Goal: Task Accomplishment & Management: Manage account settings

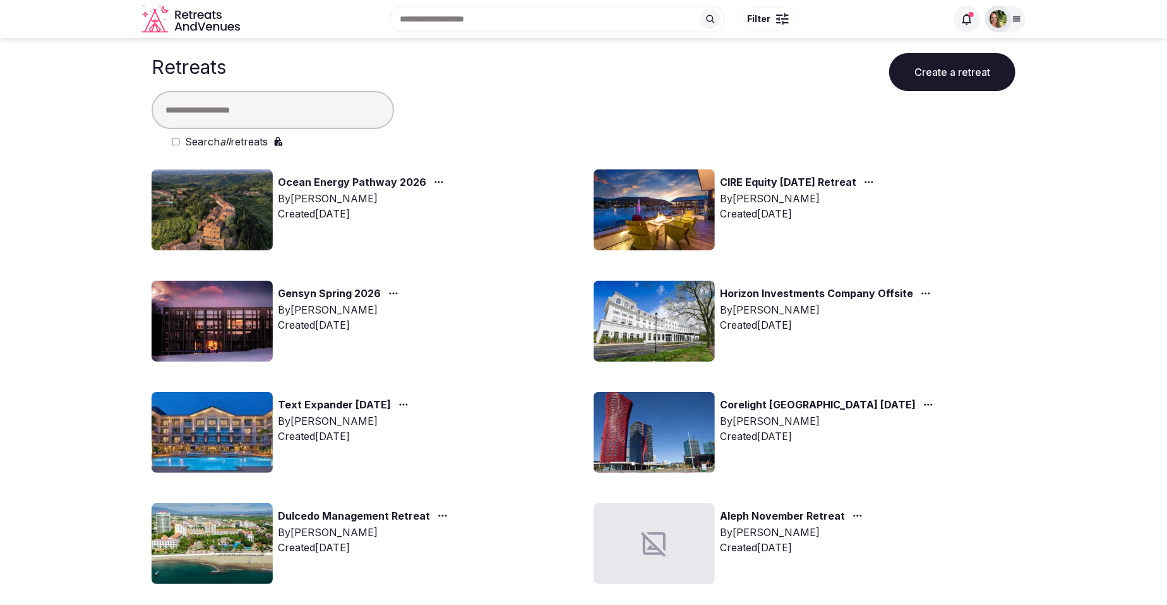
click at [382, 178] on link "Ocean Energy Pathway 2026" at bounding box center [352, 182] width 148 height 16
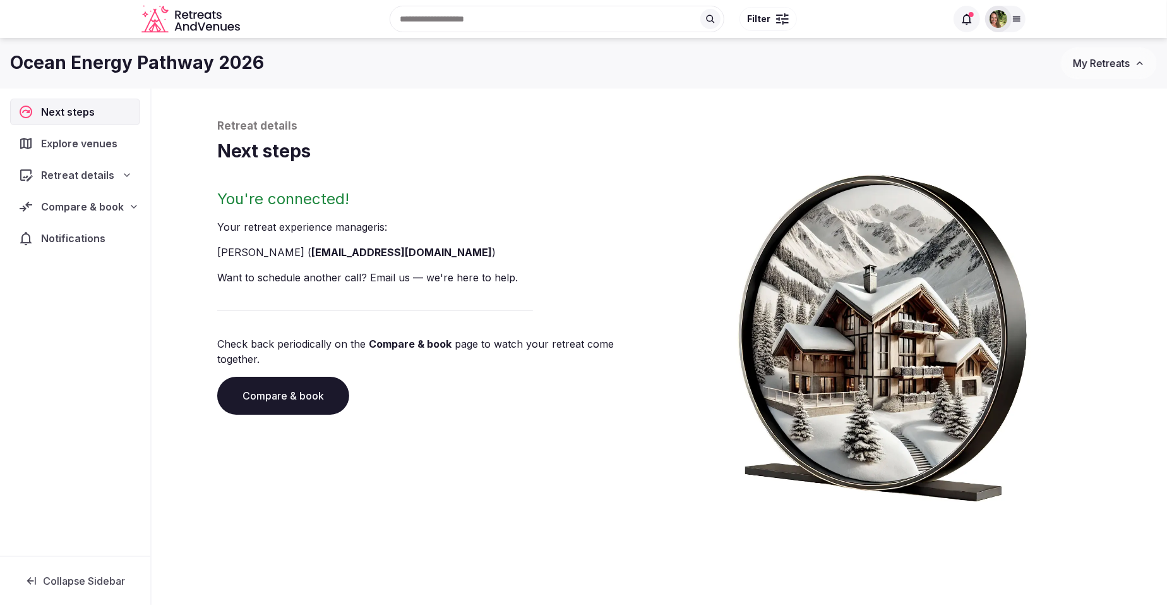
click at [89, 208] on span "Compare & book" at bounding box center [82, 206] width 83 height 15
click at [84, 234] on span "Shortlisted venues (14)" at bounding box center [81, 231] width 102 height 13
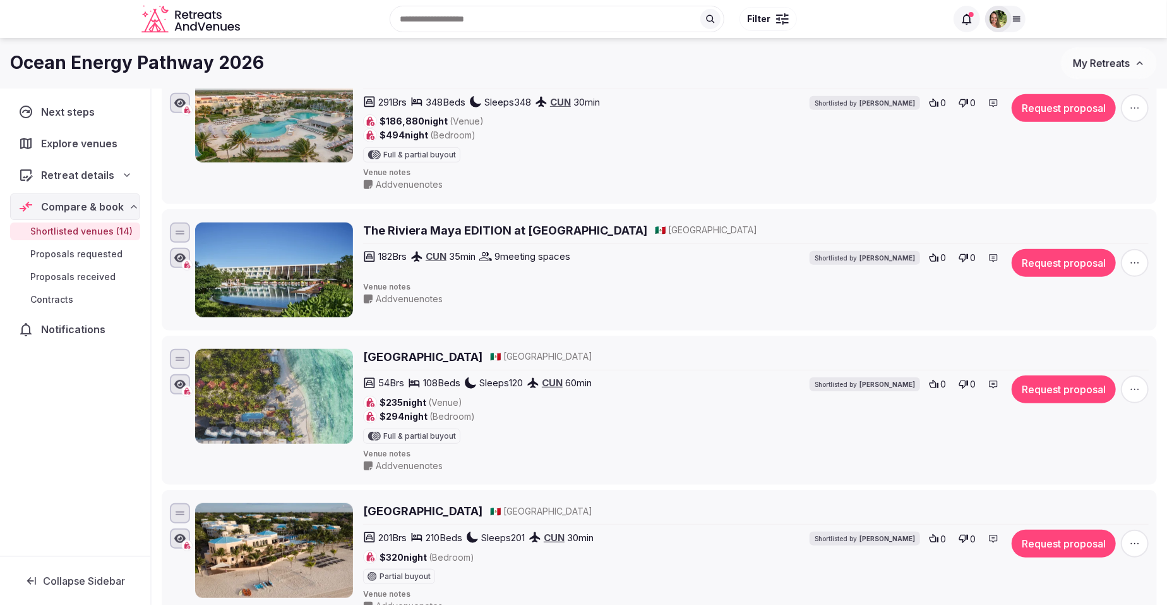
scroll to position [315, 0]
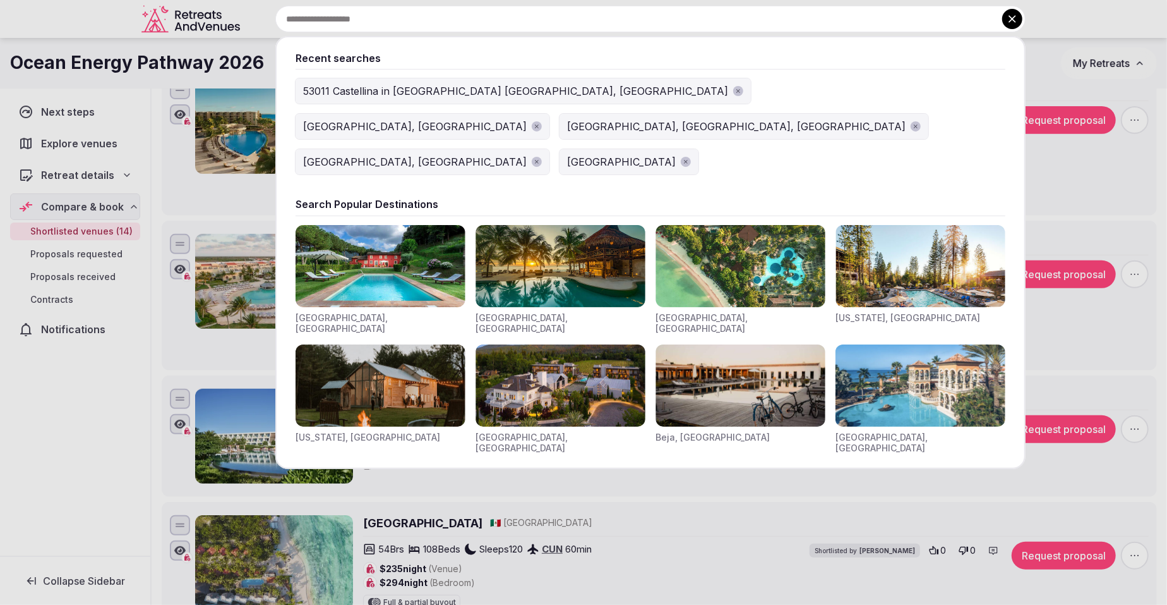
click at [449, 23] on input "text" at bounding box center [650, 19] width 750 height 27
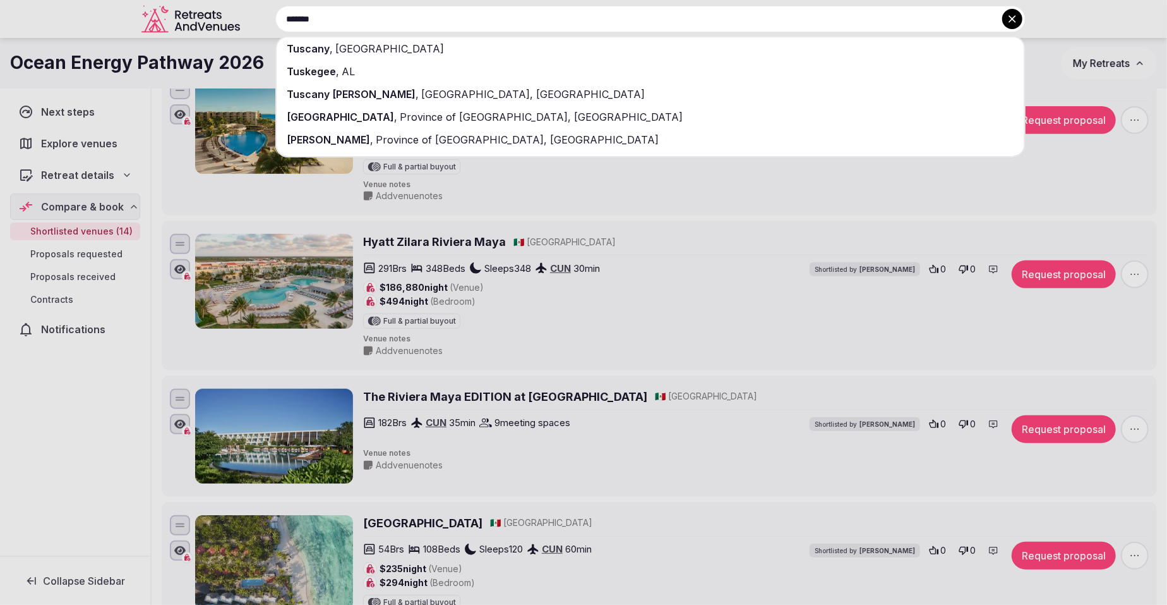
type input "*******"
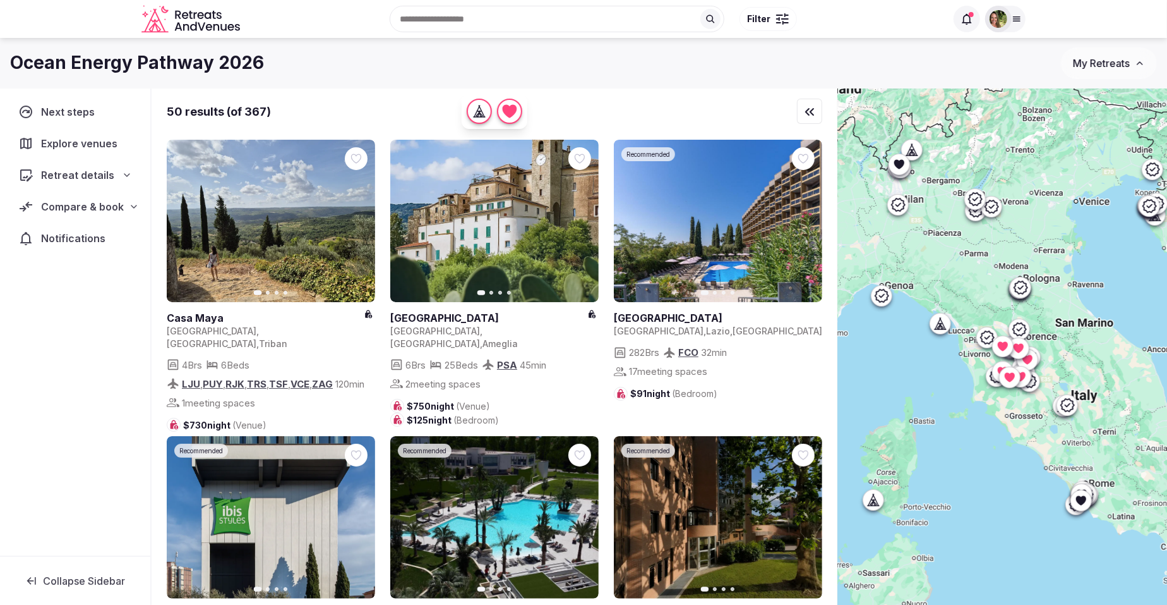
click at [786, 21] on div at bounding box center [786, 23] width 6 height 4
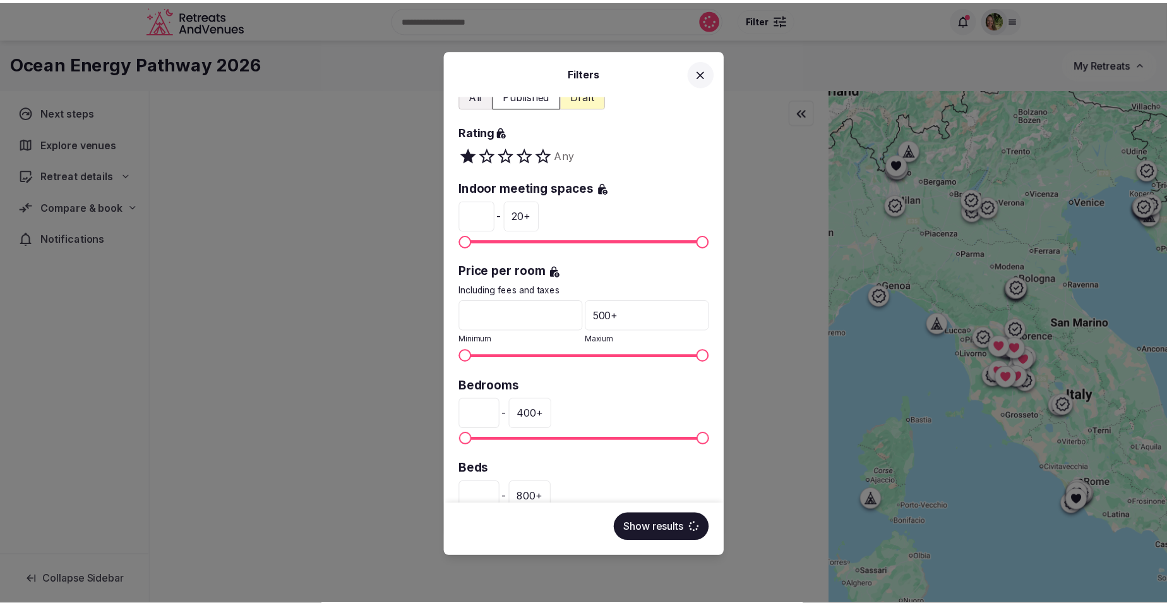
scroll to position [231, 0]
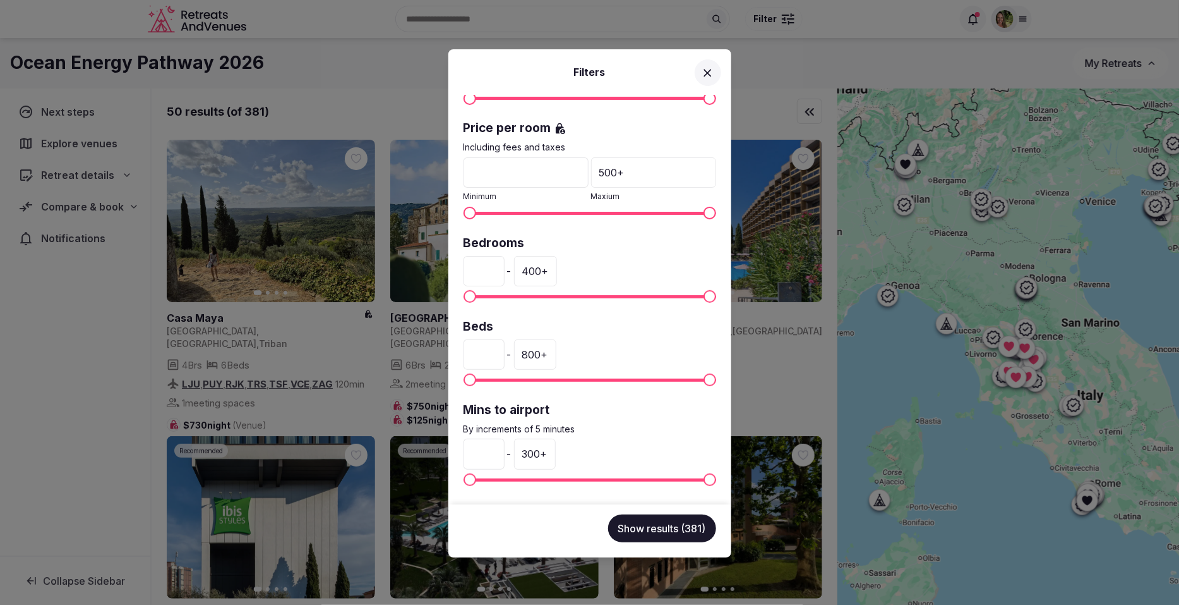
drag, startPoint x: 485, startPoint y: 267, endPoint x: 457, endPoint y: 276, distance: 29.4
click at [457, 276] on div "Venue name Status All Published Draft Rating Any Indoor meeting spaces * - 20 +…" at bounding box center [590, 299] width 283 height 409
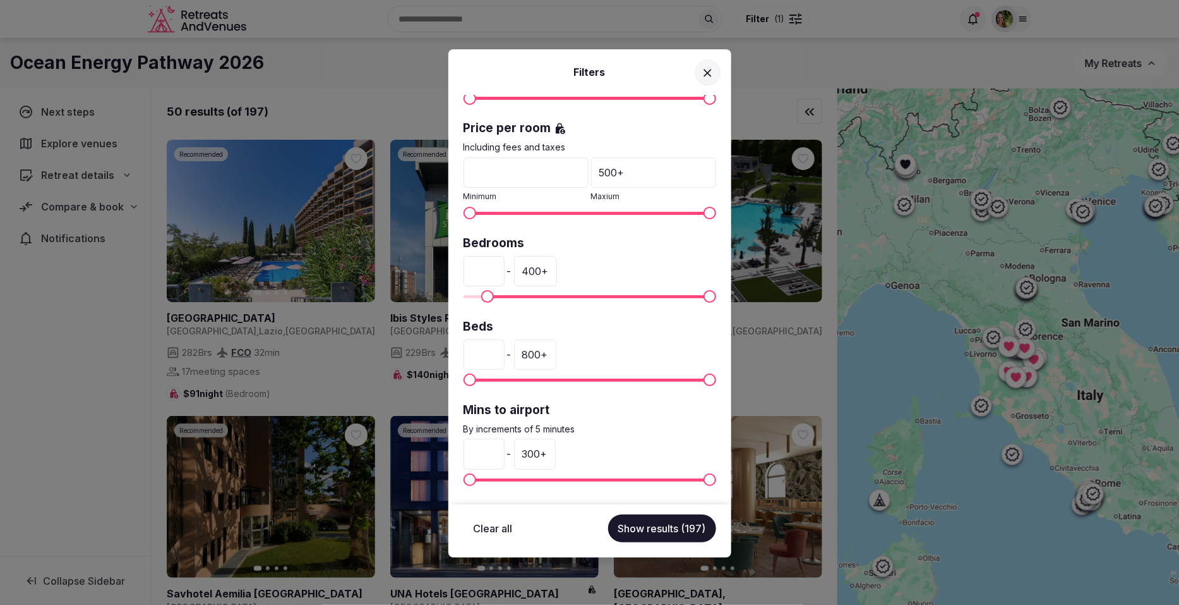
type input "**"
click at [659, 529] on button "Show results (197)" at bounding box center [662, 528] width 108 height 28
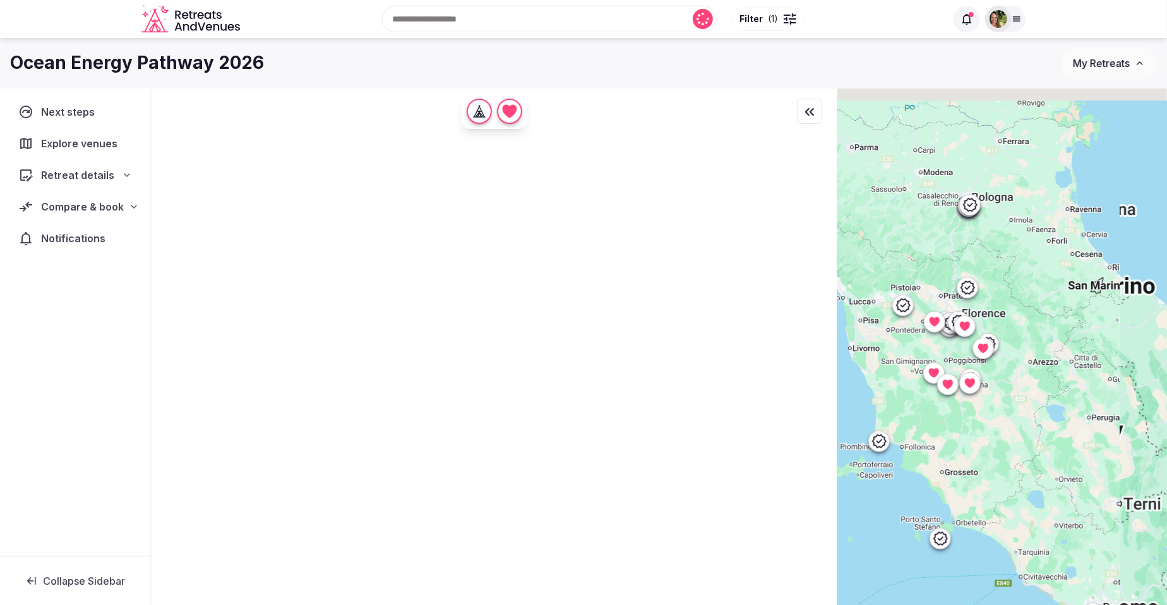
drag, startPoint x: 1051, startPoint y: 357, endPoint x: 992, endPoint y: 433, distance: 96.8
click at [992, 433] on div at bounding box center [1003, 367] width 330 height 559
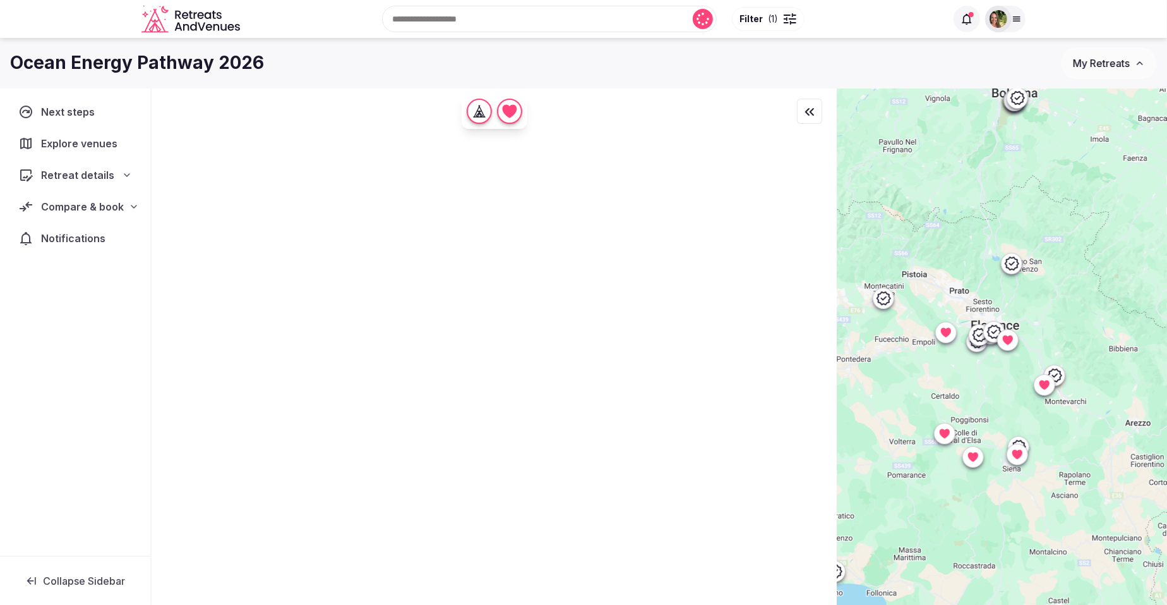
drag, startPoint x: 998, startPoint y: 334, endPoint x: 1100, endPoint y: 466, distance: 166.2
click at [1100, 466] on div at bounding box center [1003, 367] width 330 height 559
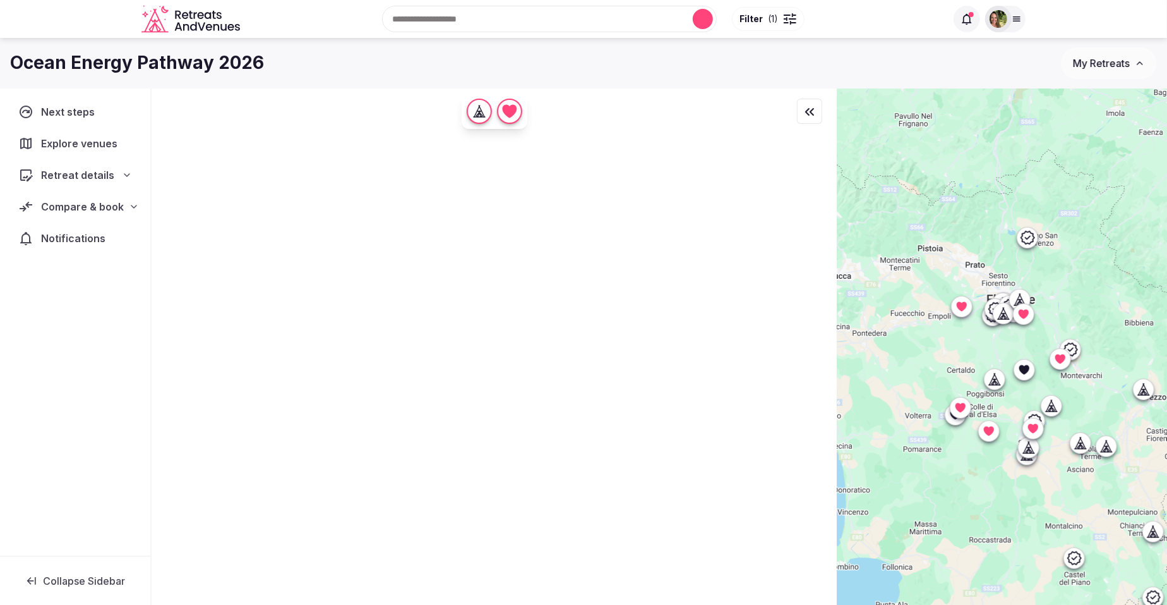
drag, startPoint x: 1088, startPoint y: 431, endPoint x: 1090, endPoint y: 409, distance: 22.2
click at [1090, 409] on div at bounding box center [1003, 367] width 330 height 559
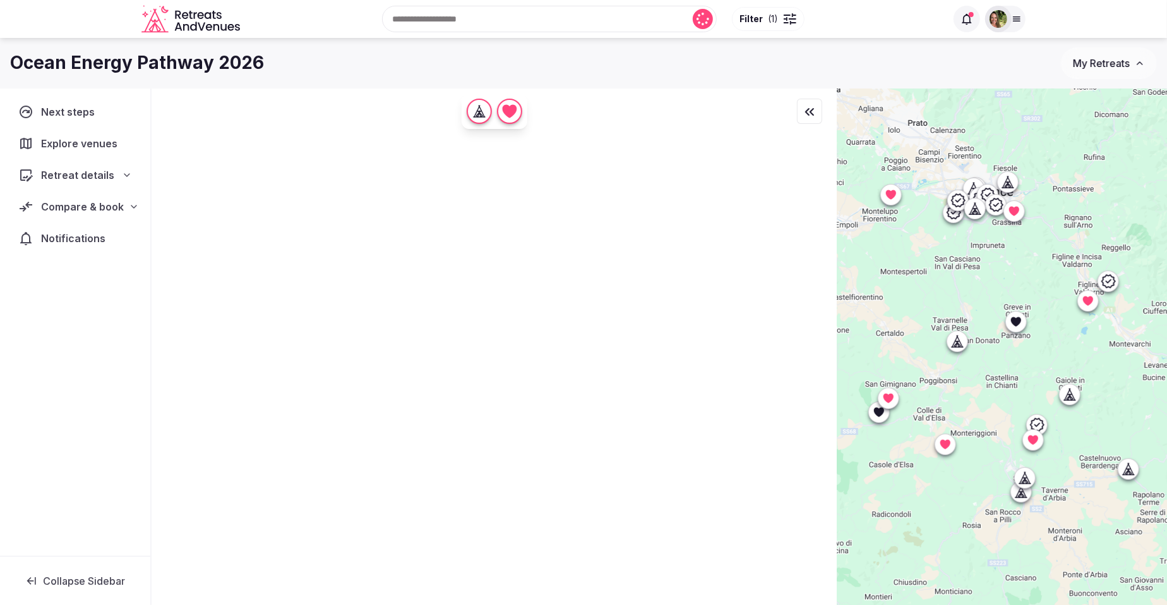
drag, startPoint x: 1087, startPoint y: 393, endPoint x: 1145, endPoint y: 395, distance: 57.5
click at [1145, 395] on div at bounding box center [1003, 367] width 330 height 559
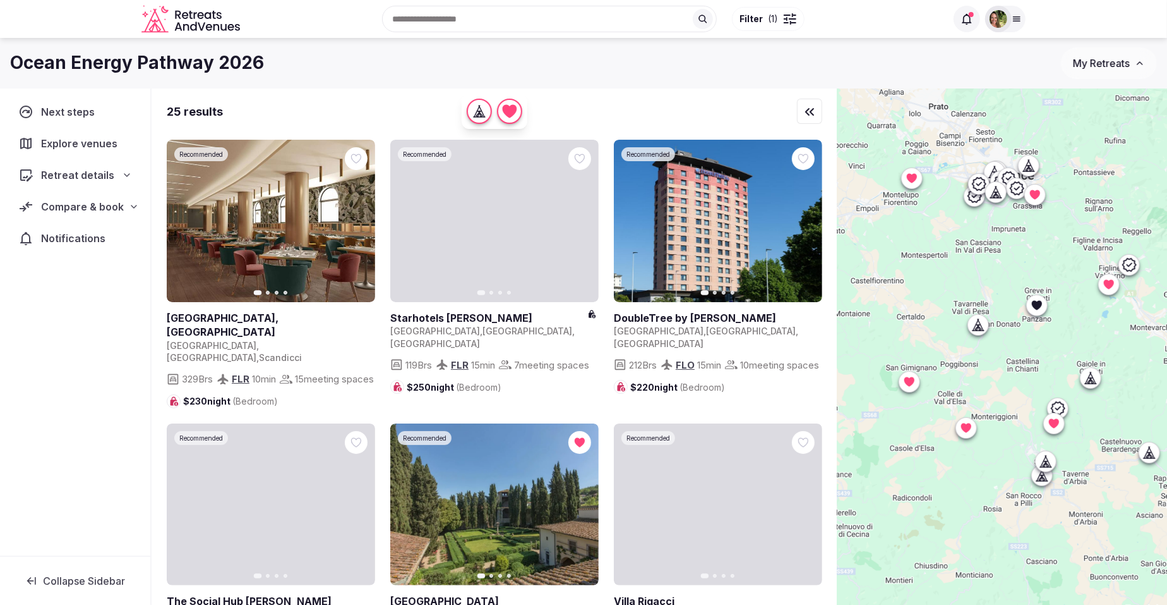
drag, startPoint x: 1054, startPoint y: 370, endPoint x: 1074, endPoint y: 354, distance: 25.7
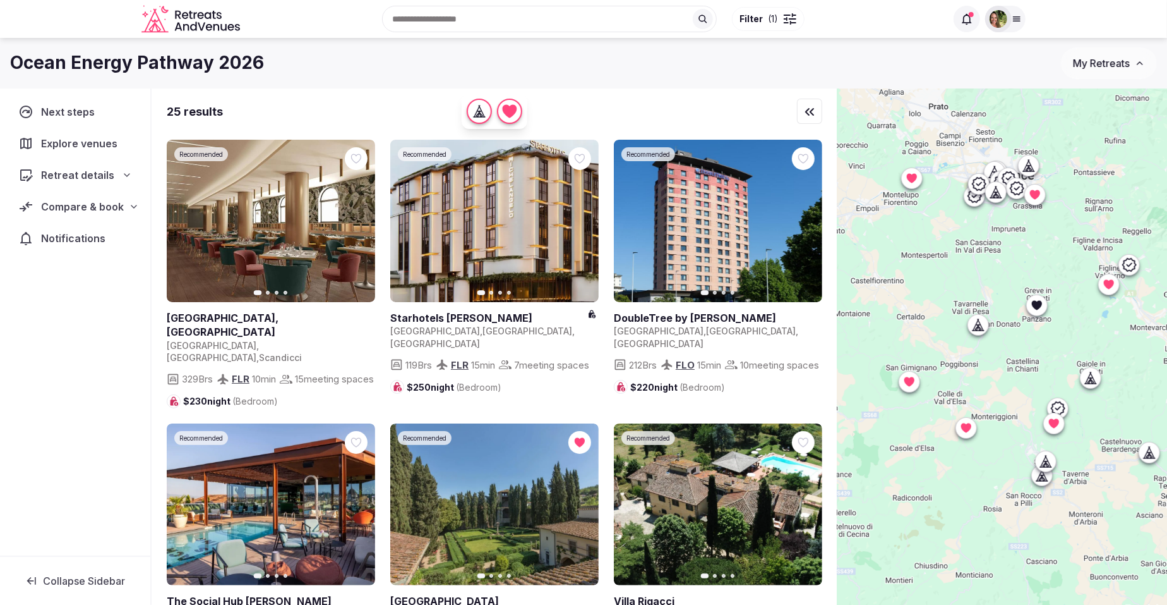
click at [1074, 354] on div at bounding box center [1003, 367] width 330 height 559
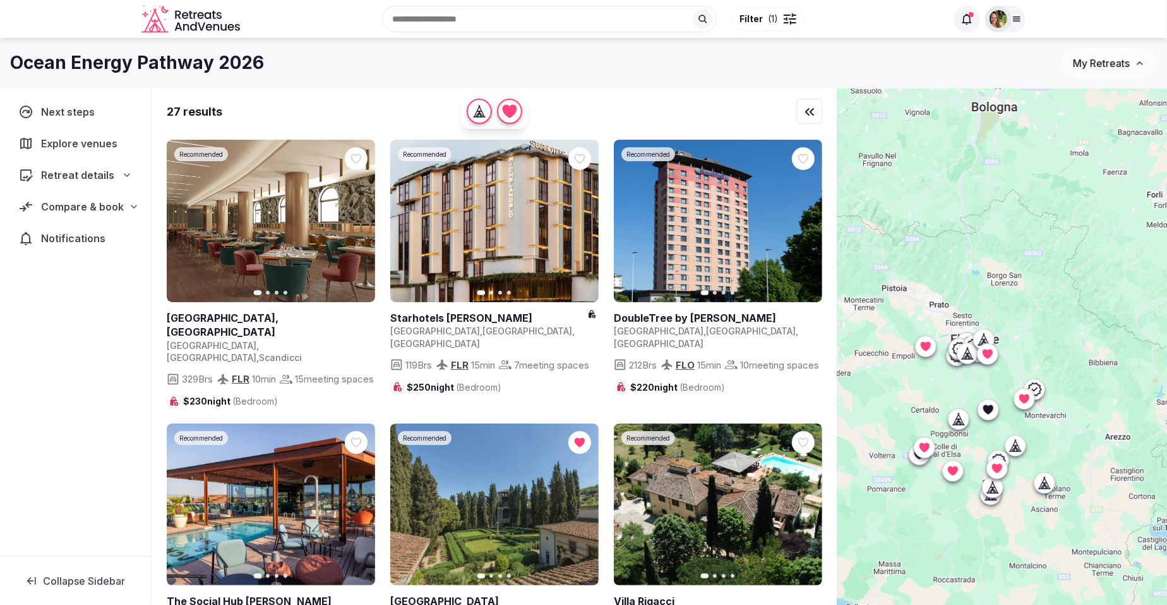
drag, startPoint x: 1078, startPoint y: 400, endPoint x: 1013, endPoint y: 475, distance: 99.0
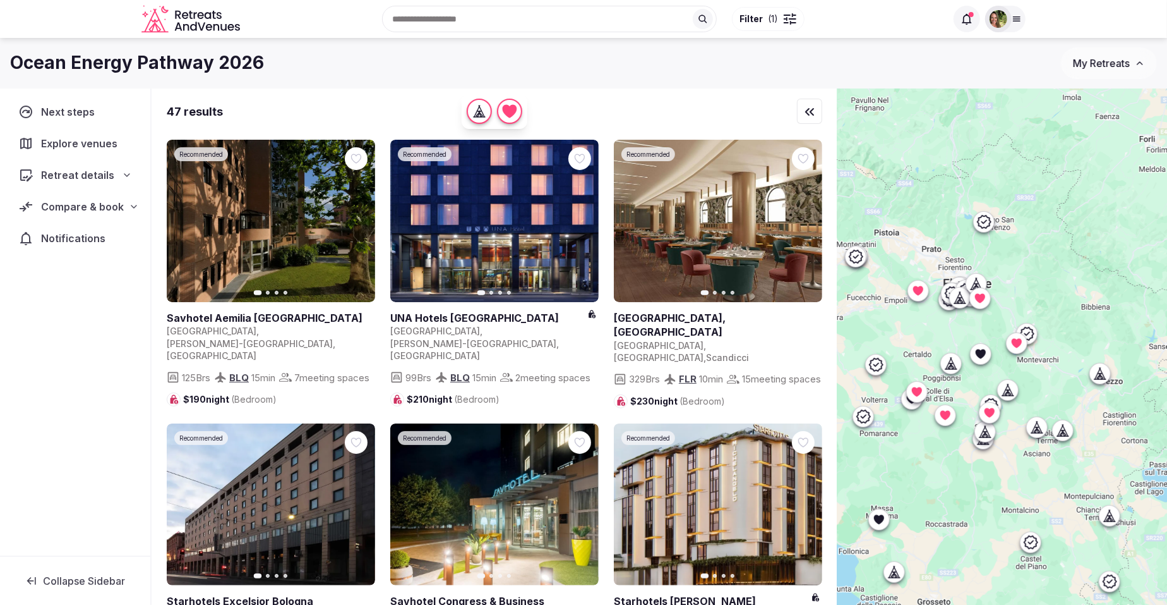
drag, startPoint x: 1083, startPoint y: 330, endPoint x: 1076, endPoint y: 272, distance: 58.0
click at [1076, 272] on div at bounding box center [1003, 367] width 330 height 559
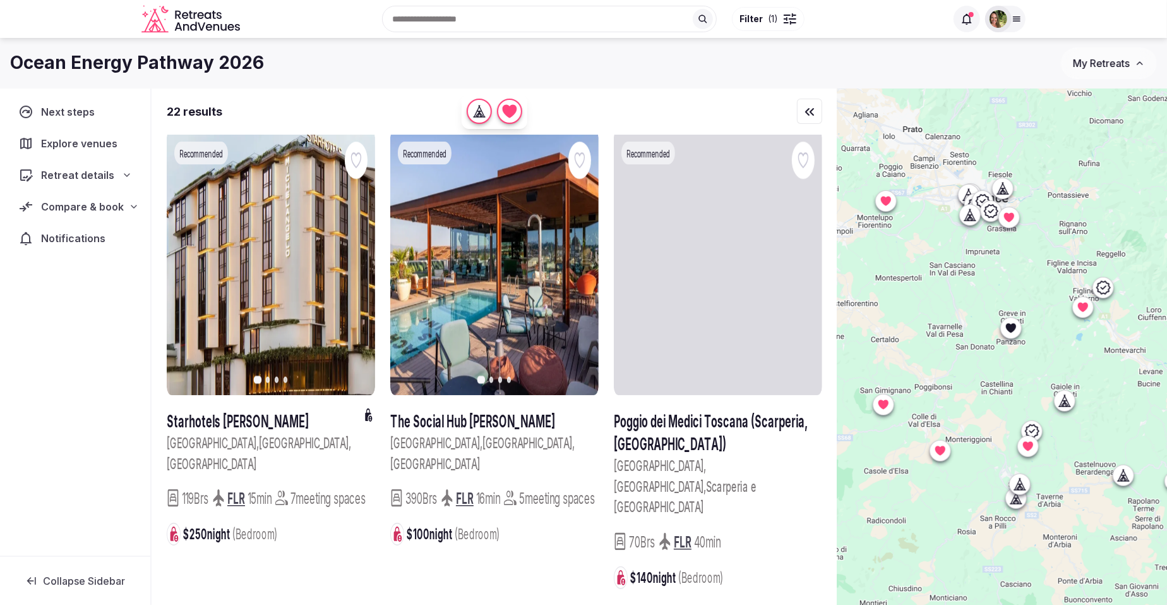
drag, startPoint x: 968, startPoint y: 270, endPoint x: 1098, endPoint y: 171, distance: 163.2
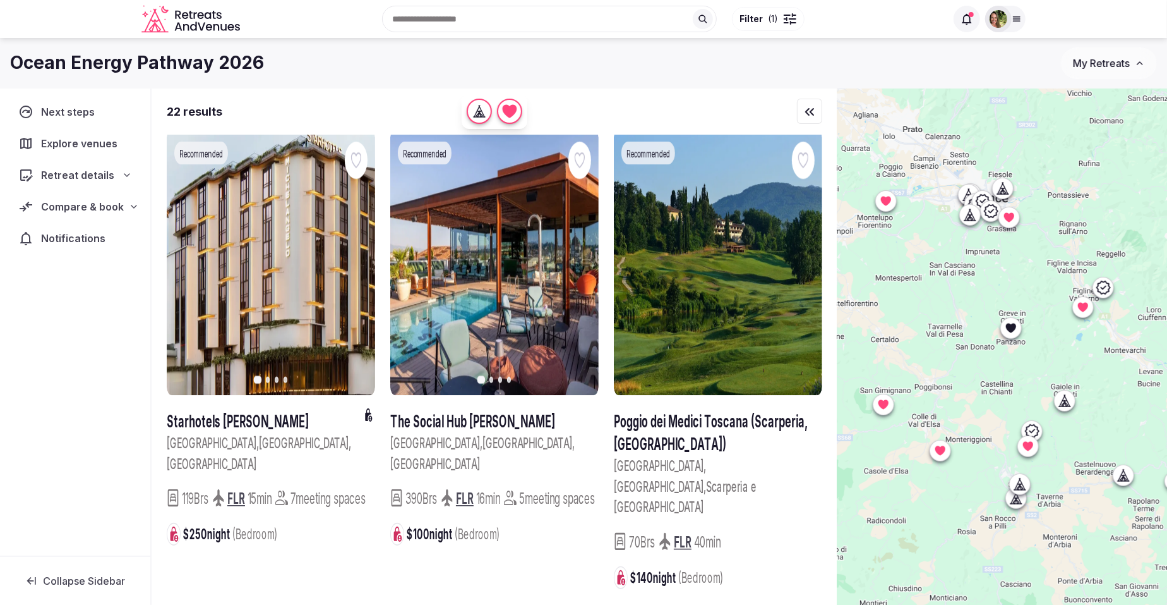
click at [1098, 171] on div at bounding box center [1003, 367] width 330 height 559
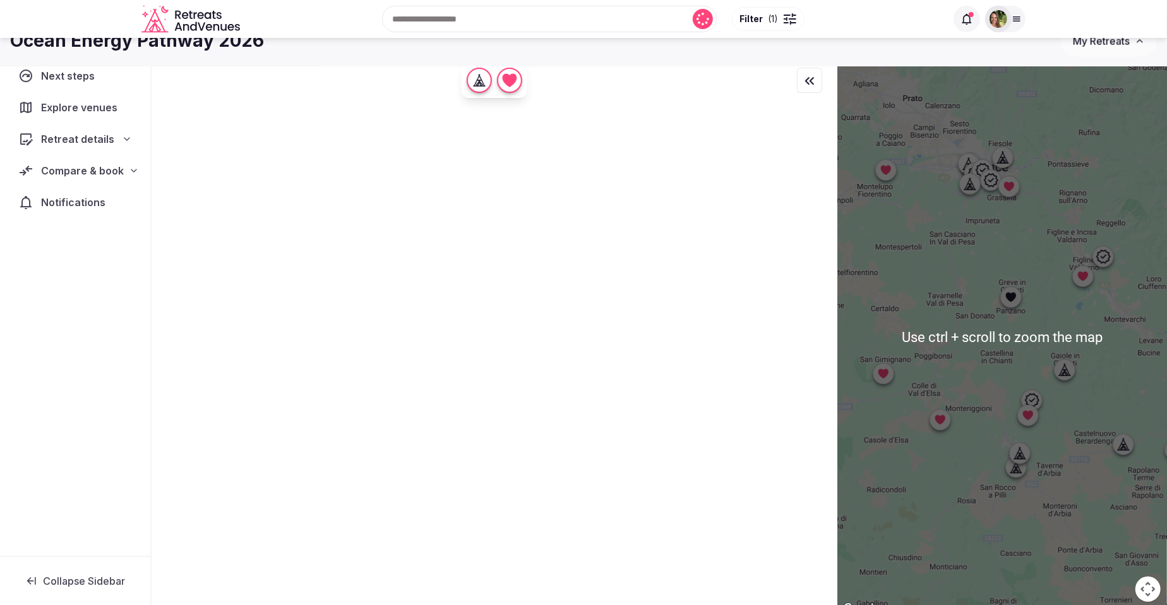
scroll to position [0, 0]
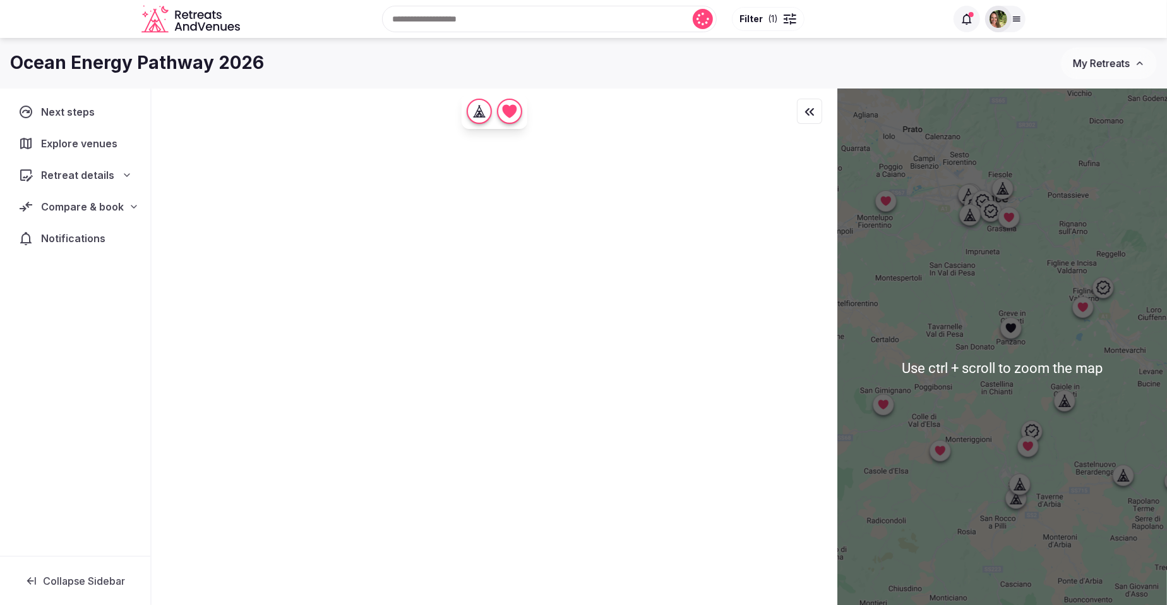
click at [1096, 246] on div at bounding box center [1003, 367] width 330 height 559
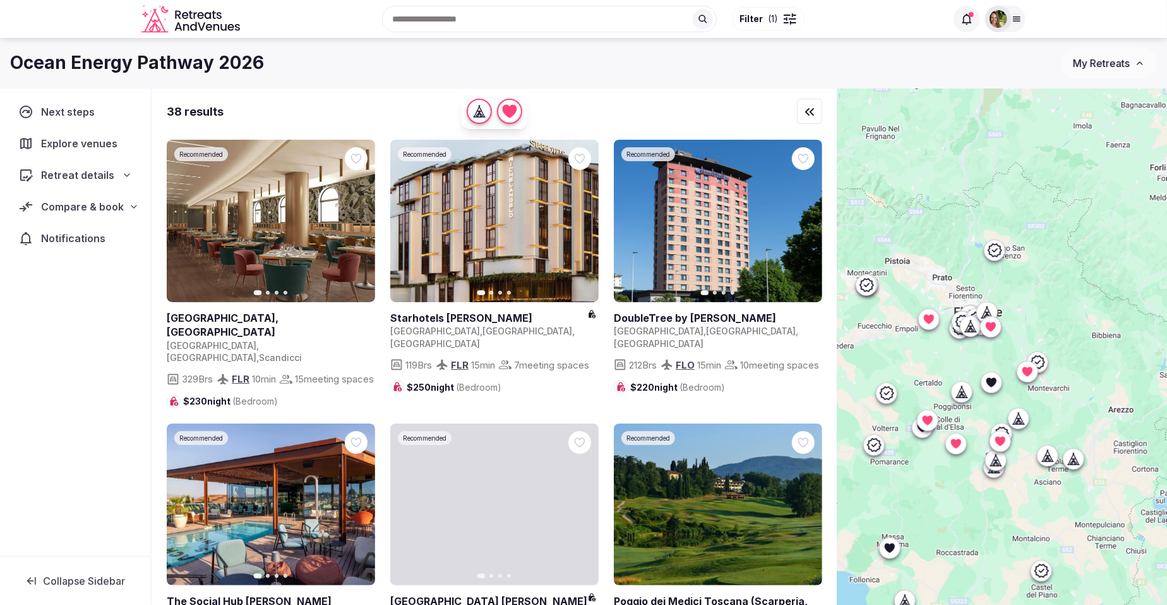
drag, startPoint x: 1100, startPoint y: 210, endPoint x: 1040, endPoint y: 301, distance: 108.8
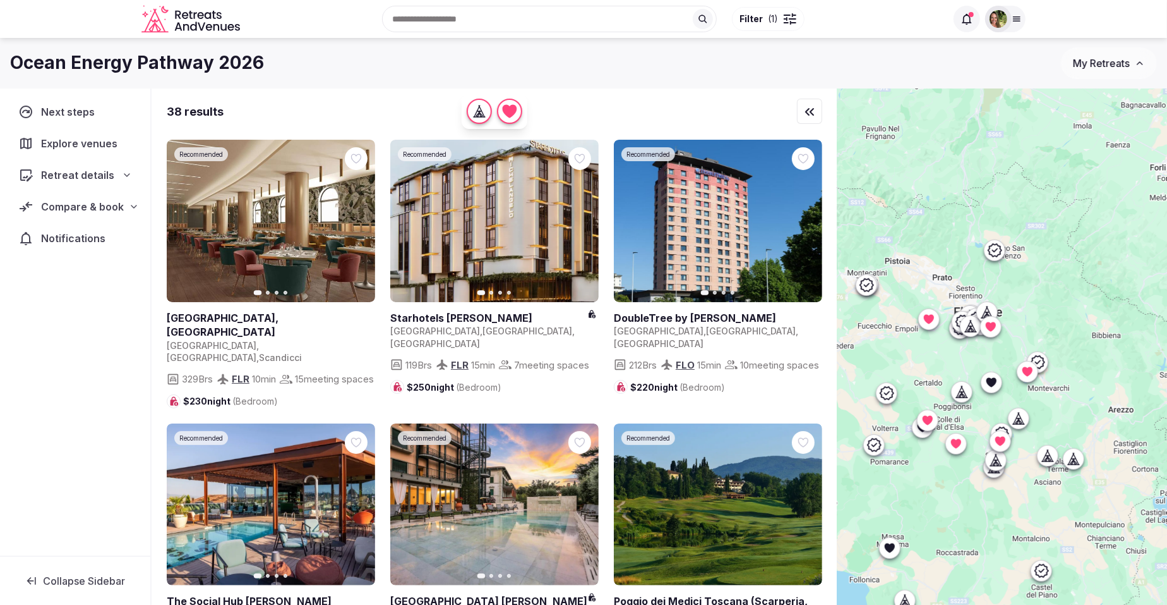
click at [1041, 301] on div at bounding box center [1003, 367] width 330 height 559
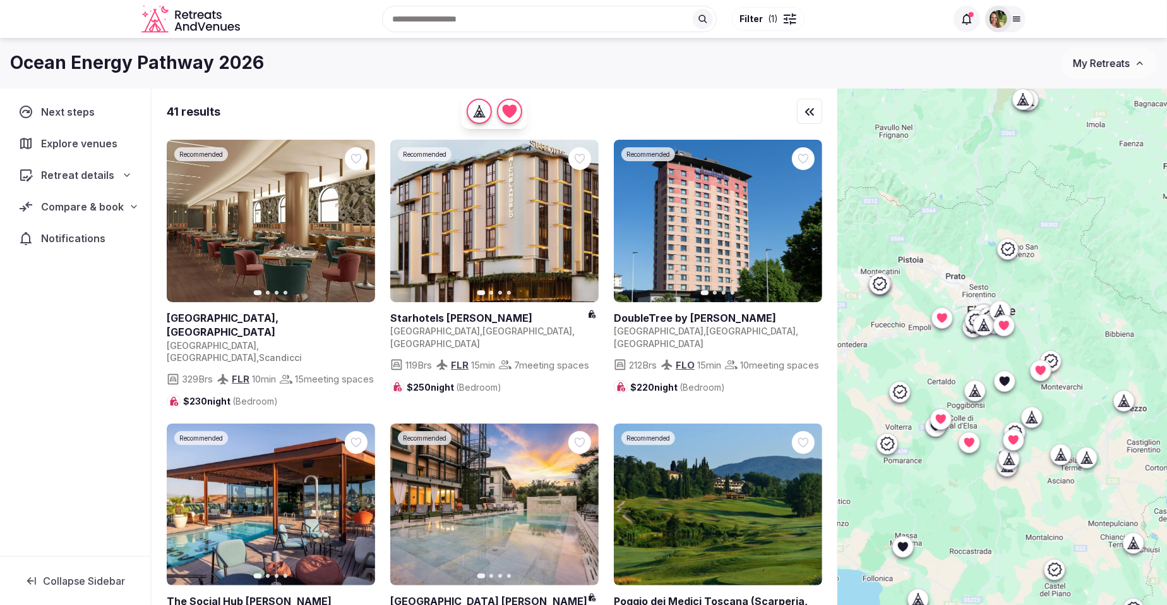
drag, startPoint x: 984, startPoint y: 183, endPoint x: 1000, endPoint y: 182, distance: 16.5
click at [1000, 182] on div at bounding box center [1003, 367] width 330 height 559
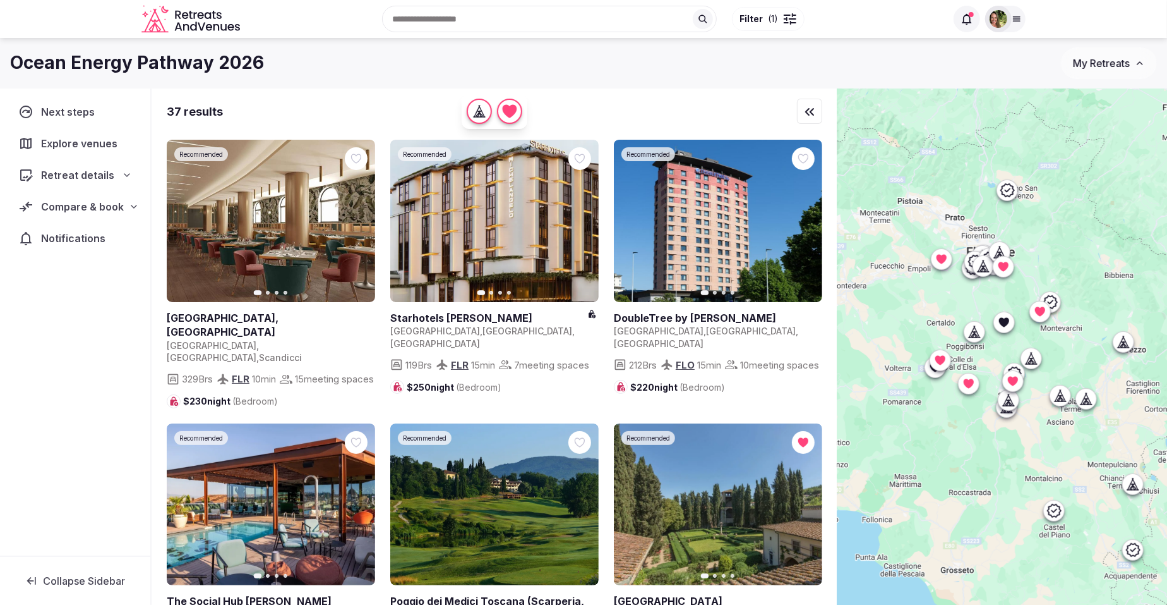
drag, startPoint x: 1087, startPoint y: 382, endPoint x: 1107, endPoint y: 391, distance: 22.3
click at [1107, 391] on div at bounding box center [1003, 367] width 330 height 559
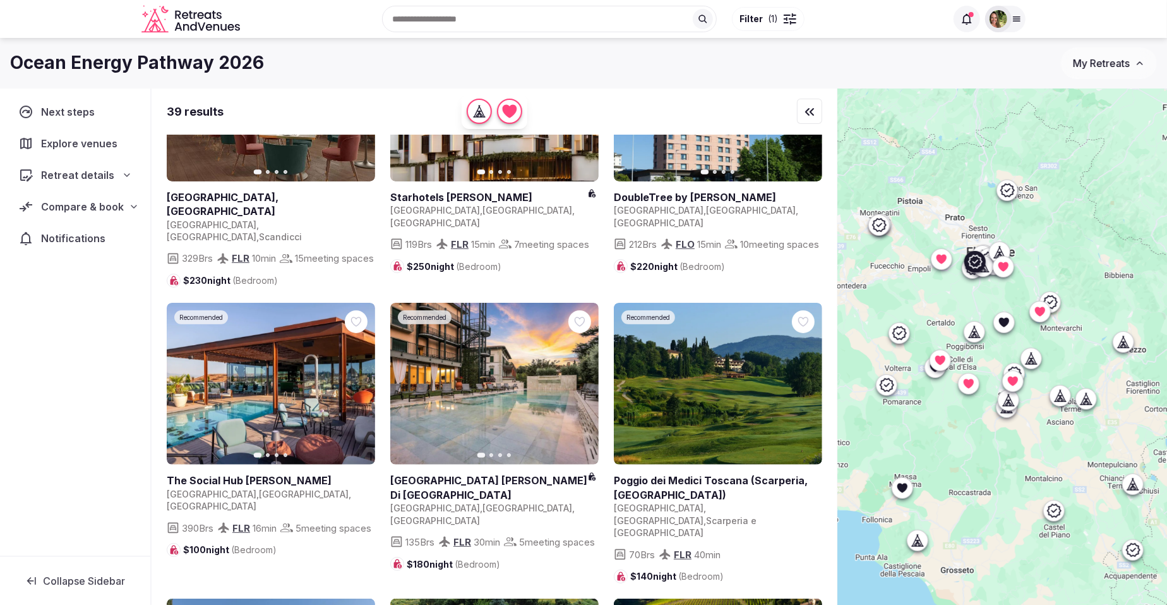
scroll to position [157, 0]
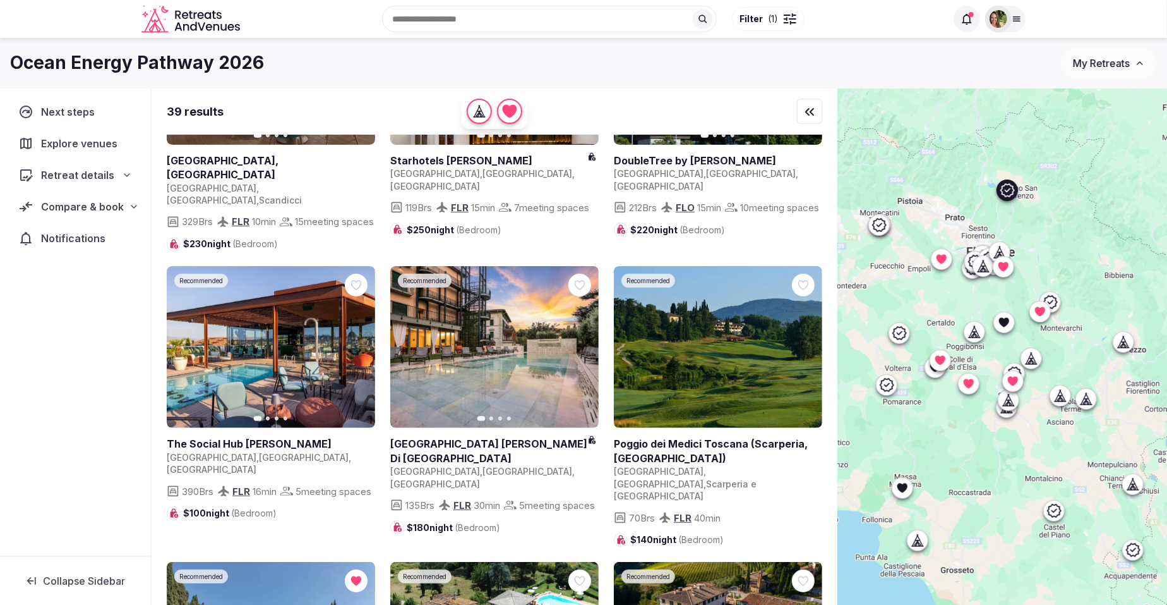
click at [716, 437] on link at bounding box center [718, 451] width 208 height 28
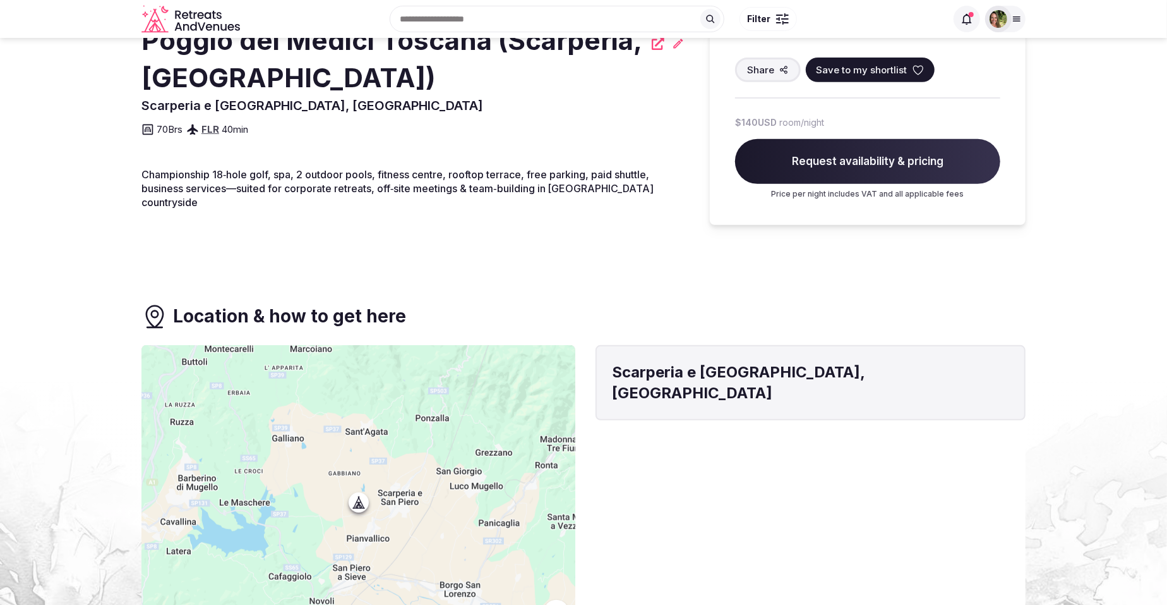
scroll to position [237, 0]
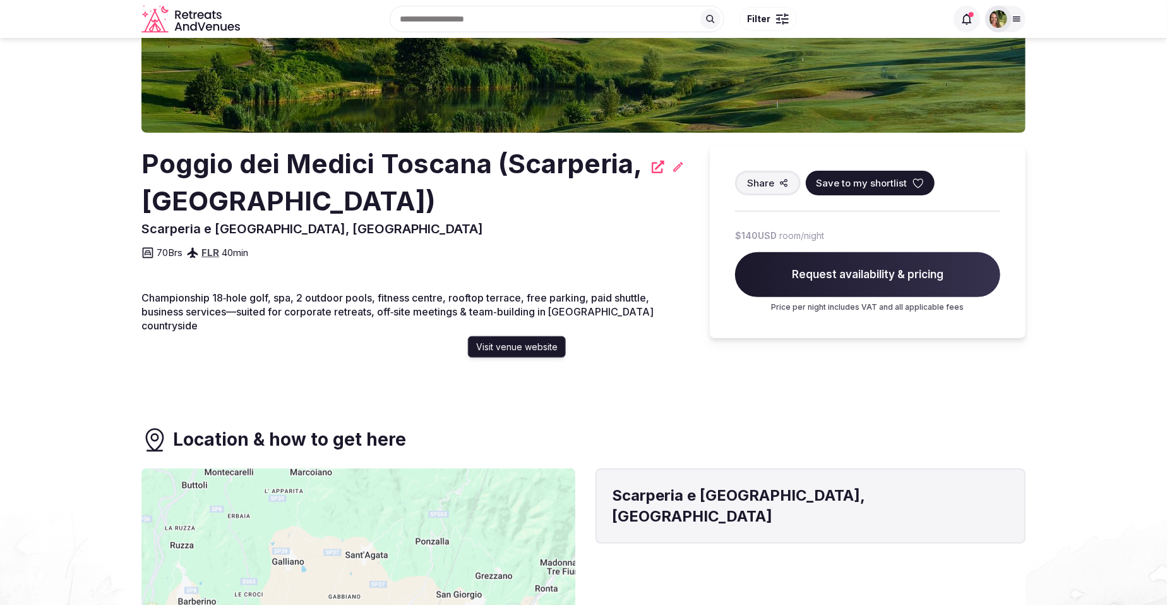
click at [660, 164] on icon at bounding box center [658, 166] width 13 height 13
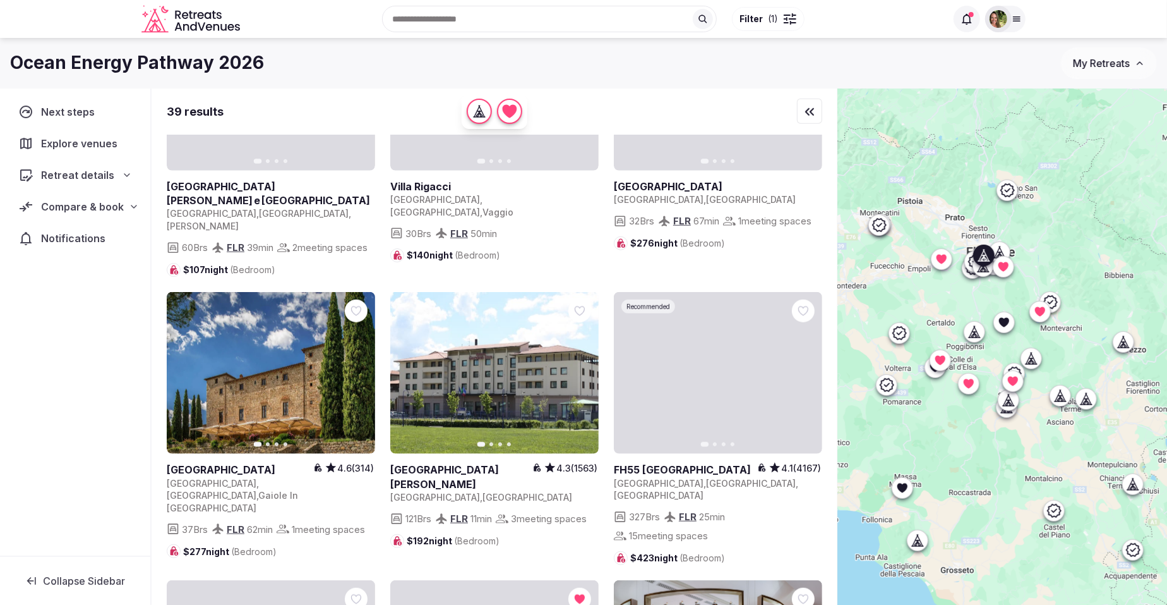
scroll to position [790, 0]
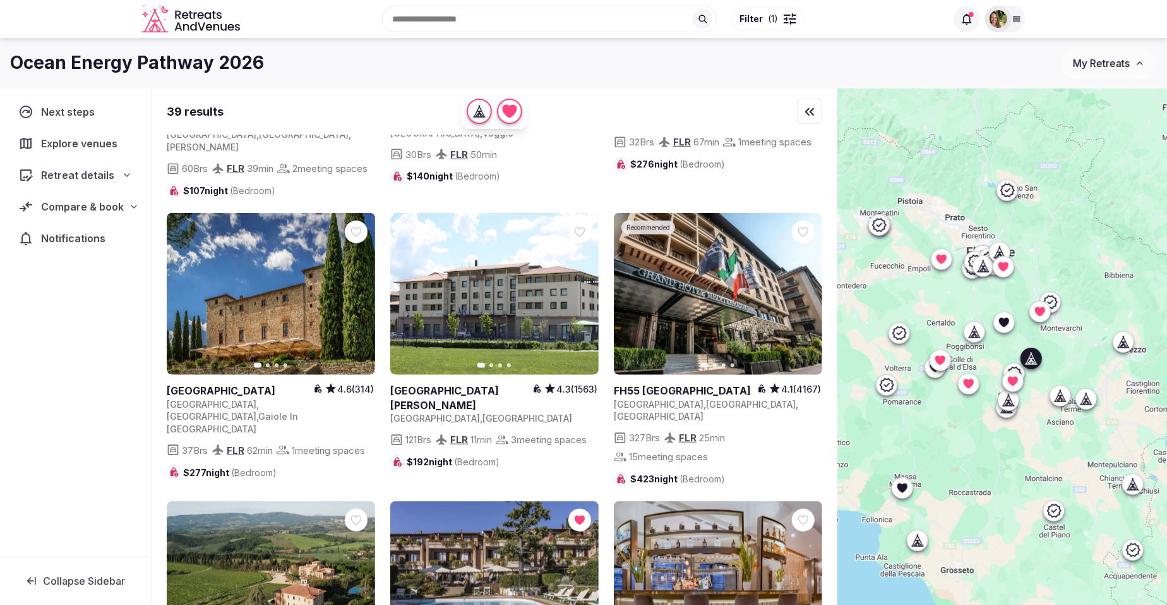
click at [306, 254] on link at bounding box center [271, 294] width 208 height 162
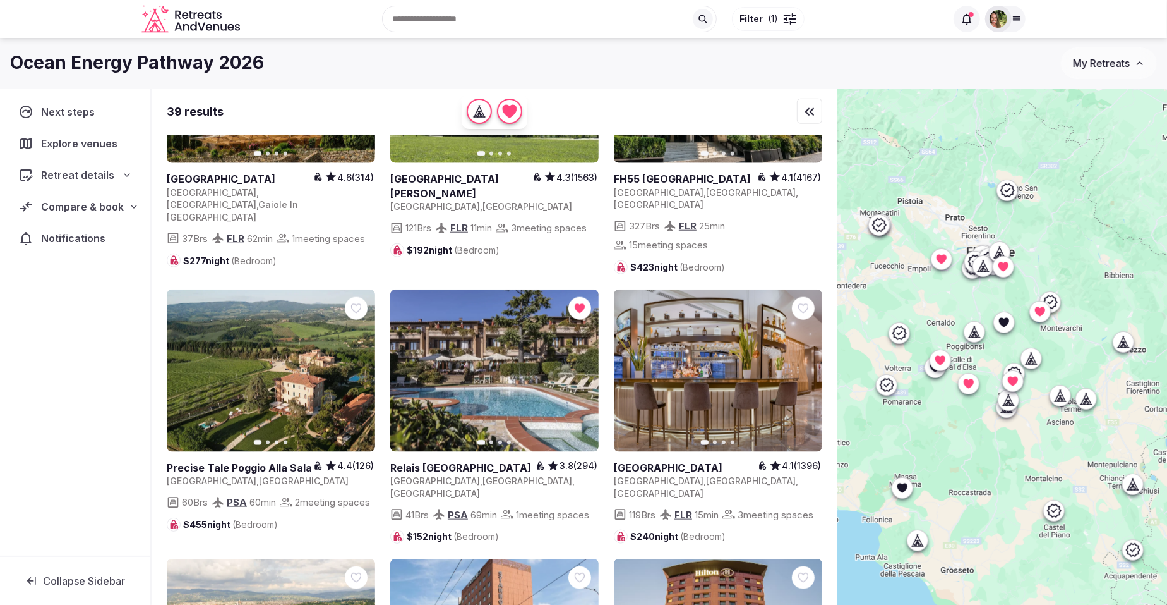
scroll to position [1026, 0]
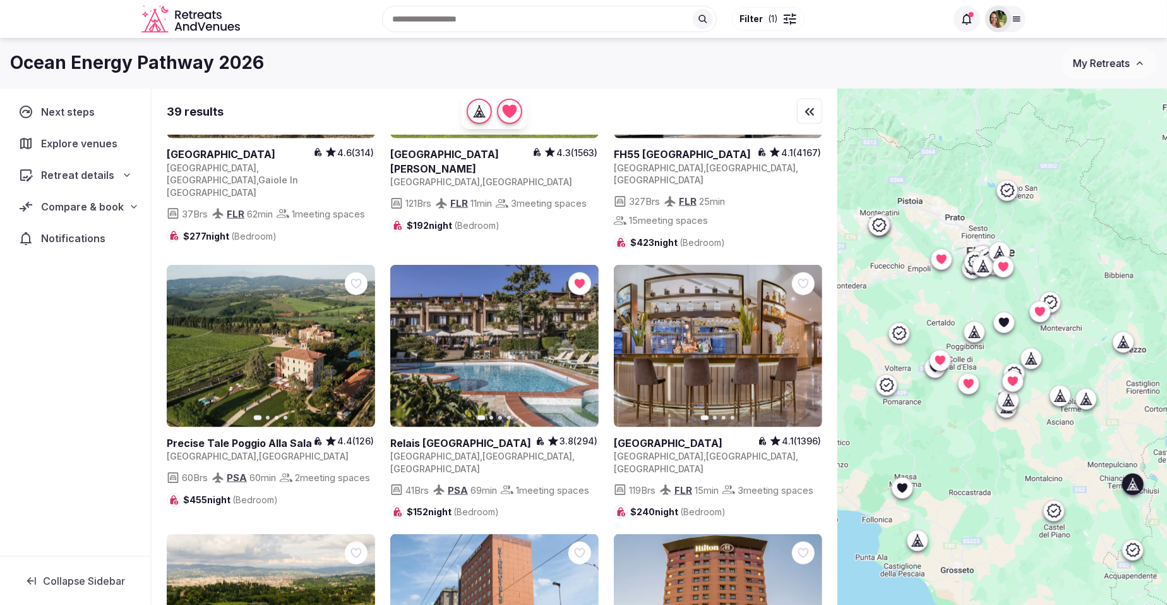
click at [228, 296] on link at bounding box center [271, 346] width 208 height 162
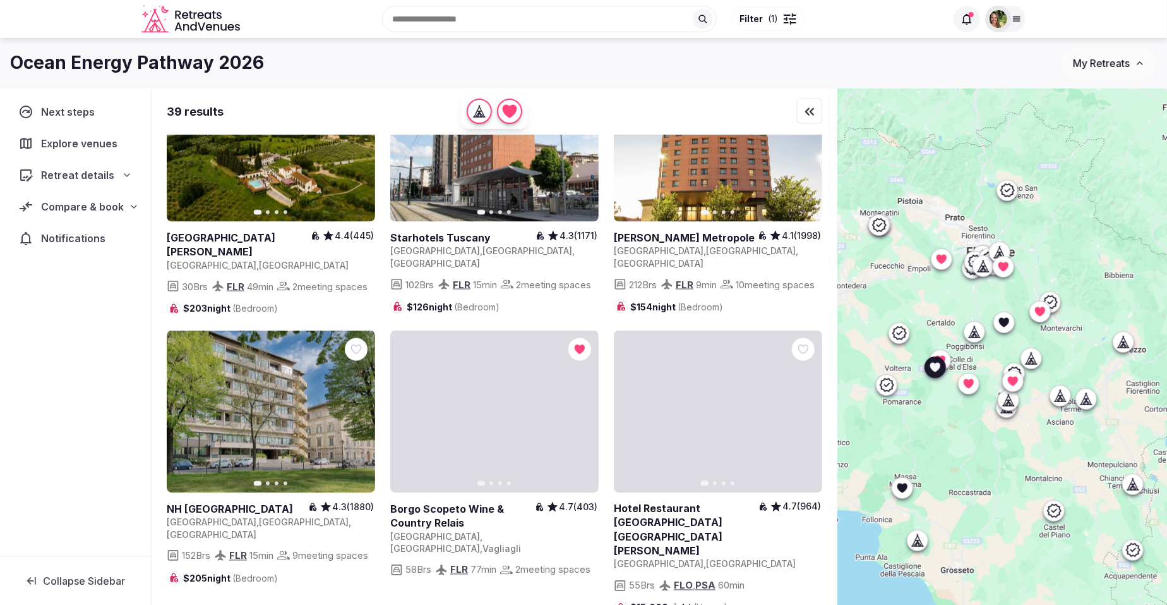
scroll to position [1658, 0]
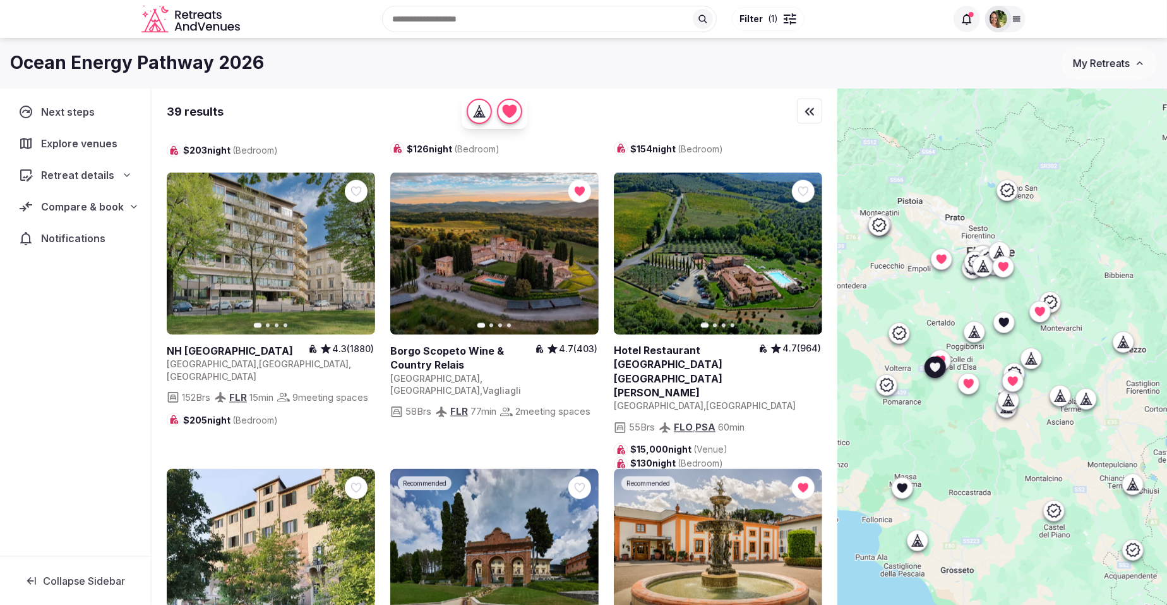
click at [733, 207] on link at bounding box center [718, 253] width 208 height 162
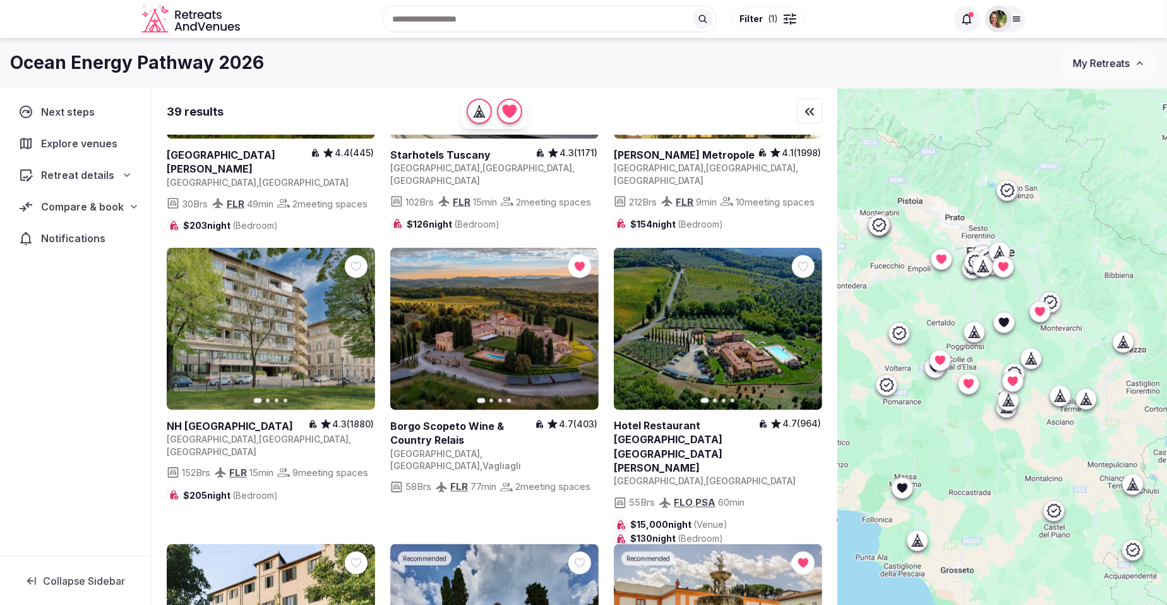
scroll to position [1816, 0]
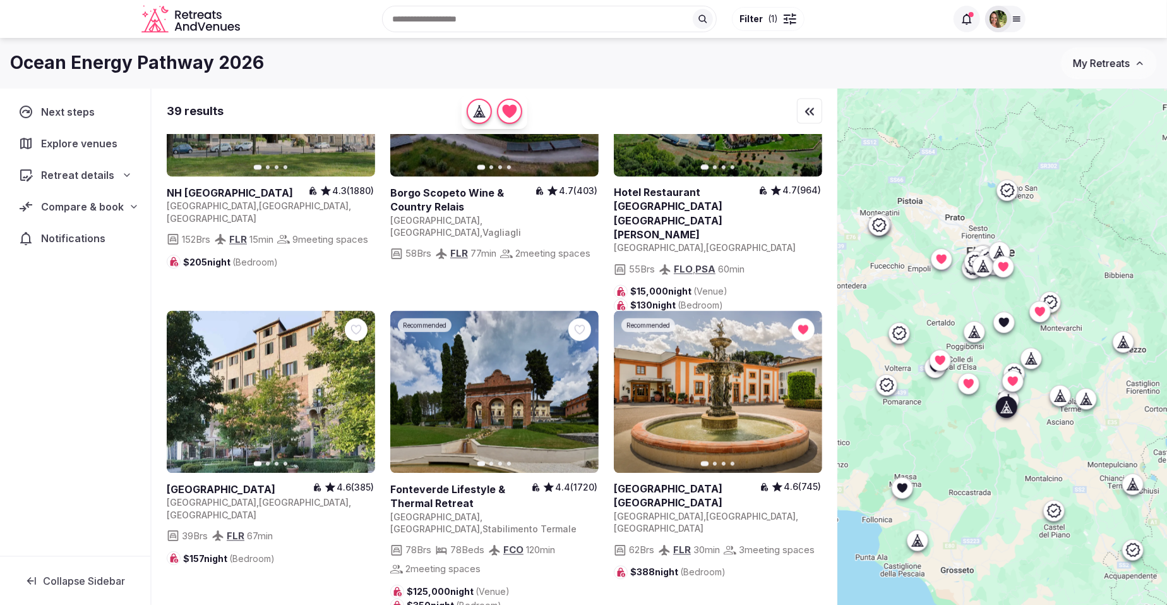
click at [276, 339] on link at bounding box center [271, 392] width 208 height 162
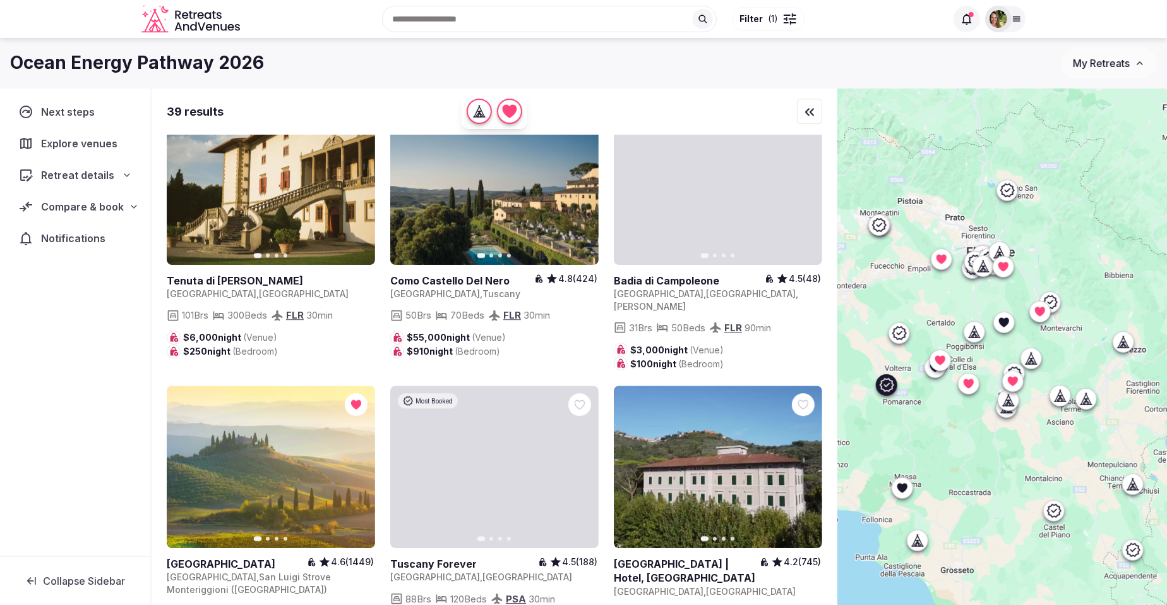
scroll to position [2685, 0]
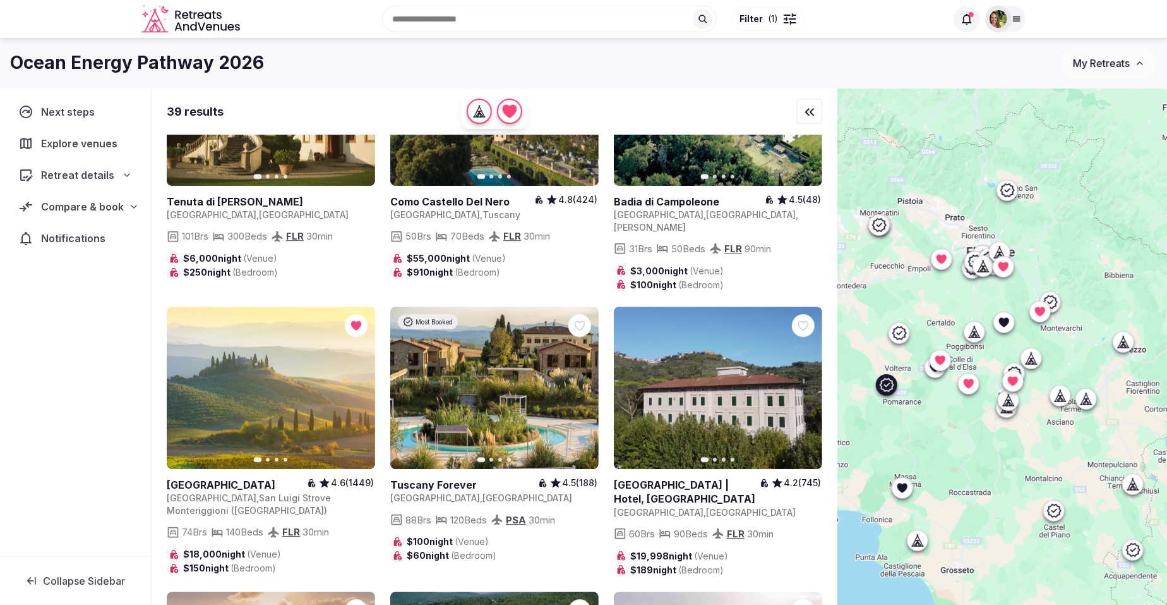
click at [487, 307] on link at bounding box center [494, 387] width 208 height 162
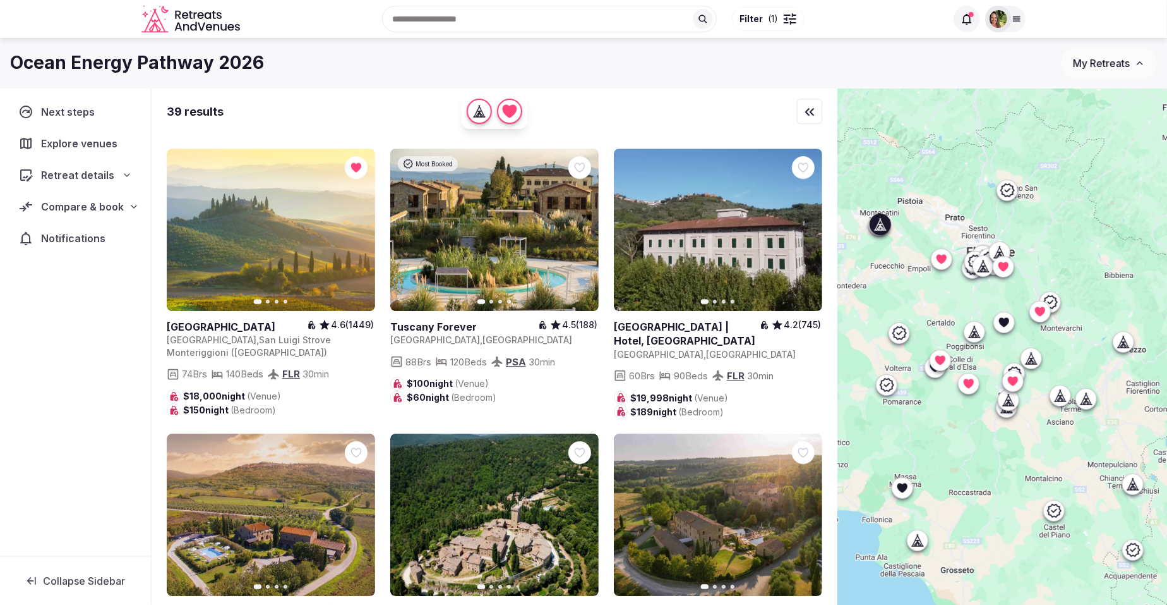
scroll to position [2922, 0]
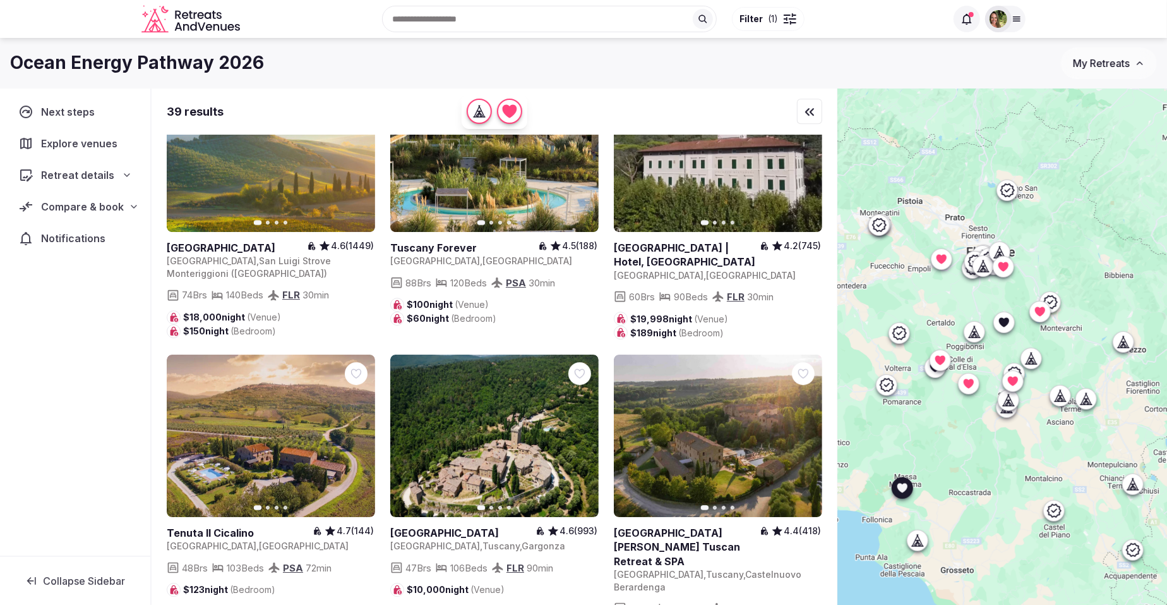
click at [0, 0] on icon at bounding box center [0, 0] width 0 height 0
click at [505, 401] on link at bounding box center [494, 435] width 208 height 162
click at [0, 0] on icon at bounding box center [0, 0] width 0 height 0
click at [714, 389] on link at bounding box center [718, 435] width 208 height 162
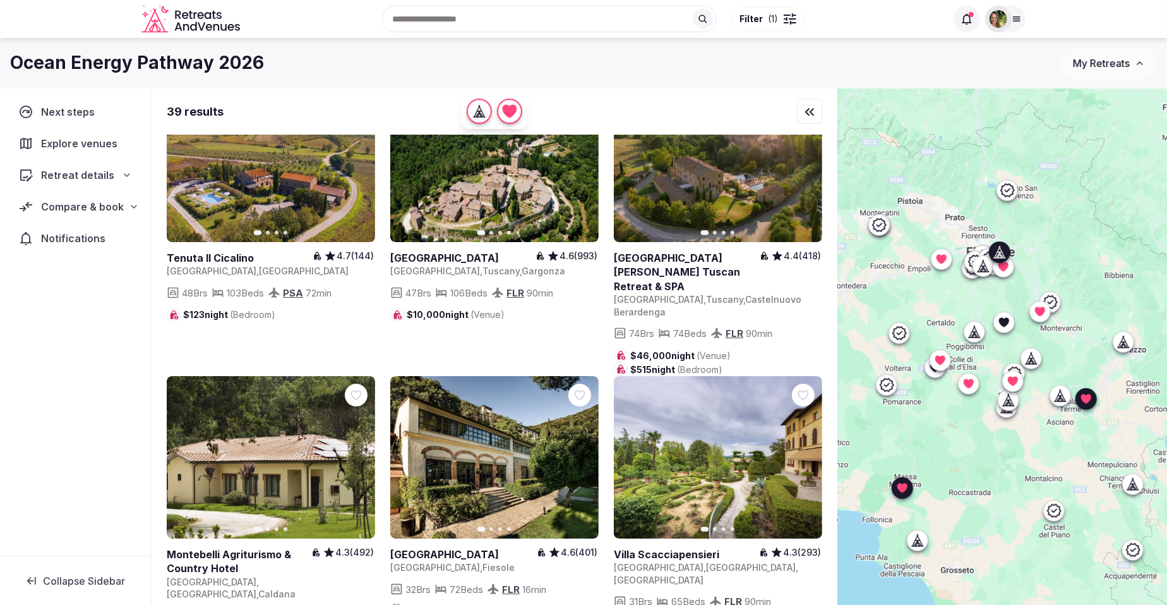
scroll to position [78, 0]
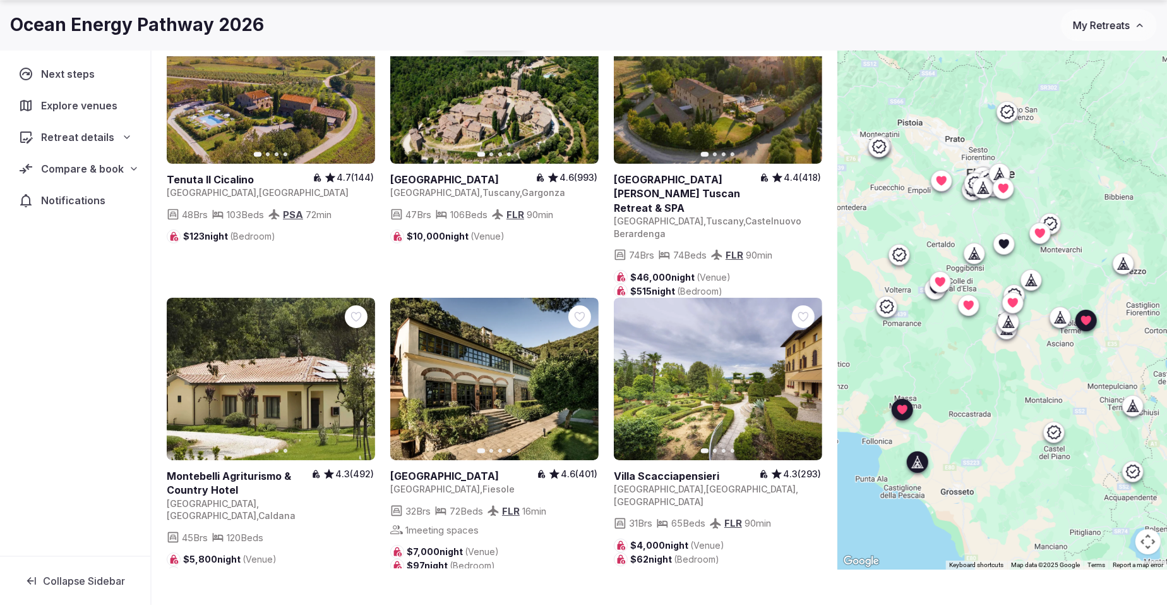
click at [256, 315] on link at bounding box center [271, 379] width 208 height 162
click at [452, 301] on link at bounding box center [494, 379] width 208 height 162
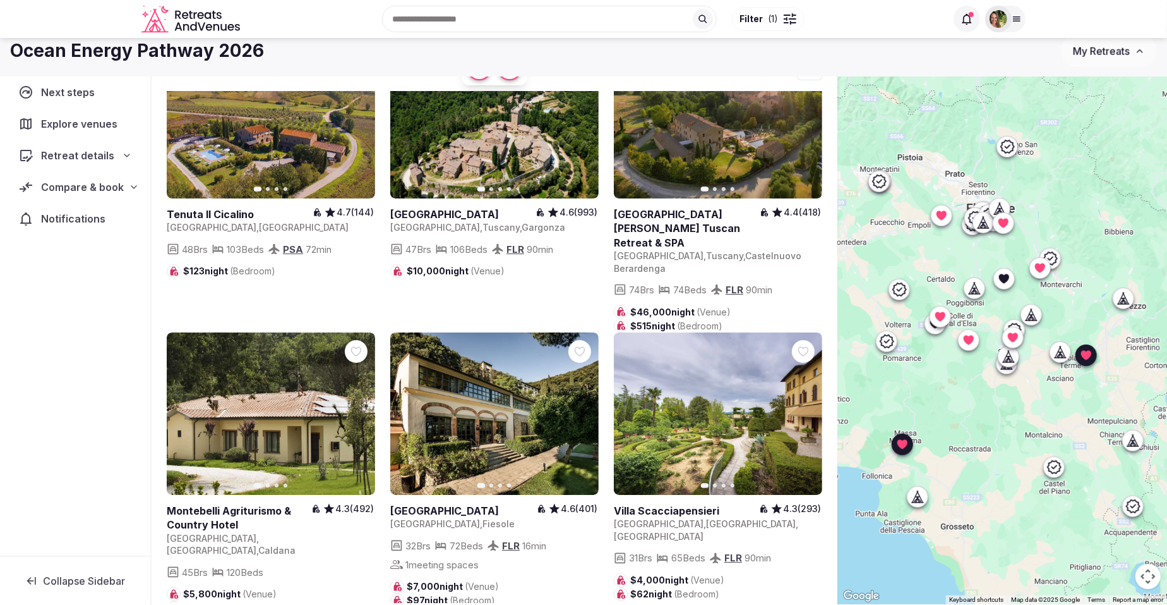
scroll to position [0, 0]
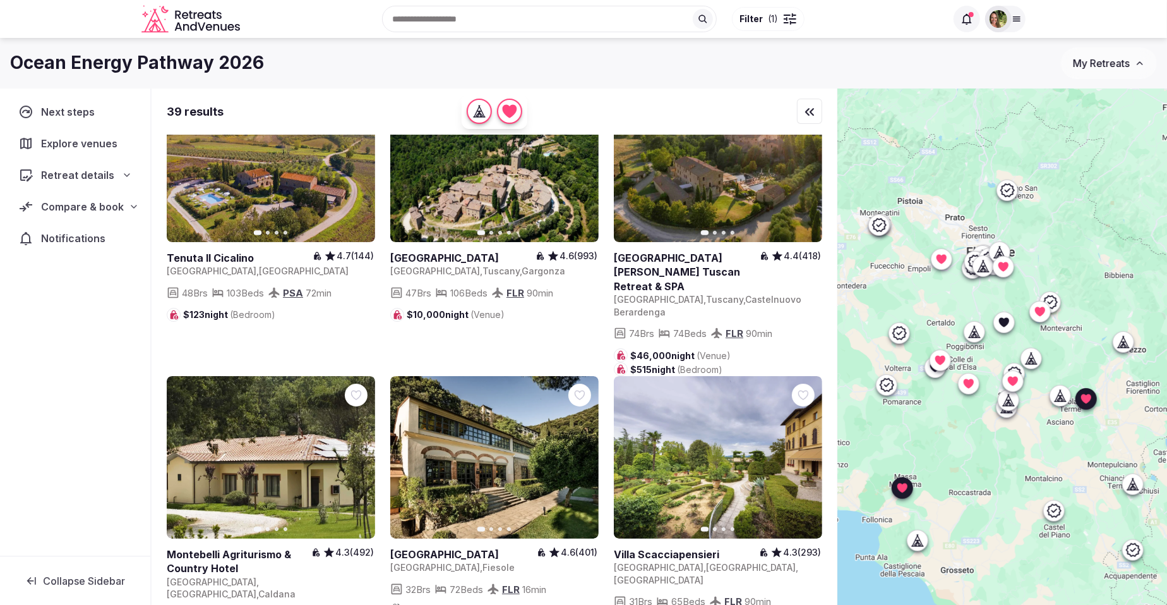
click at [71, 208] on span "Compare & book" at bounding box center [82, 206] width 83 height 15
click at [76, 229] on span "Shortlisted venues (14)" at bounding box center [81, 231] width 102 height 13
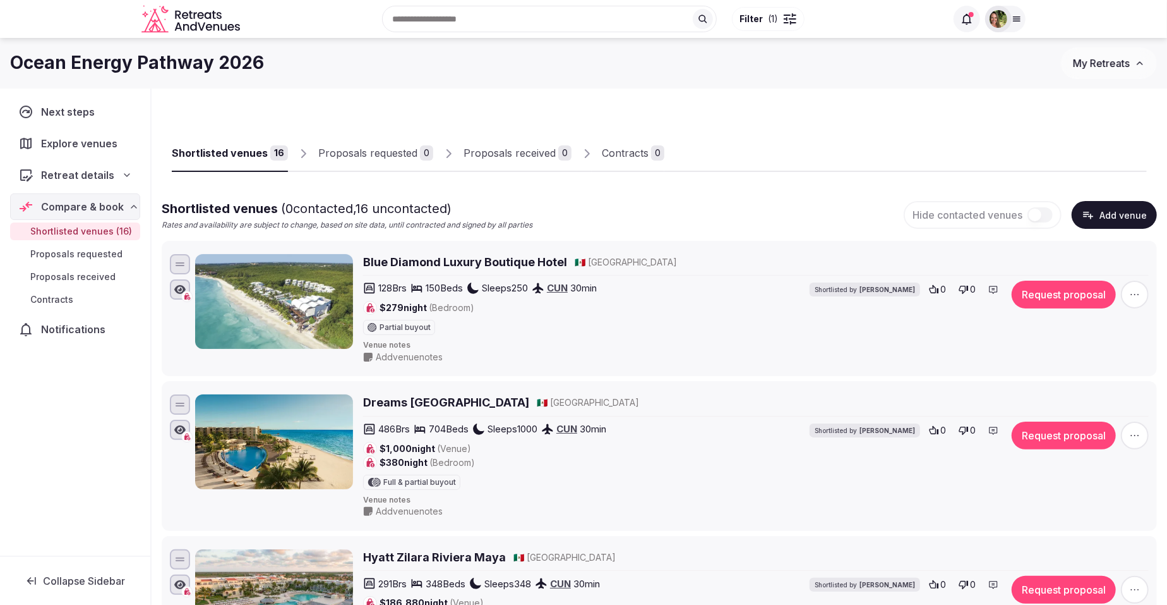
click at [100, 166] on div "Retreat details" at bounding box center [75, 175] width 130 height 27
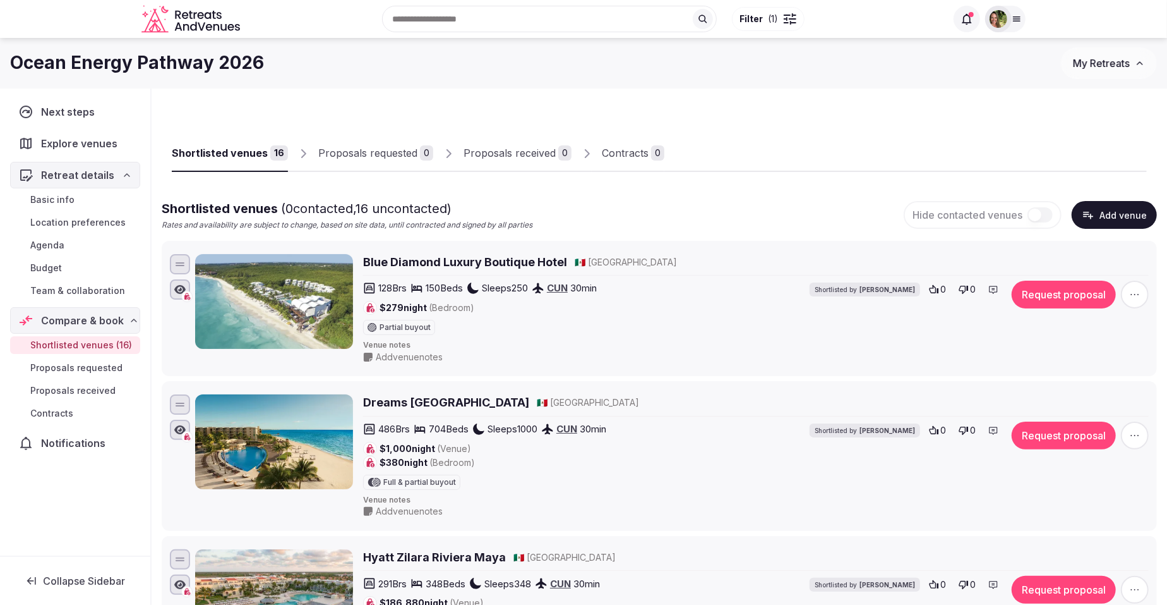
click at [51, 197] on span "Basic info" at bounding box center [52, 199] width 44 height 13
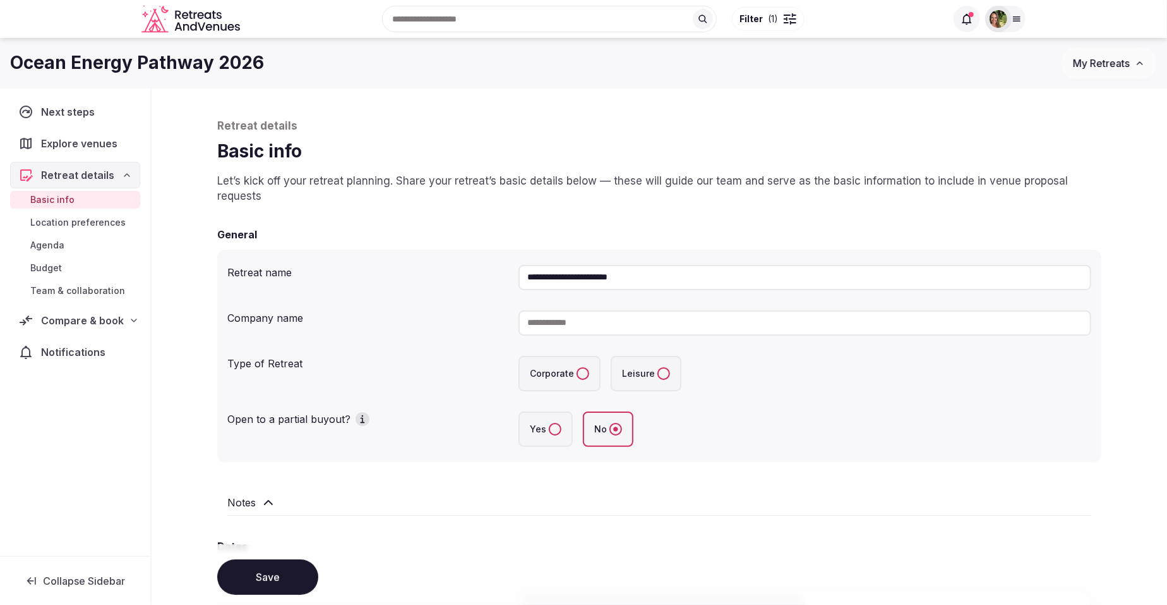
click at [568, 323] on input at bounding box center [805, 322] width 573 height 25
type input "**********"
click at [582, 374] on button "Corporate" at bounding box center [583, 373] width 13 height 13
click at [555, 436] on label "Yes" at bounding box center [546, 428] width 54 height 35
click at [555, 435] on button "Yes" at bounding box center [555, 429] width 13 height 13
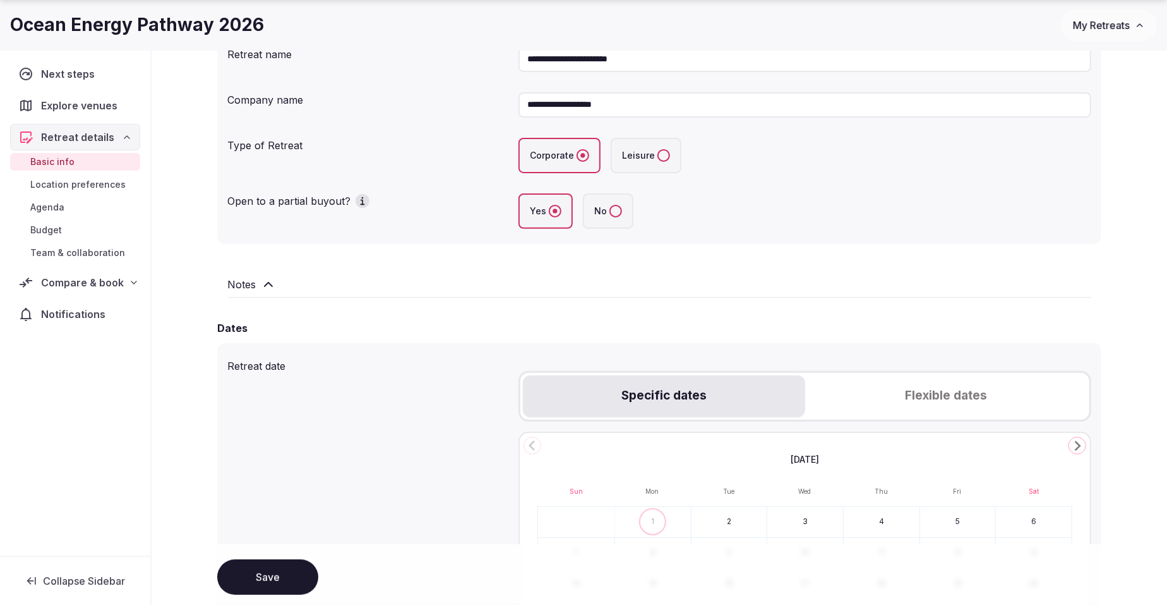
scroll to position [395, 0]
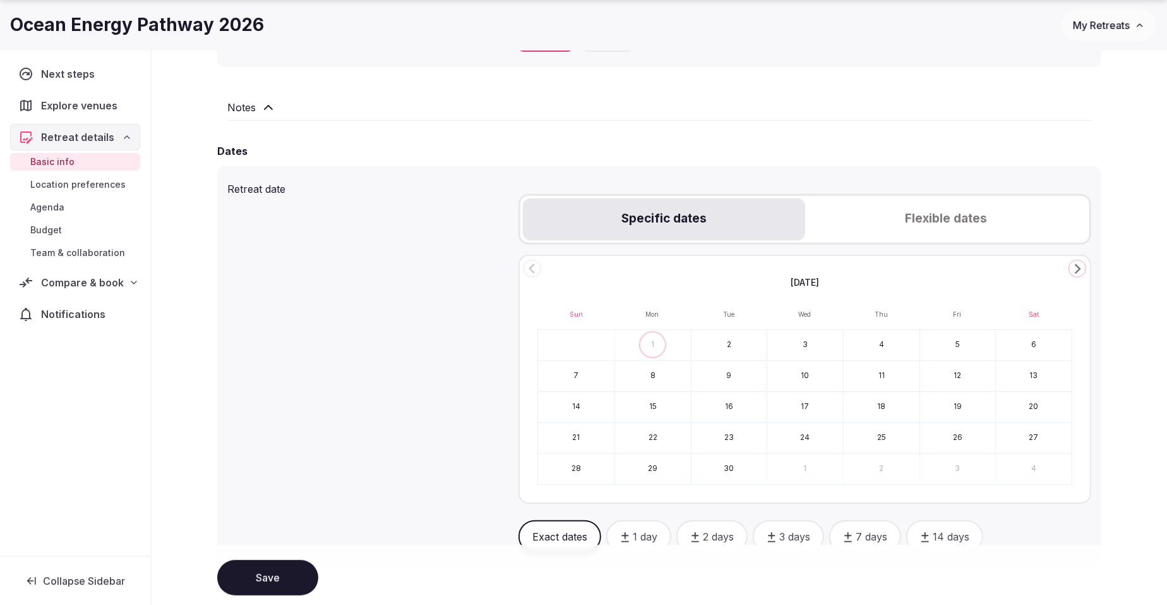
click at [1077, 270] on polygon "Go to the Next Month" at bounding box center [1078, 268] width 6 height 10
click at [1077, 268] on icon "Go to the Next Month" at bounding box center [1077, 268] width 15 height 15
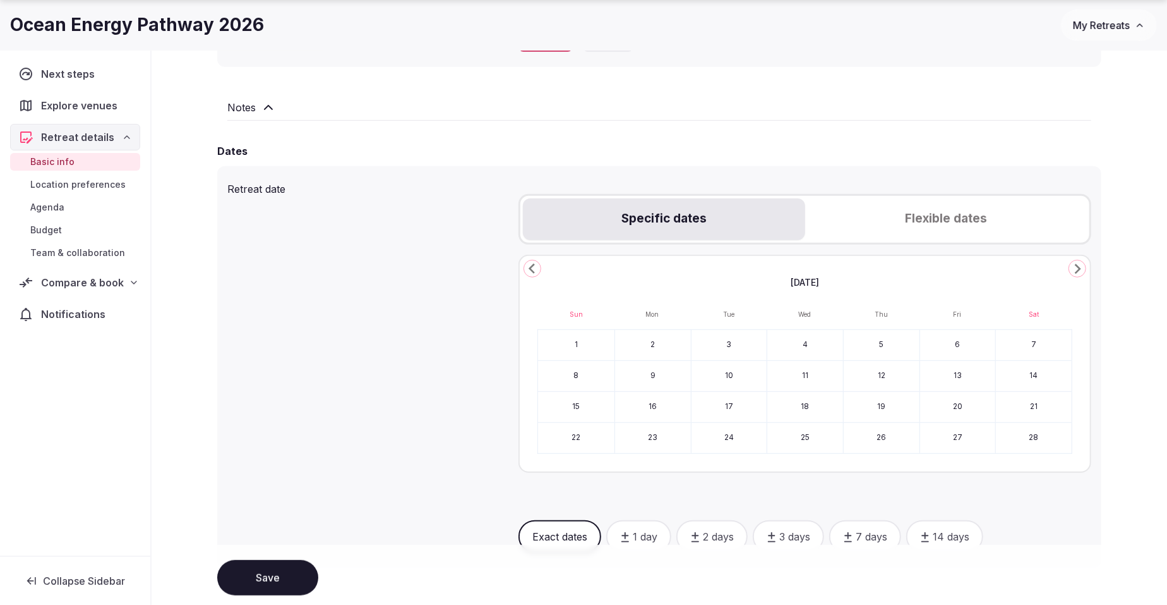
click at [1077, 268] on icon "Go to the Next Month" at bounding box center [1077, 268] width 15 height 15
click at [1047, 465] on button "30" at bounding box center [1034, 469] width 76 height 30
click at [1078, 270] on polygon "Go to the Next Month" at bounding box center [1078, 268] width 6 height 10
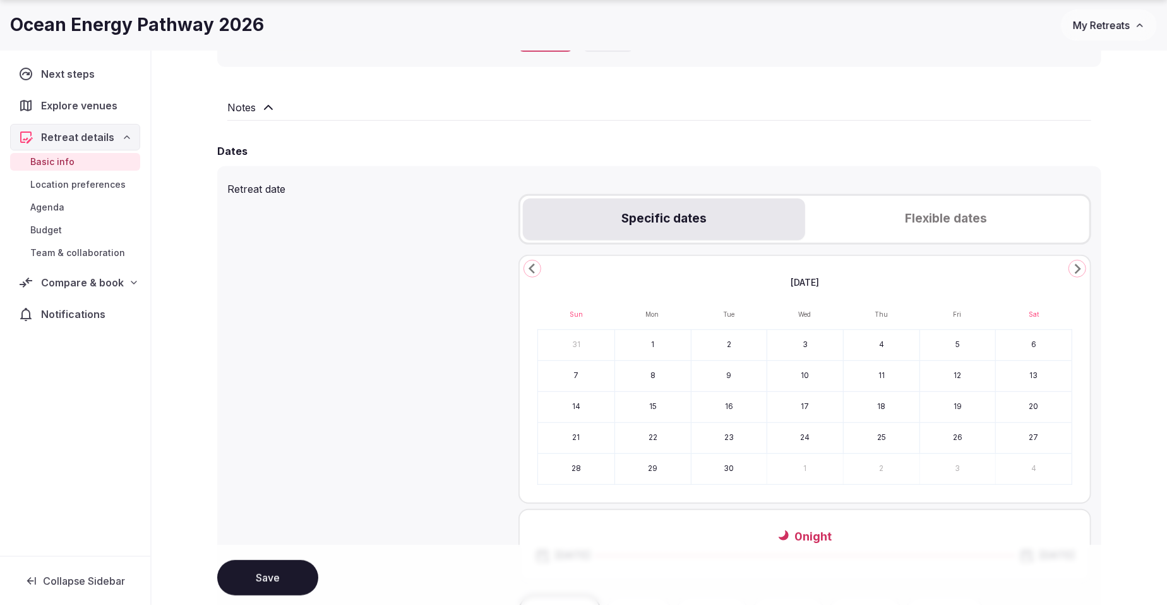
click at [970, 339] on button "5" at bounding box center [958, 345] width 76 height 30
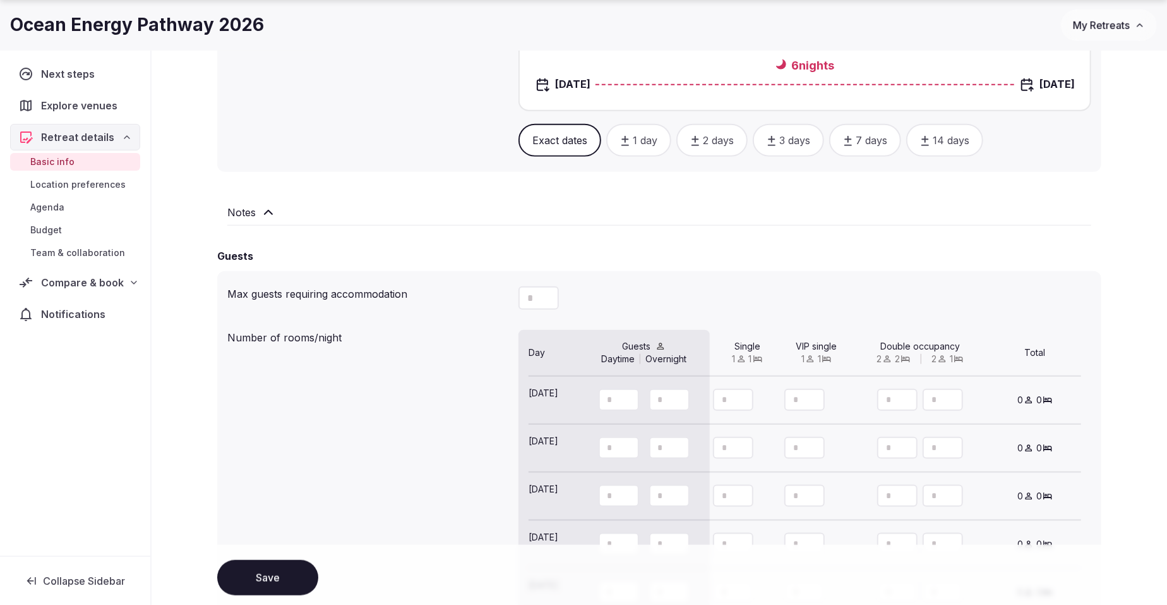
scroll to position [869, 0]
click at [543, 295] on button "Decrement" at bounding box center [549, 300] width 20 height 12
click at [555, 285] on button "Increment" at bounding box center [549, 289] width 20 height 12
click at [550, 284] on icon "Increment" at bounding box center [549, 289] width 10 height 10
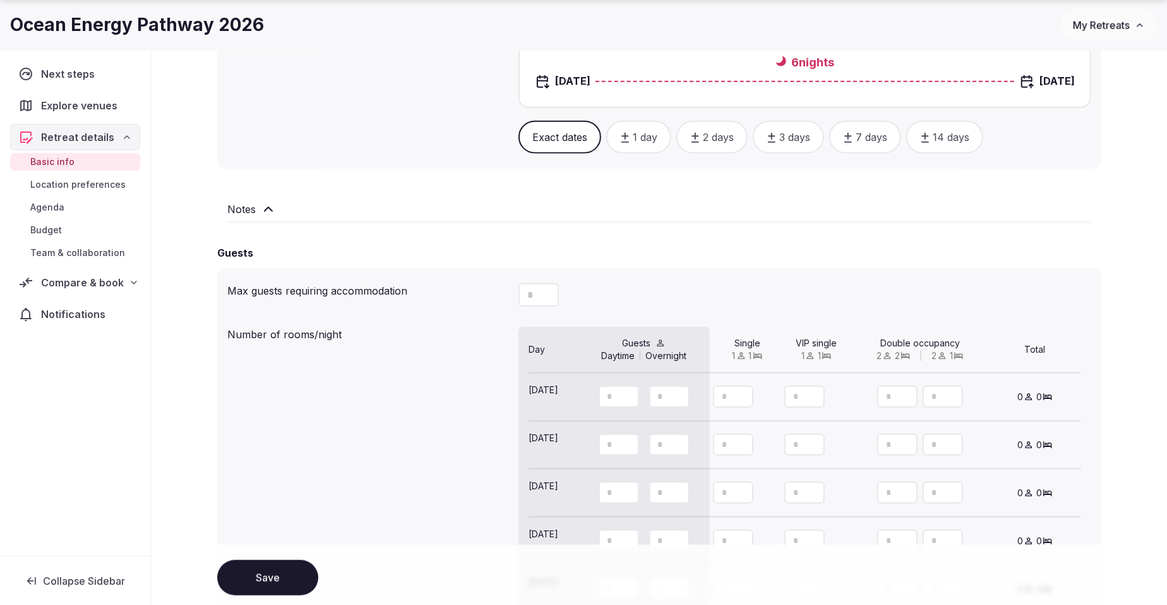
drag, startPoint x: 534, startPoint y: 286, endPoint x: 524, endPoint y: 286, distance: 10.1
click at [524, 286] on input "*" at bounding box center [539, 294] width 40 height 23
drag, startPoint x: 541, startPoint y: 294, endPoint x: 534, endPoint y: 294, distance: 7.6
click at [534, 294] on div "**" at bounding box center [539, 294] width 40 height 23
click at [539, 289] on button "Increment" at bounding box center [549, 289] width 20 height 12
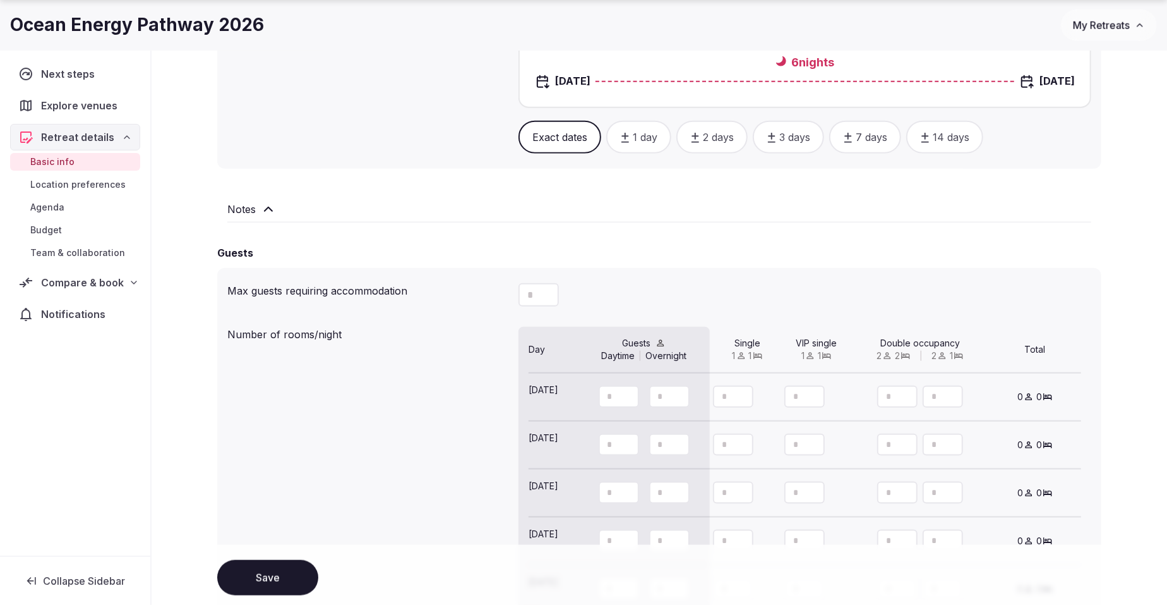
click at [550, 297] on icon "Decrement" at bounding box center [549, 300] width 10 height 10
type input "**"
click at [550, 297] on icon "Decrement" at bounding box center [549, 300] width 10 height 10
drag, startPoint x: 616, startPoint y: 390, endPoint x: 597, endPoint y: 391, distance: 19.0
click at [597, 391] on div at bounding box center [644, 396] width 138 height 27
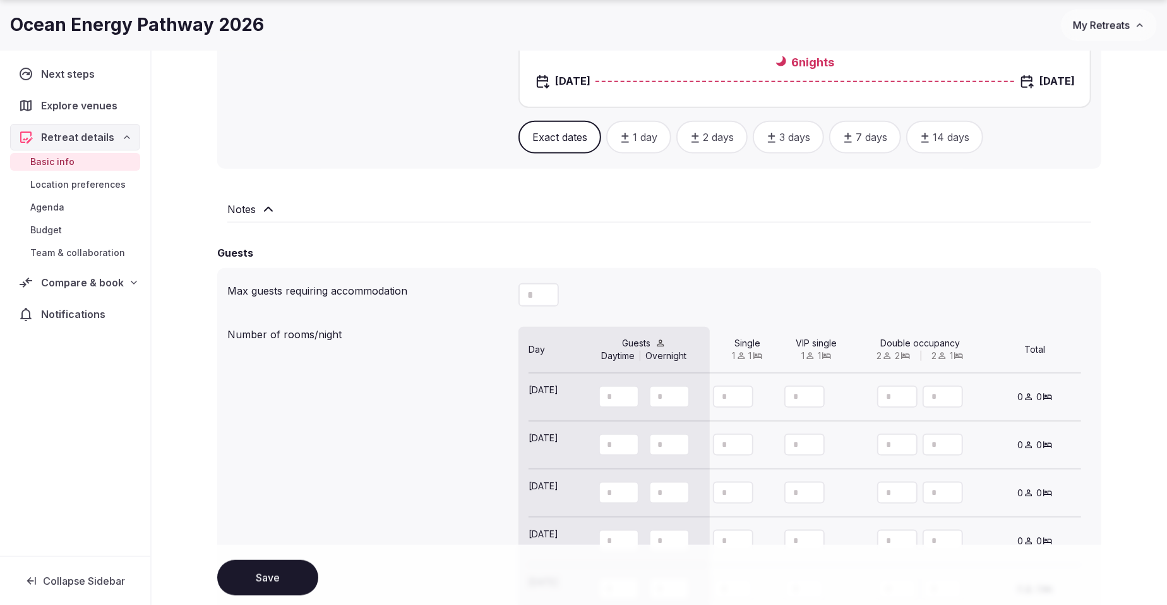
type input "**"
click at [534, 399] on icon at bounding box center [534, 404] width 11 height 11
type input "**"
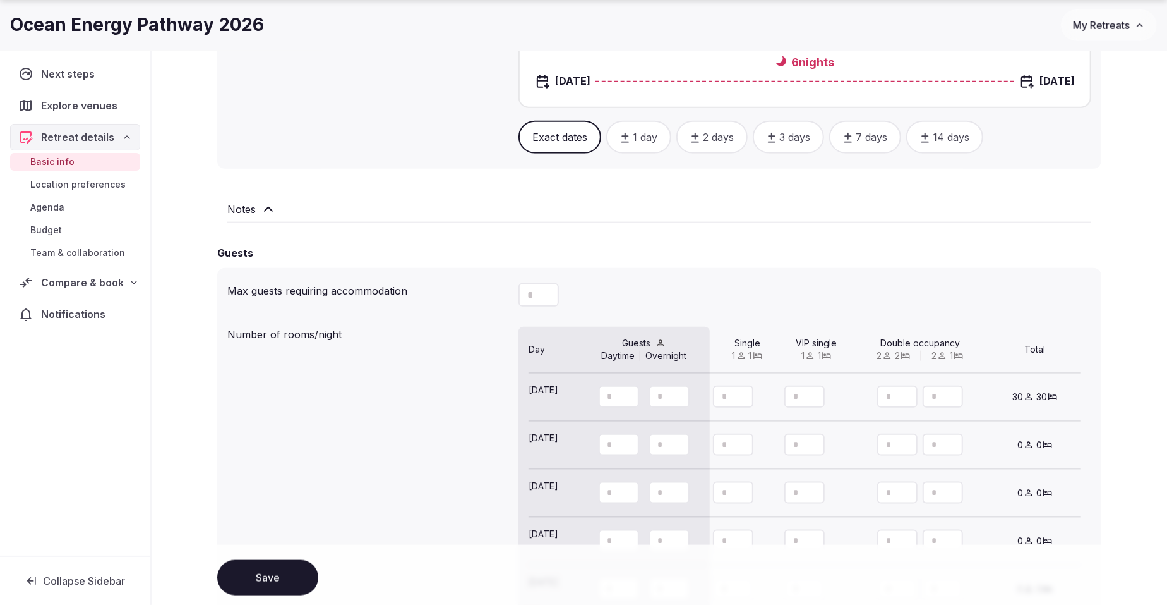
type input "**"
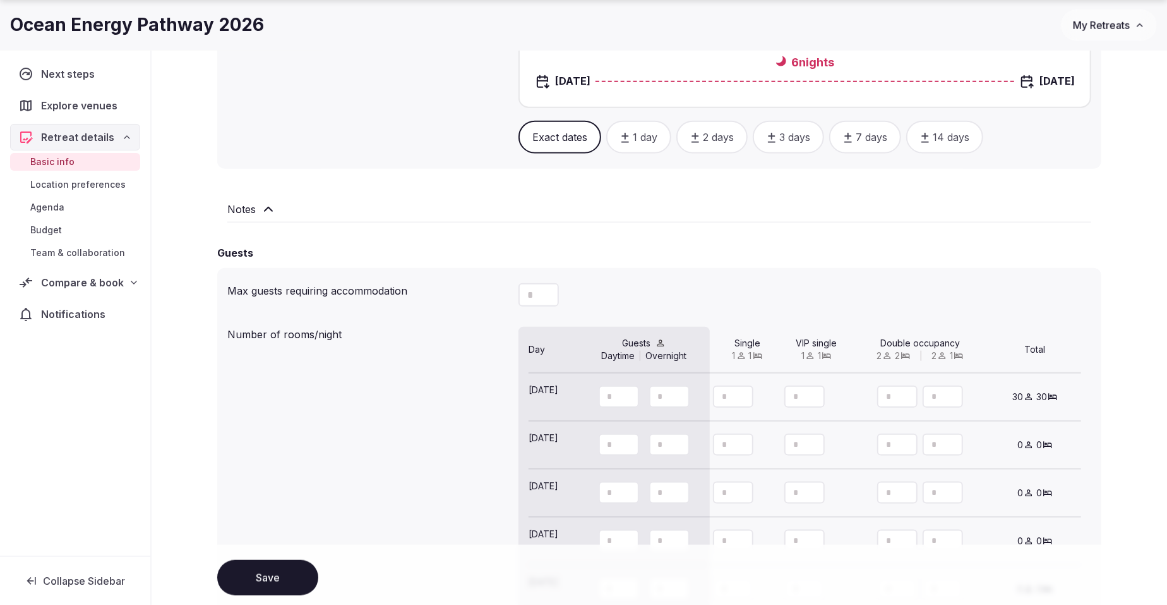
type input "**"
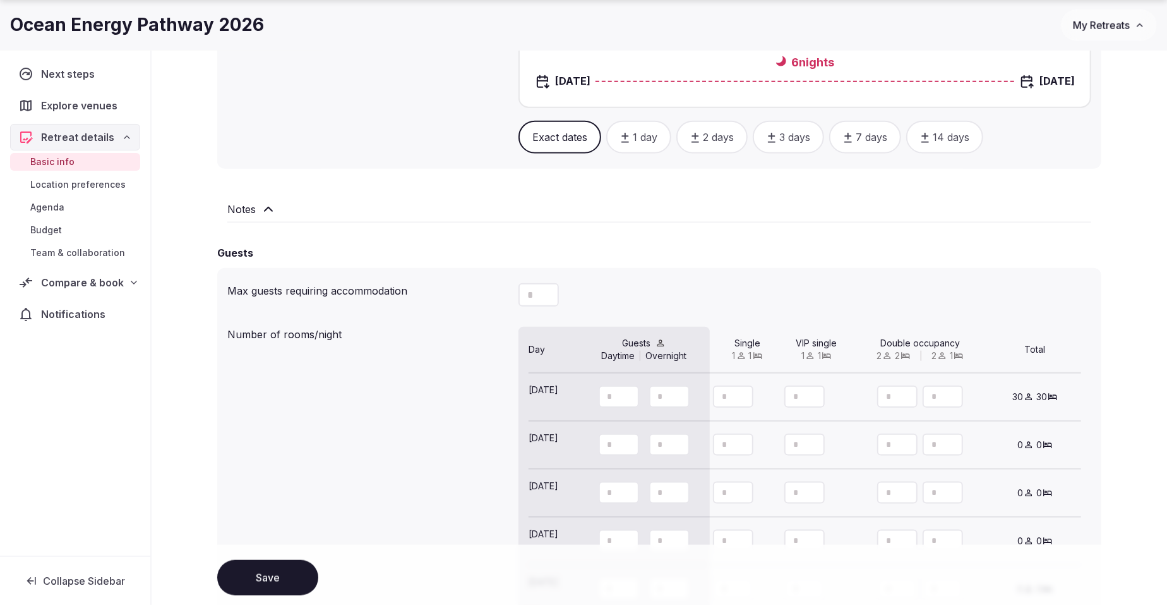
type input "**"
click at [260, 571] on button "Save" at bounding box center [267, 576] width 101 height 35
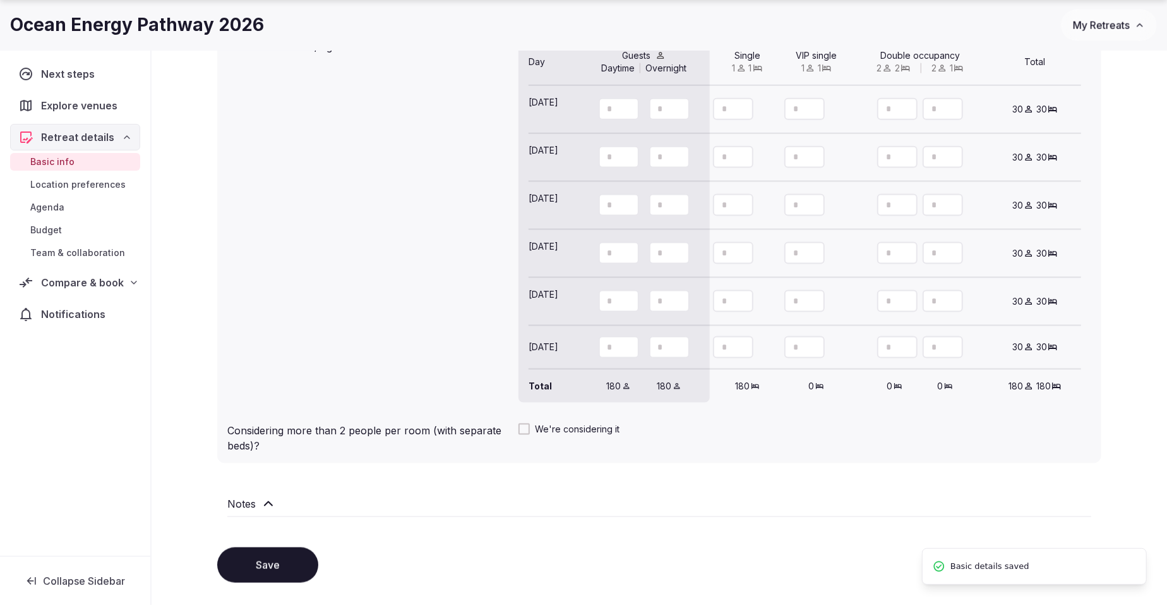
scroll to position [1242, 0]
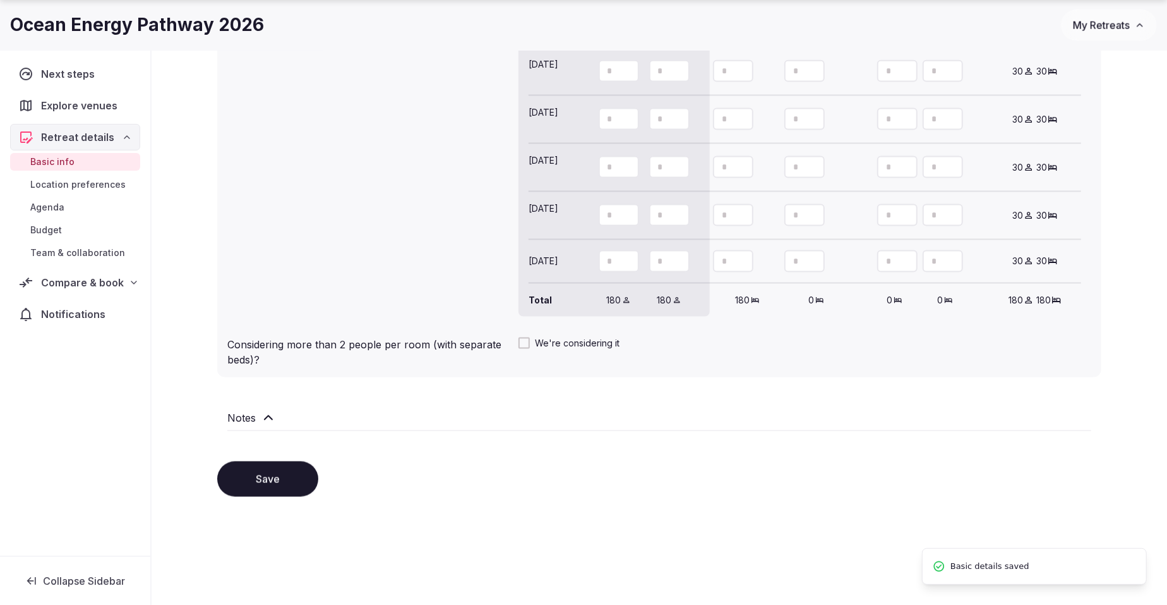
click at [47, 181] on span "Location preferences" at bounding box center [77, 184] width 95 height 13
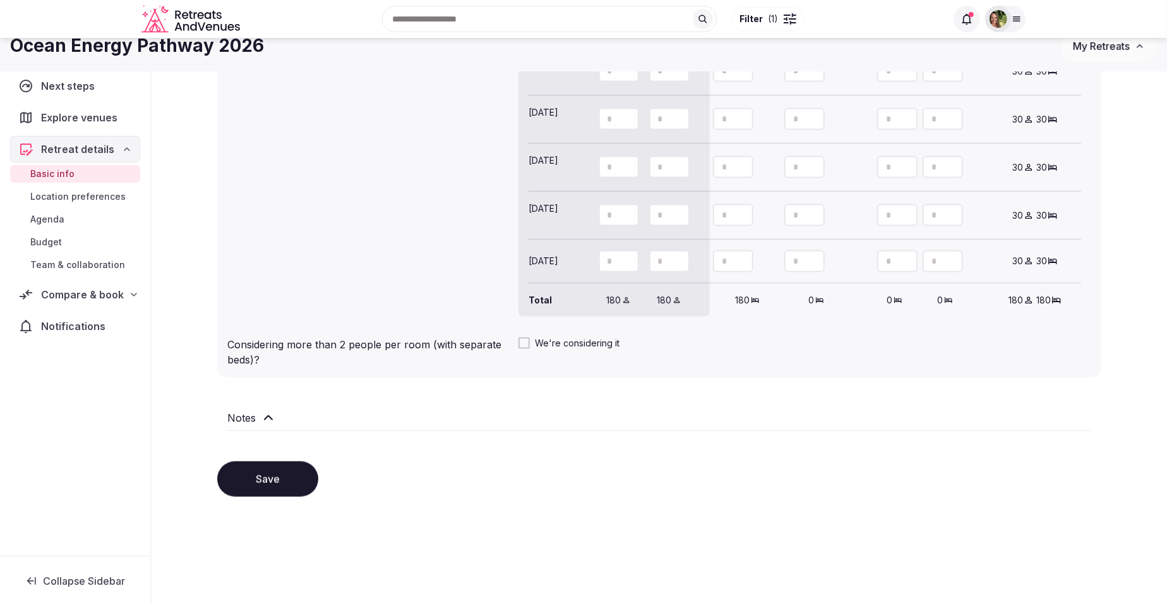
scroll to position [847, 0]
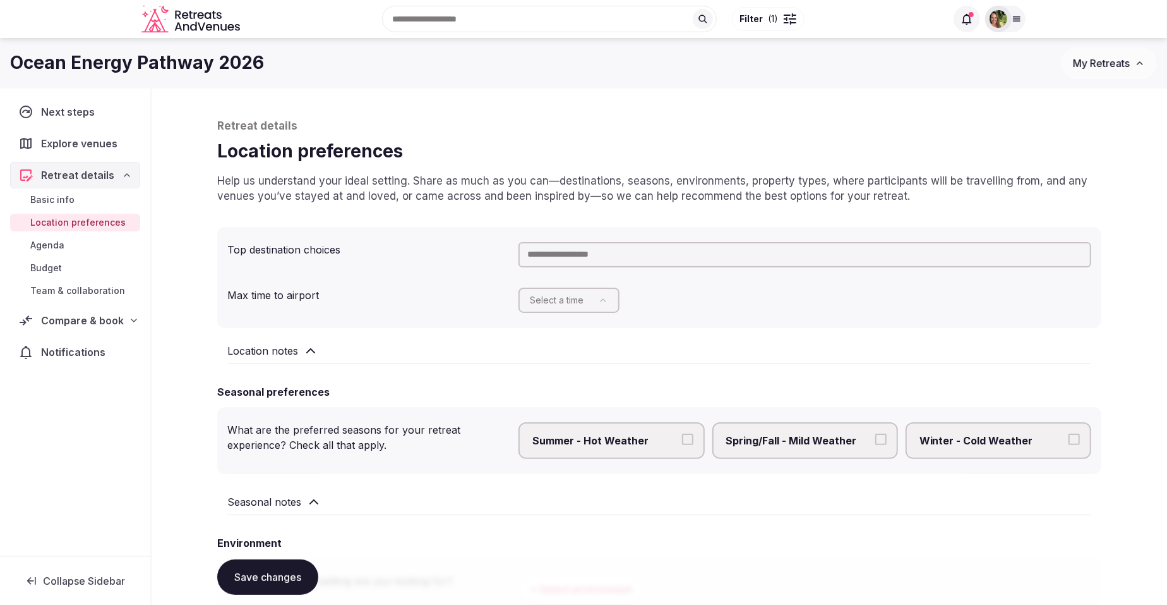
click at [613, 251] on input "text" at bounding box center [805, 254] width 573 height 25
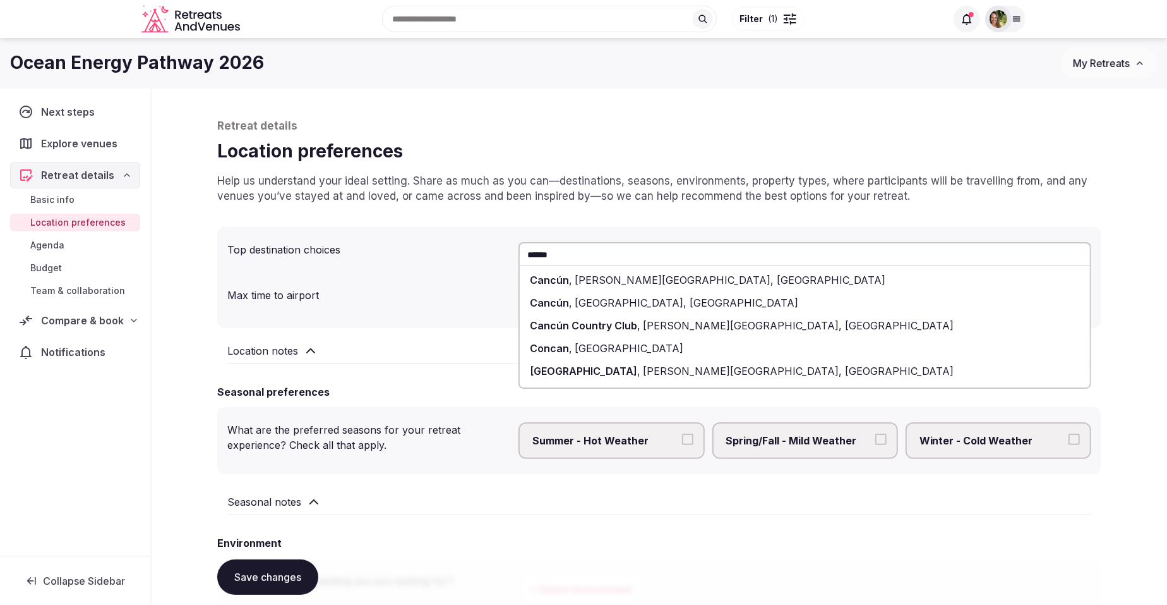
type input "******"
click at [618, 283] on span "Quintana Roo, Mexico" at bounding box center [728, 280] width 313 height 13
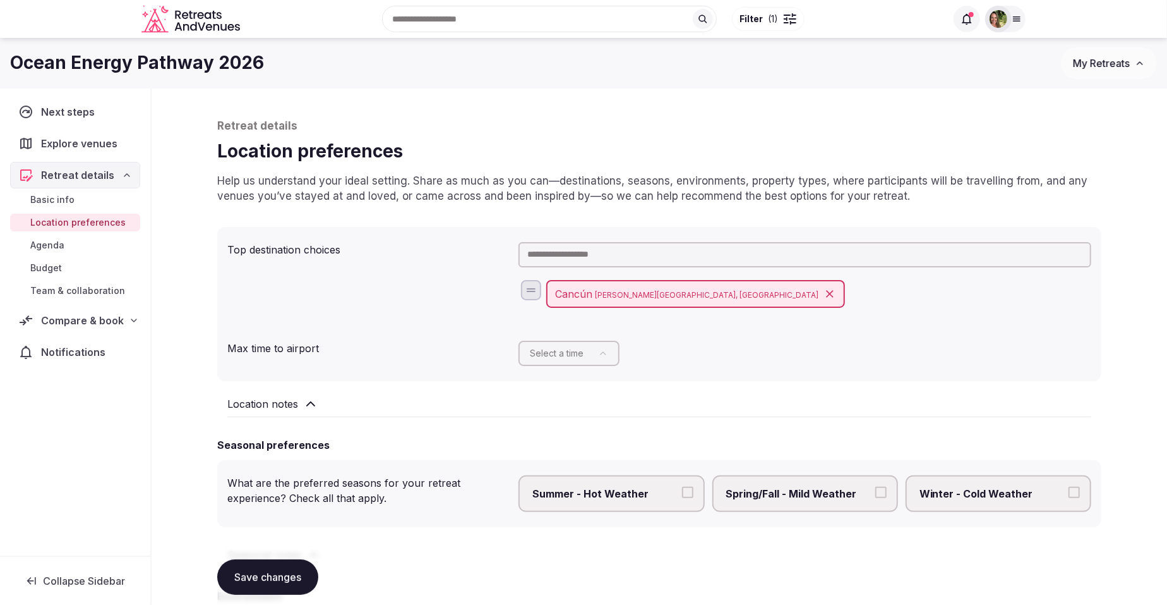
click at [565, 249] on input "text" at bounding box center [805, 254] width 573 height 25
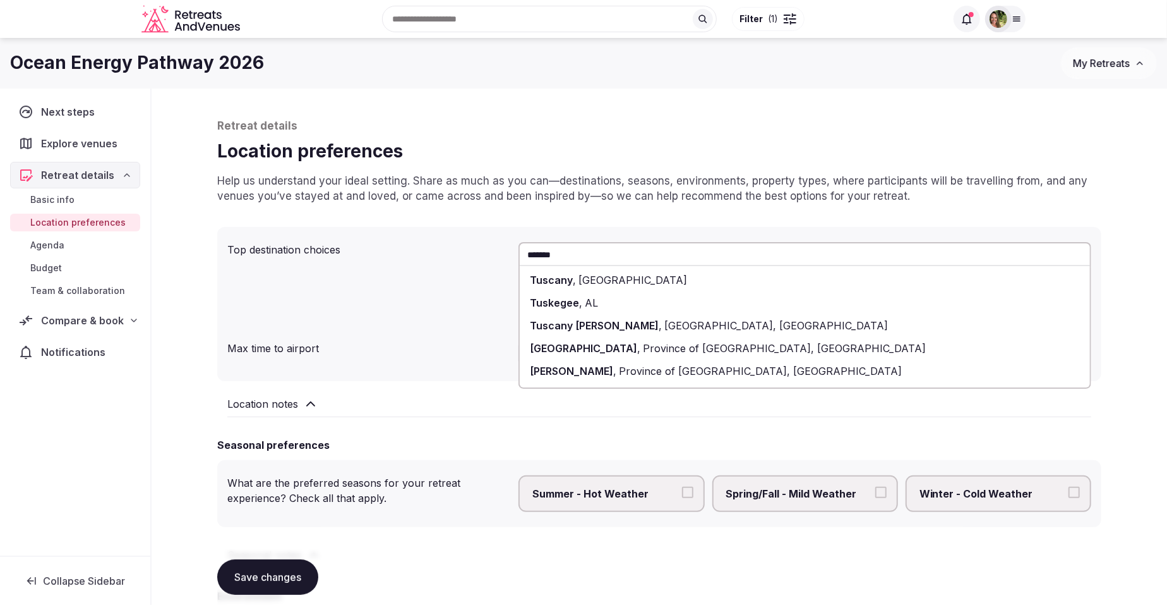
type input "*******"
click at [569, 284] on span "Tuscany" at bounding box center [551, 280] width 43 height 13
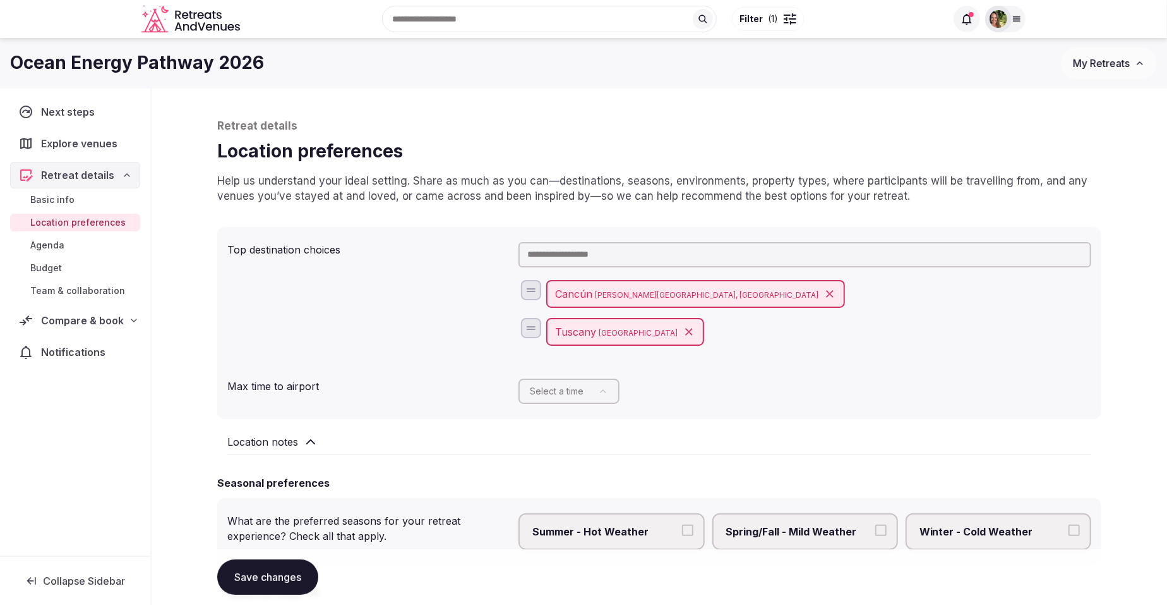
click at [562, 393] on html "Recent searches 53011 Castellina in Chianti SI, Italy Tuscany, Italy Rivière-du…" at bounding box center [583, 302] width 1167 height 605
click at [507, 447] on div "Location notes" at bounding box center [659, 441] width 864 height 15
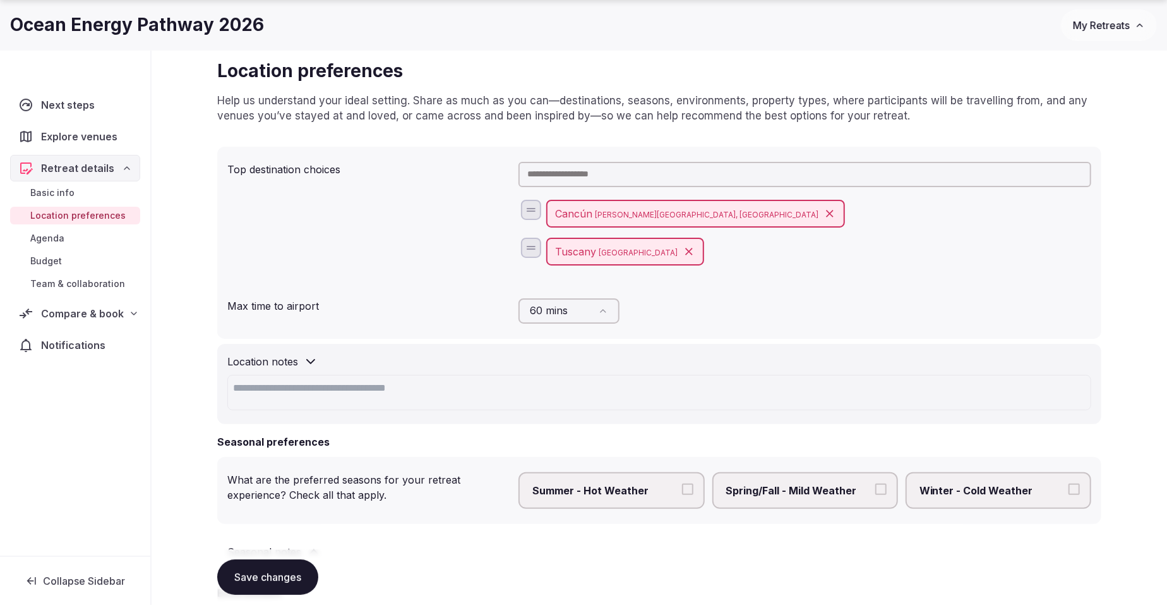
scroll to position [315, 0]
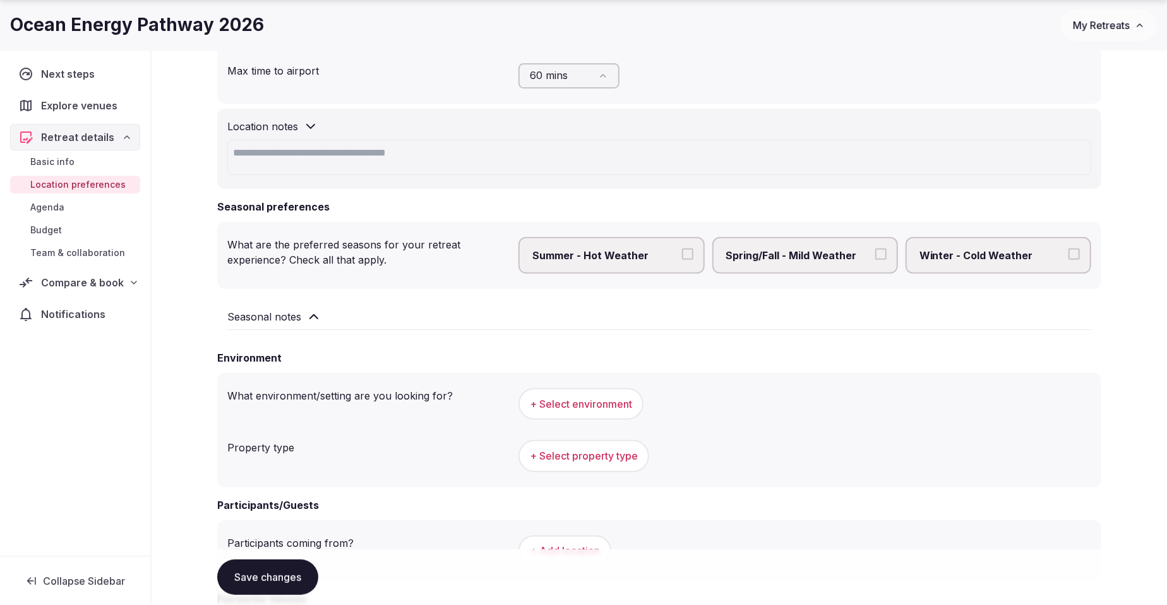
click at [269, 570] on button "Save changes" at bounding box center [267, 576] width 101 height 35
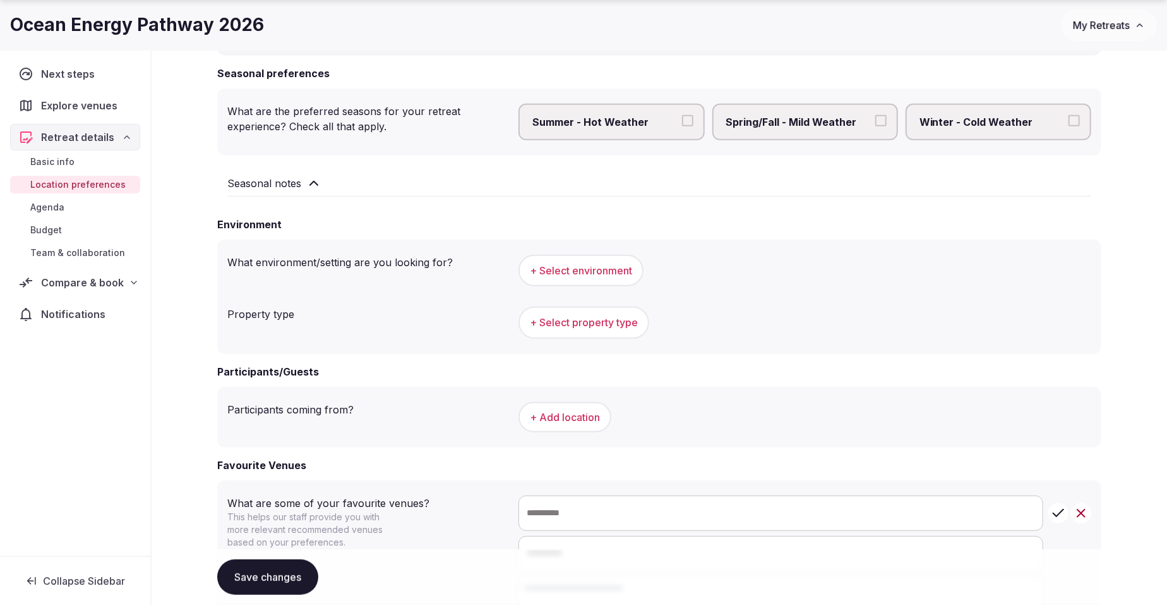
scroll to position [552, 0]
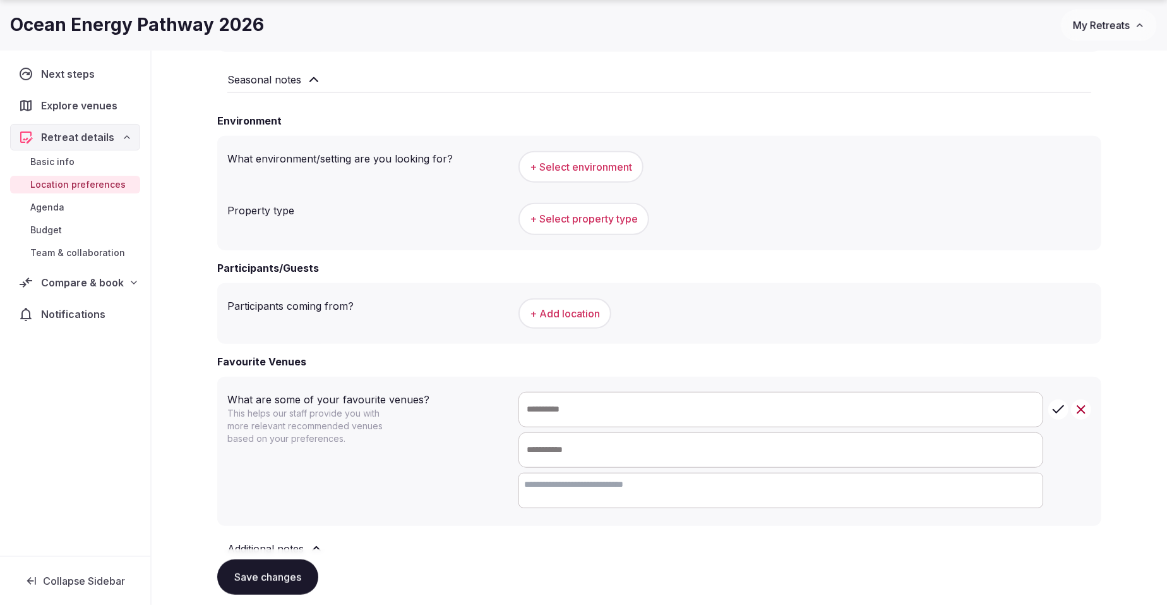
click at [262, 576] on button "Save changes" at bounding box center [267, 576] width 101 height 35
click at [47, 195] on div "Basic info Location preferences Agenda Budget Team & collaboration" at bounding box center [75, 207] width 130 height 114
click at [47, 201] on span "Agenda" at bounding box center [47, 207] width 34 height 13
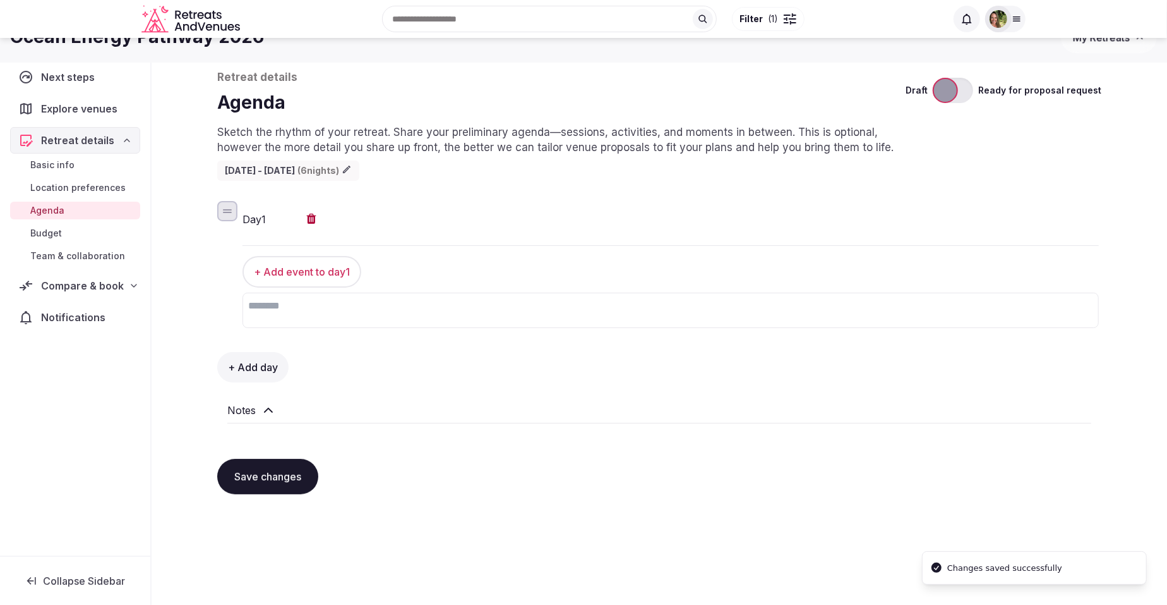
click at [57, 207] on div "Basic info Location preferences Agenda Budget Team & collaboration" at bounding box center [75, 211] width 130 height 114
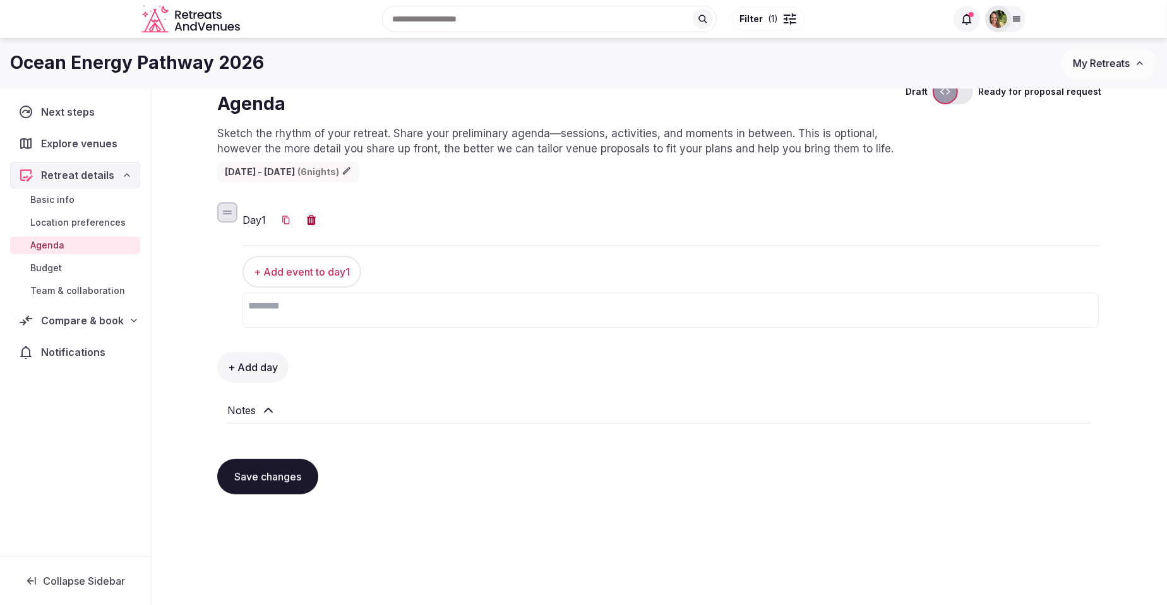
click at [238, 411] on h2 "Notes" at bounding box center [241, 409] width 28 height 15
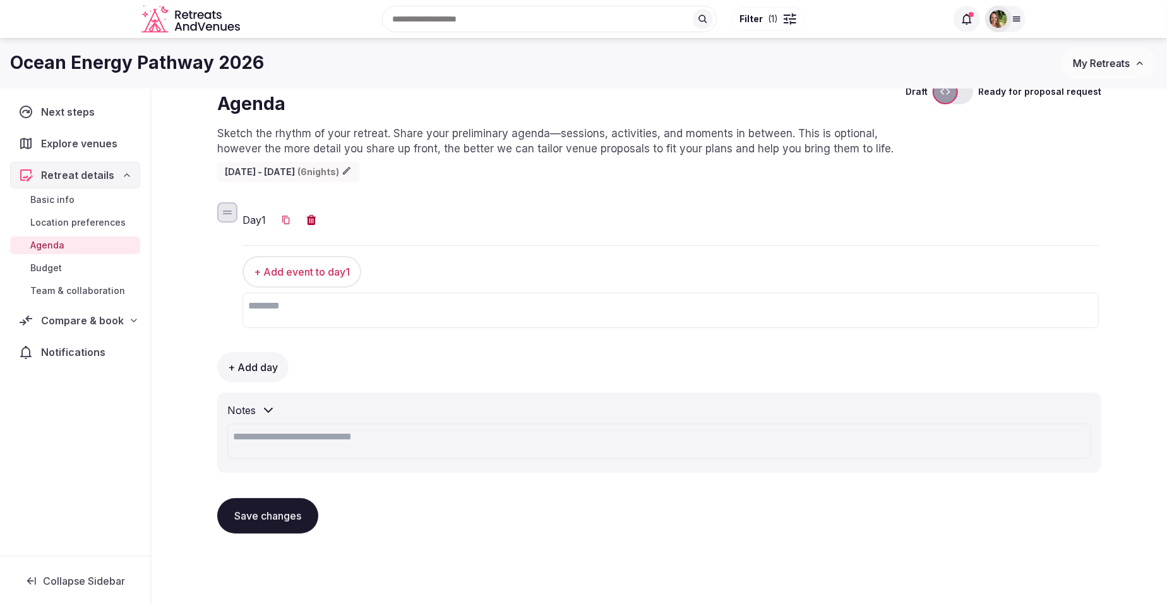
click at [301, 418] on div "Notes" at bounding box center [659, 432] width 884 height 80
click at [323, 432] on textarea at bounding box center [659, 440] width 864 height 35
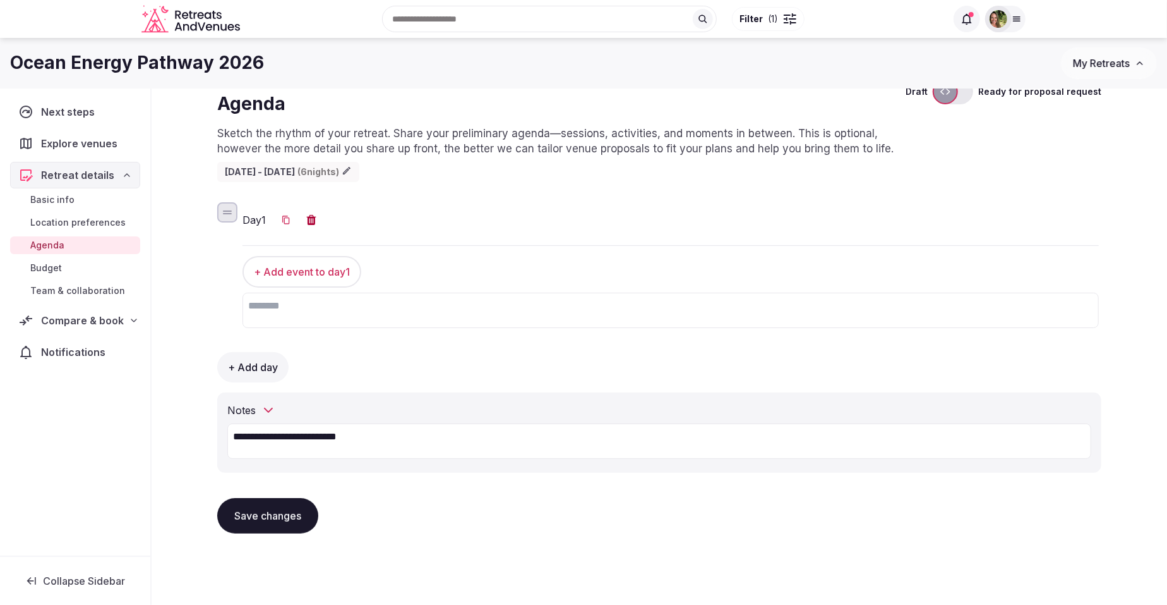
type textarea "**********"
click at [262, 515] on button "Save changes" at bounding box center [267, 515] width 101 height 35
click at [51, 268] on span "Budget" at bounding box center [46, 268] width 32 height 13
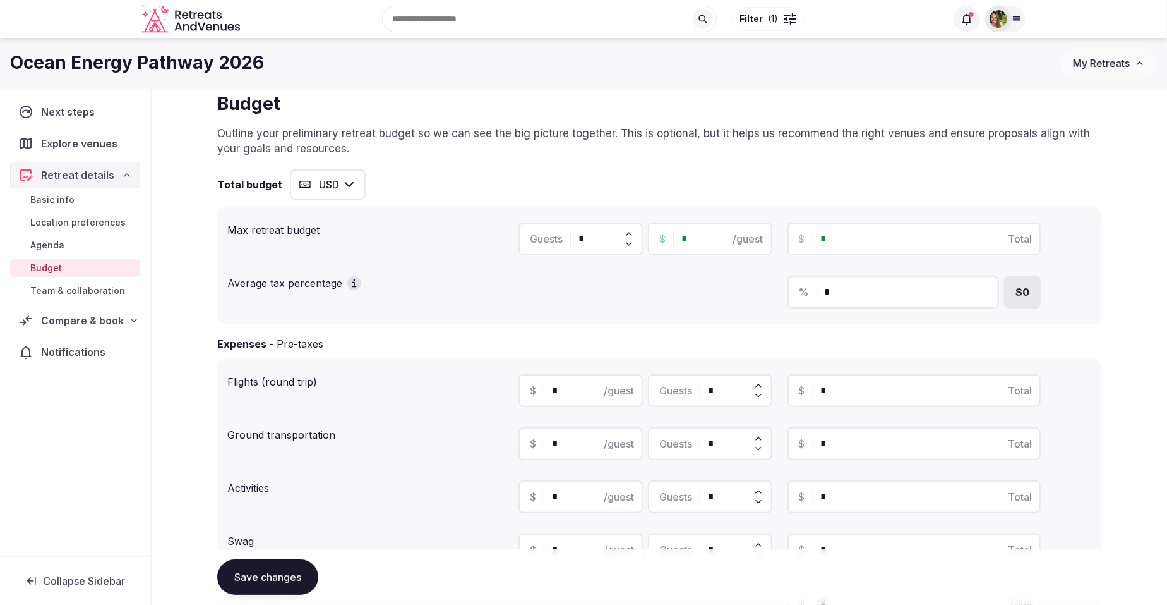
drag, startPoint x: 594, startPoint y: 236, endPoint x: 558, endPoint y: 236, distance: 36.6
click at [558, 236] on div "Guests *" at bounding box center [581, 238] width 124 height 33
drag, startPoint x: 593, startPoint y: 235, endPoint x: 584, endPoint y: 236, distance: 8.2
click at [584, 236] on input "**" at bounding box center [605, 238] width 53 height 15
type input "**"
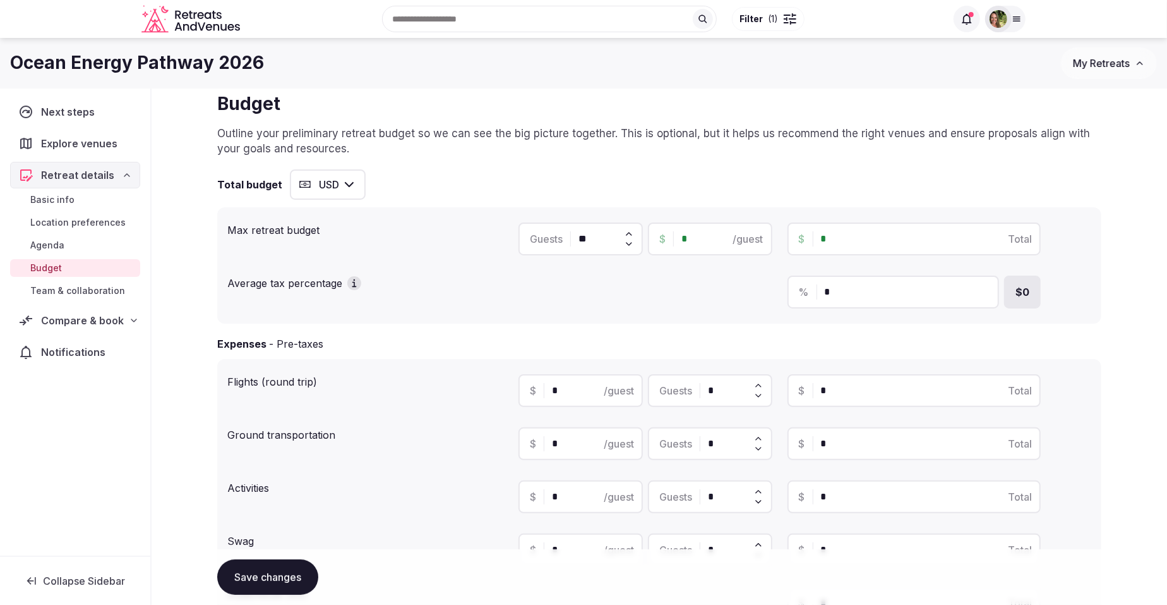
click at [682, 242] on input "*" at bounding box center [722, 238] width 80 height 15
drag, startPoint x: 854, startPoint y: 235, endPoint x: 817, endPoint y: 238, distance: 37.4
click at [817, 238] on div "$ * Total" at bounding box center [914, 238] width 253 height 33
type input "******"
type input "***"
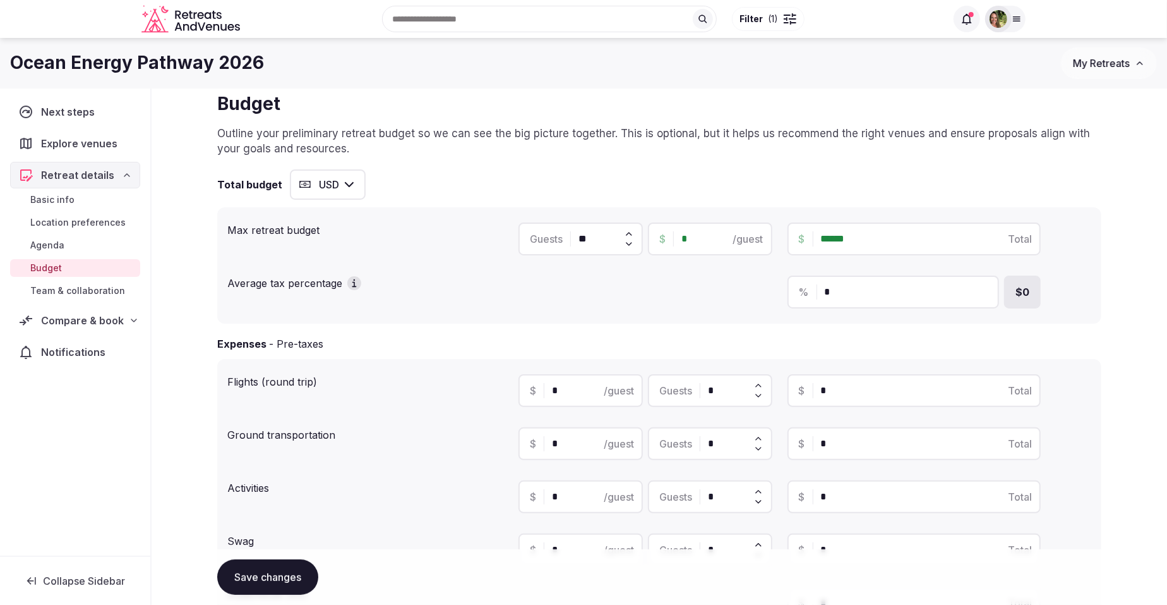
type input "*******"
type input "*****"
type input "*******"
drag, startPoint x: 852, startPoint y: 291, endPoint x: 786, endPoint y: 294, distance: 65.1
click at [786, 294] on div "% * $0" at bounding box center [805, 291] width 573 height 33
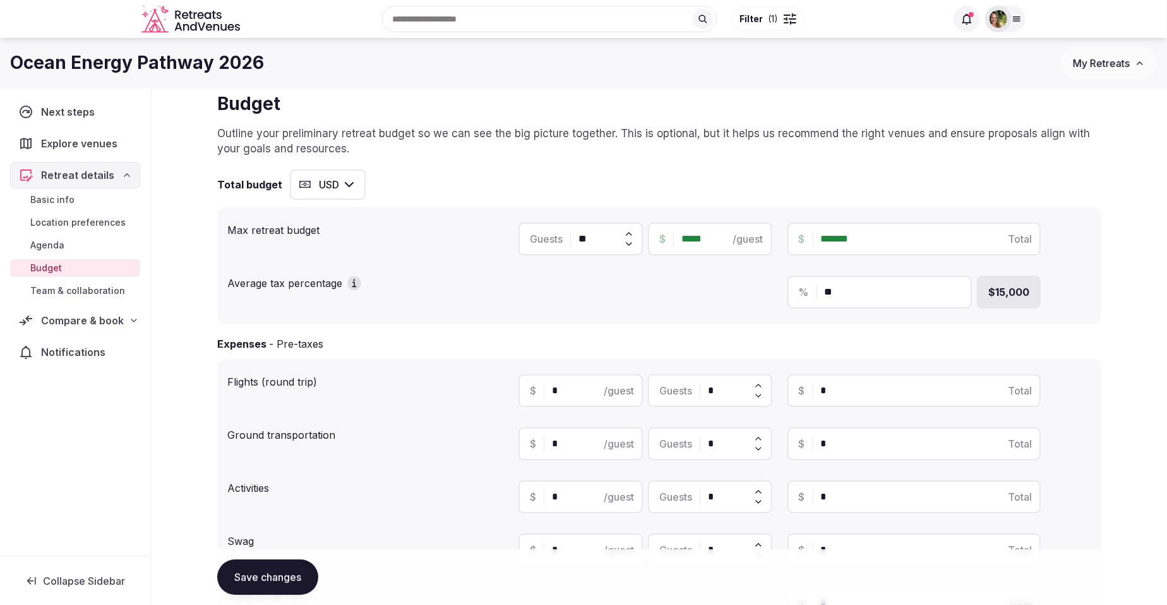
type input "**"
drag, startPoint x: 563, startPoint y: 394, endPoint x: 526, endPoint y: 394, distance: 37.3
click at [526, 394] on div "$ * /guest" at bounding box center [581, 390] width 124 height 33
drag, startPoint x: 723, startPoint y: 384, endPoint x: 700, endPoint y: 387, distance: 23.6
click at [700, 387] on div "Guests *" at bounding box center [710, 390] width 124 height 33
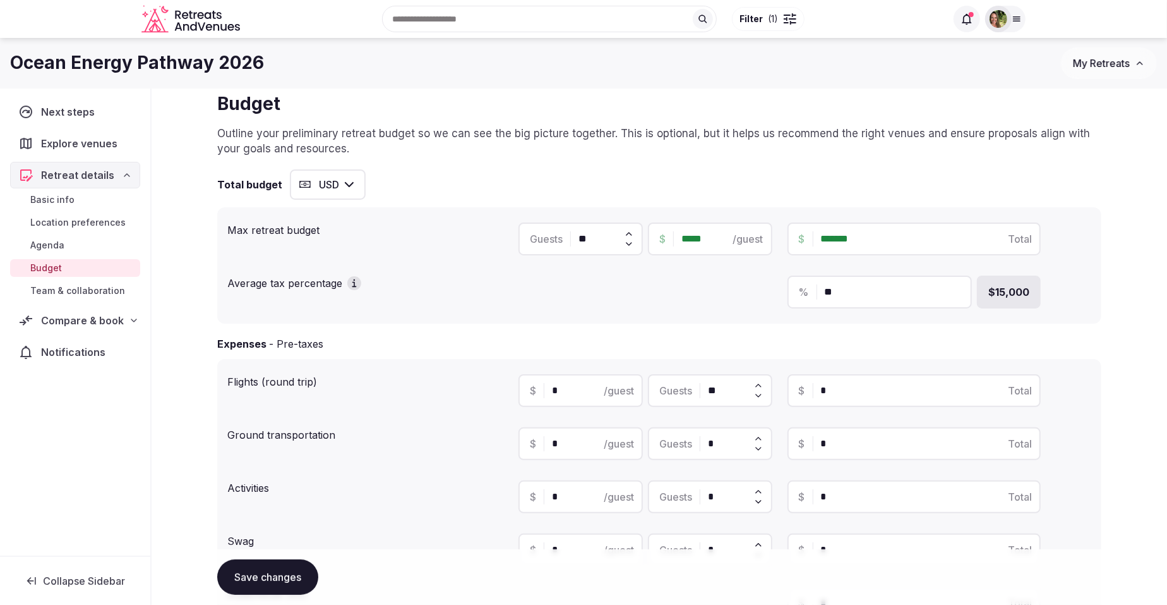
type input "**"
drag, startPoint x: 572, startPoint y: 392, endPoint x: 509, endPoint y: 393, distance: 62.5
click at [509, 393] on div "Flights (round trip) $ * /guest Guests ** $ * Total" at bounding box center [659, 390] width 864 height 43
drag, startPoint x: 831, startPoint y: 392, endPoint x: 802, endPoint y: 393, distance: 28.5
click at [802, 393] on div "$ * Total" at bounding box center [914, 390] width 253 height 33
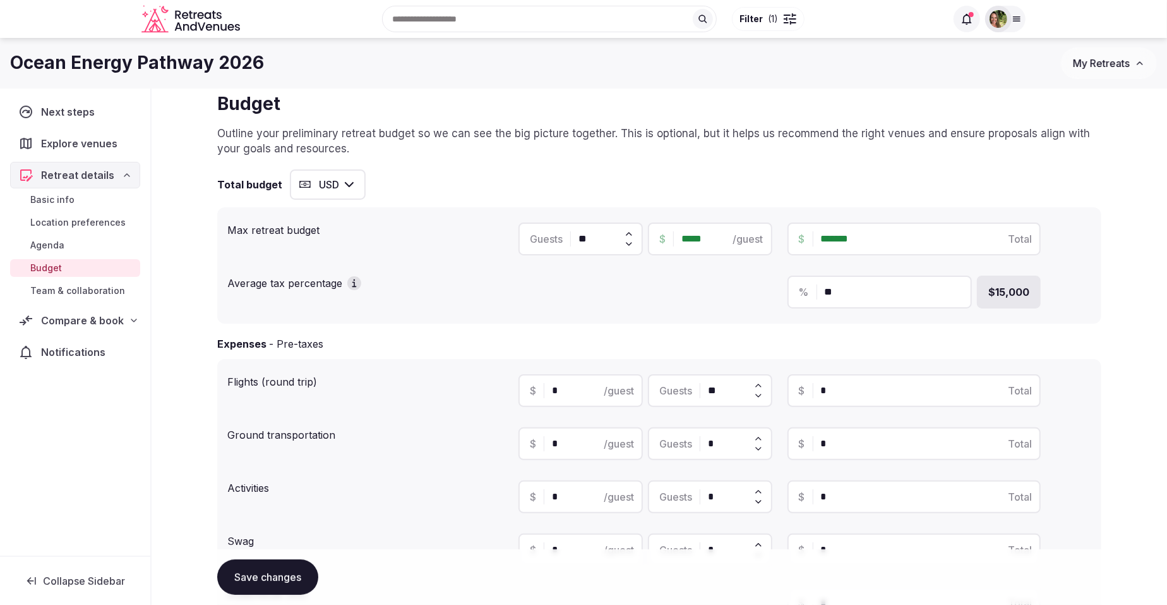
type input "**"
type input "*"
type input "***"
type input "**"
type input "*****"
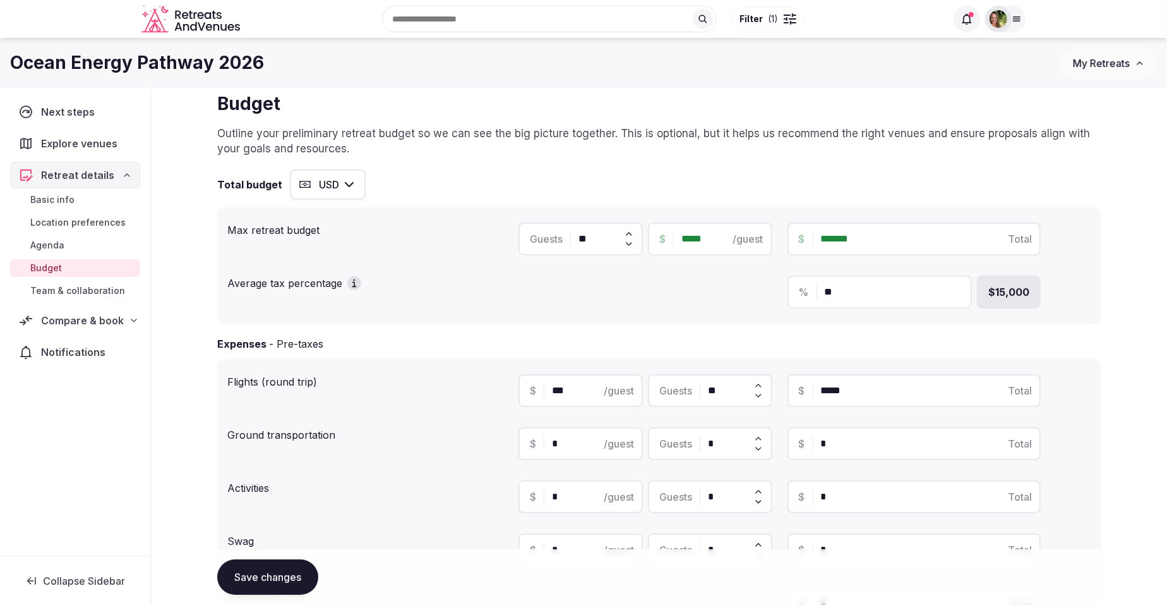
type input "***"
type input "******"
type input "*****"
type input "******"
click at [536, 443] on div "$ * /guest" at bounding box center [581, 443] width 124 height 33
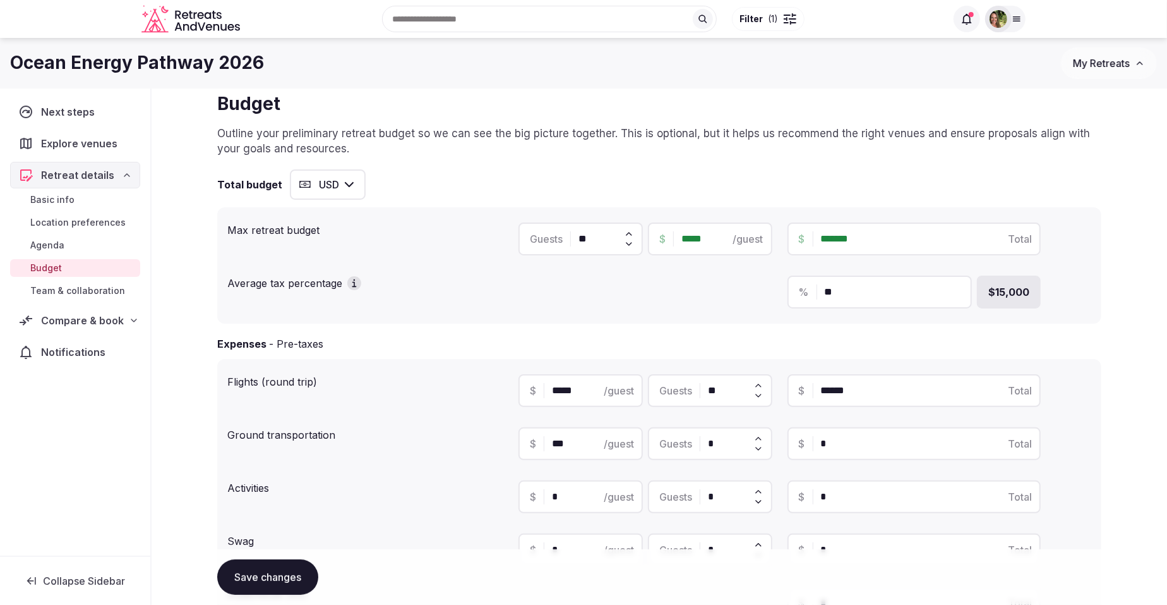
type input "***"
drag, startPoint x: 717, startPoint y: 435, endPoint x: 689, endPoint y: 439, distance: 28.1
click at [689, 439] on div "Guests *" at bounding box center [710, 443] width 124 height 33
type input "*"
type input "***"
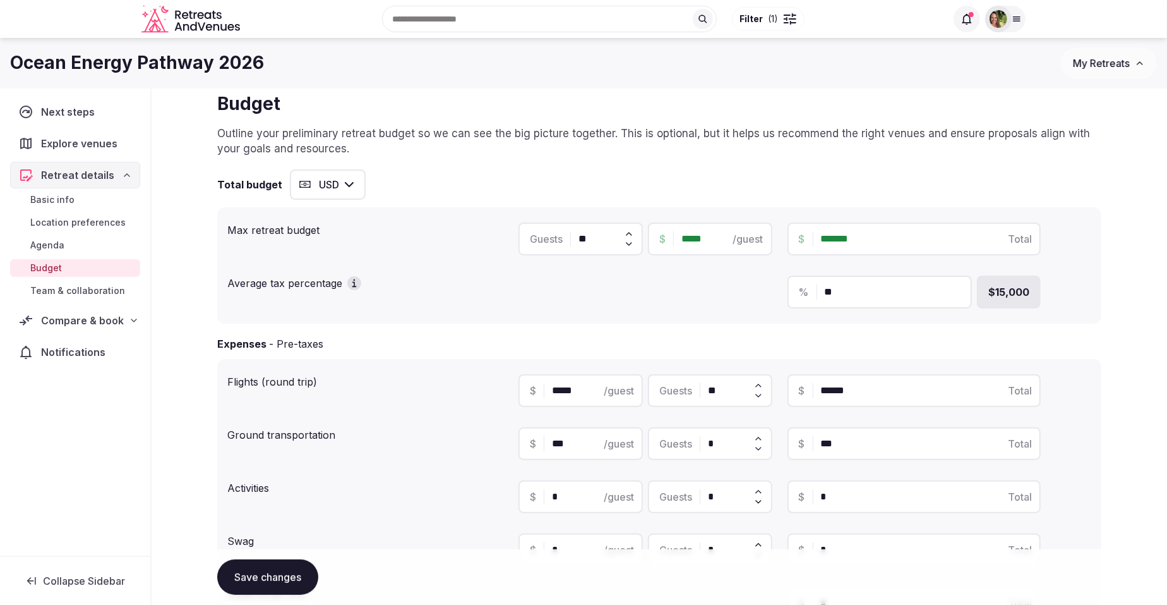
type input "**"
type input "*****"
type input "**"
drag, startPoint x: 561, startPoint y: 497, endPoint x: 545, endPoint y: 497, distance: 16.4
click at [545, 497] on div "$ * /guest" at bounding box center [581, 496] width 124 height 33
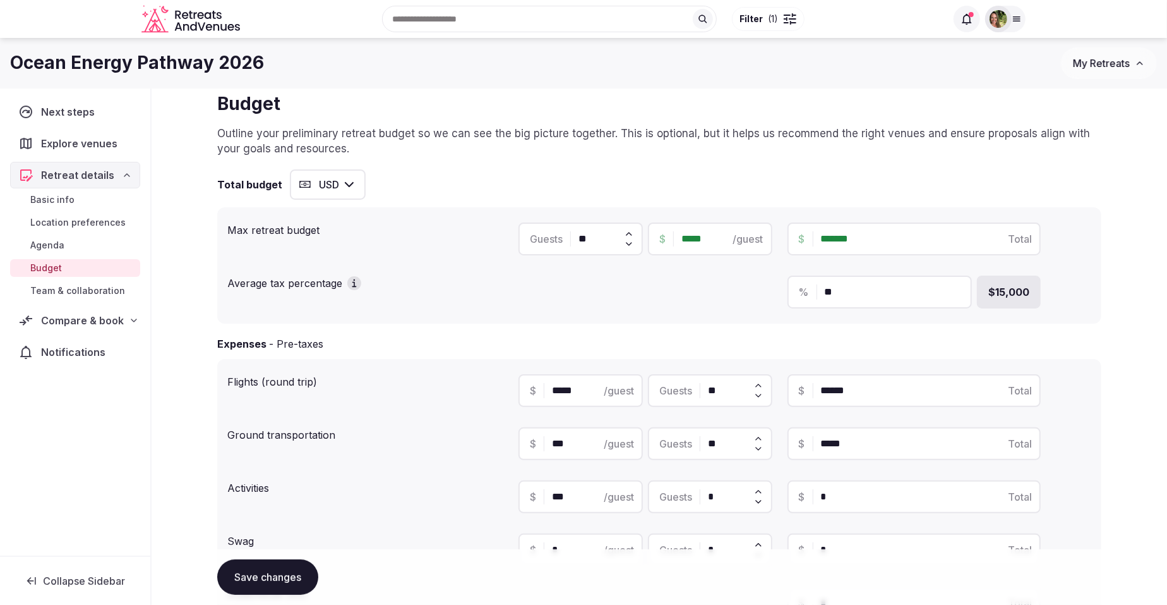
type input "***"
drag, startPoint x: 720, startPoint y: 491, endPoint x: 673, endPoint y: 495, distance: 47.5
click at [679, 495] on div "Guests *" at bounding box center [710, 496] width 124 height 33
type input "*"
type input "***"
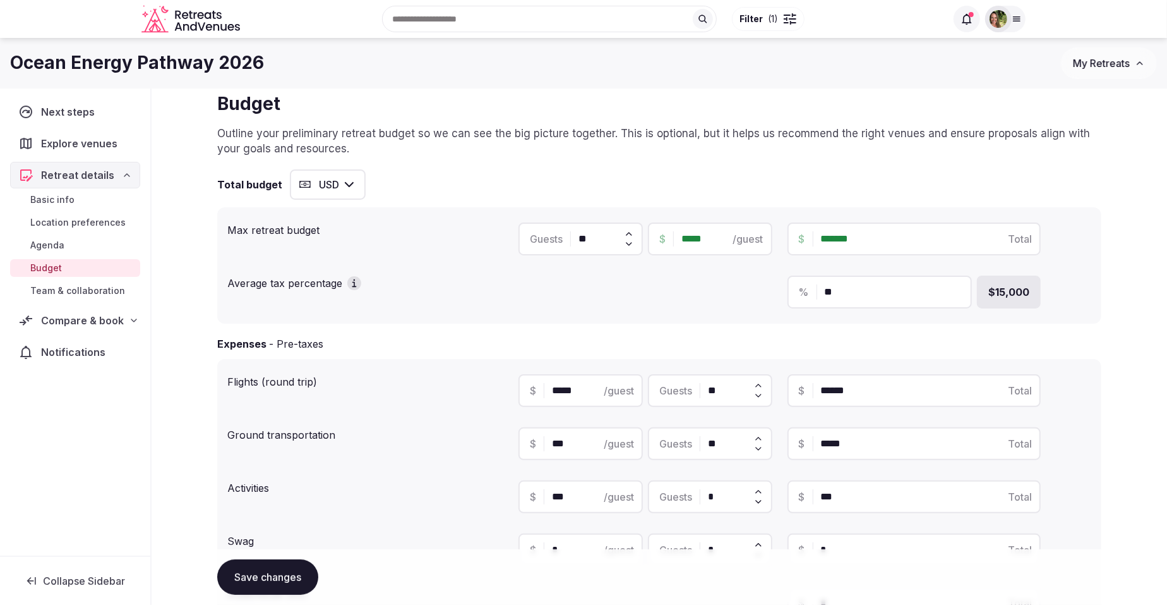
type input "**"
type input "*****"
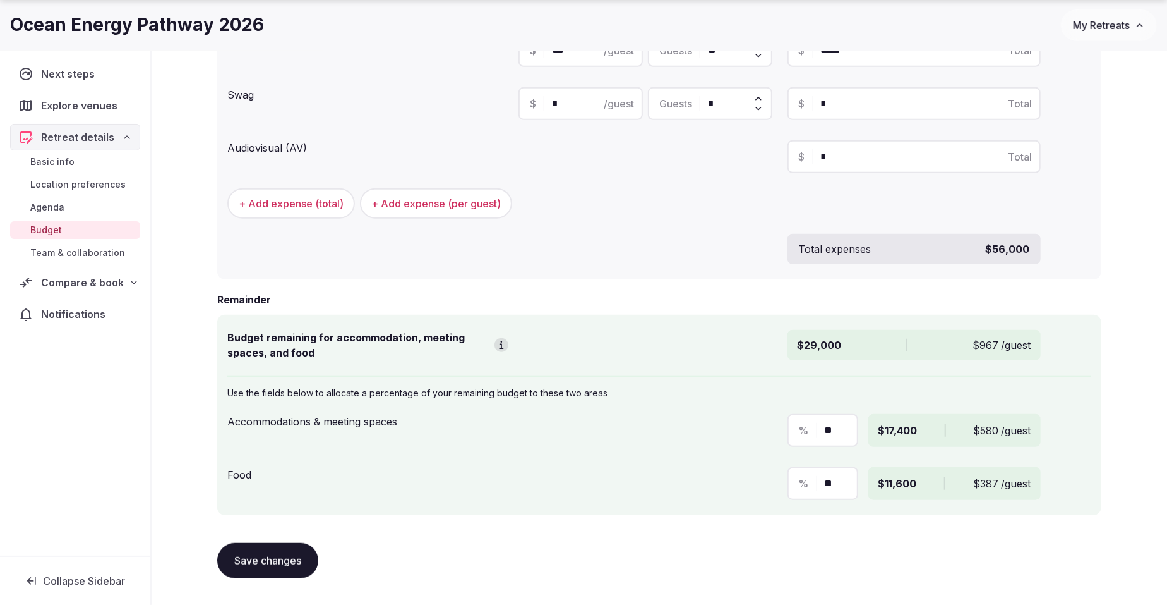
scroll to position [574, 0]
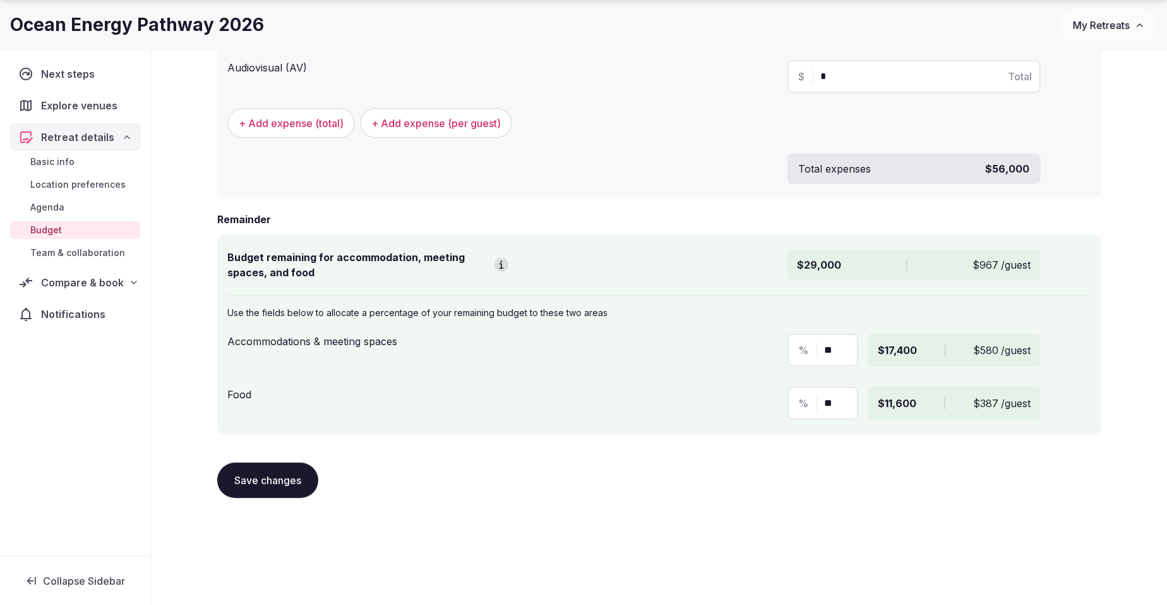
type input "**"
click at [256, 481] on button "Save changes" at bounding box center [267, 479] width 101 height 35
click at [87, 279] on span "Compare & book" at bounding box center [82, 282] width 81 height 15
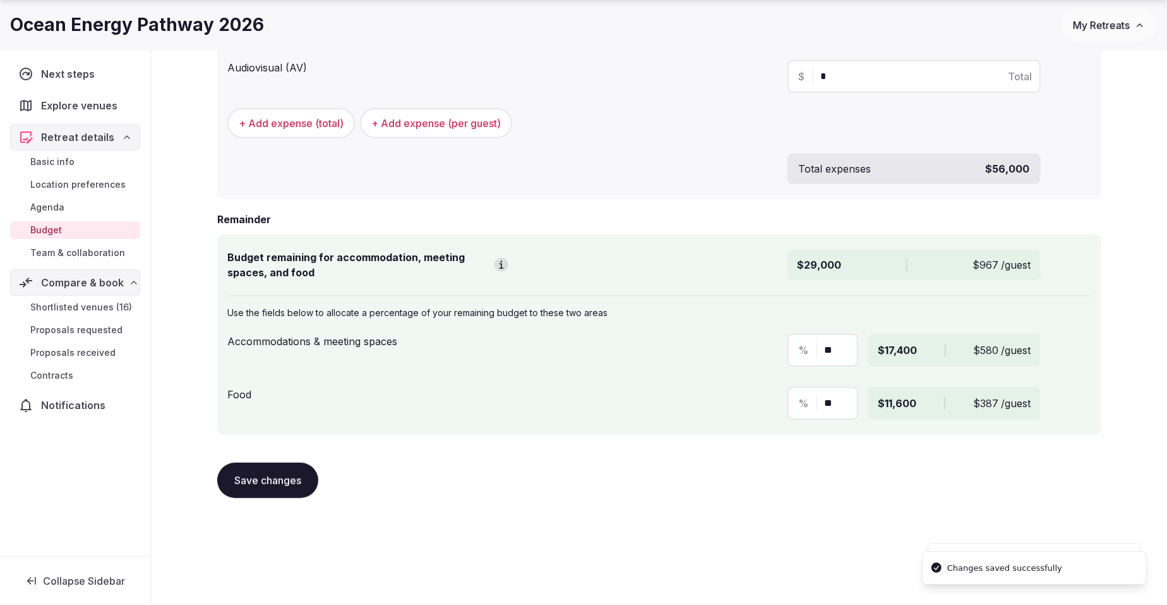
click at [80, 308] on span "Shortlisted venues (16)" at bounding box center [81, 307] width 102 height 13
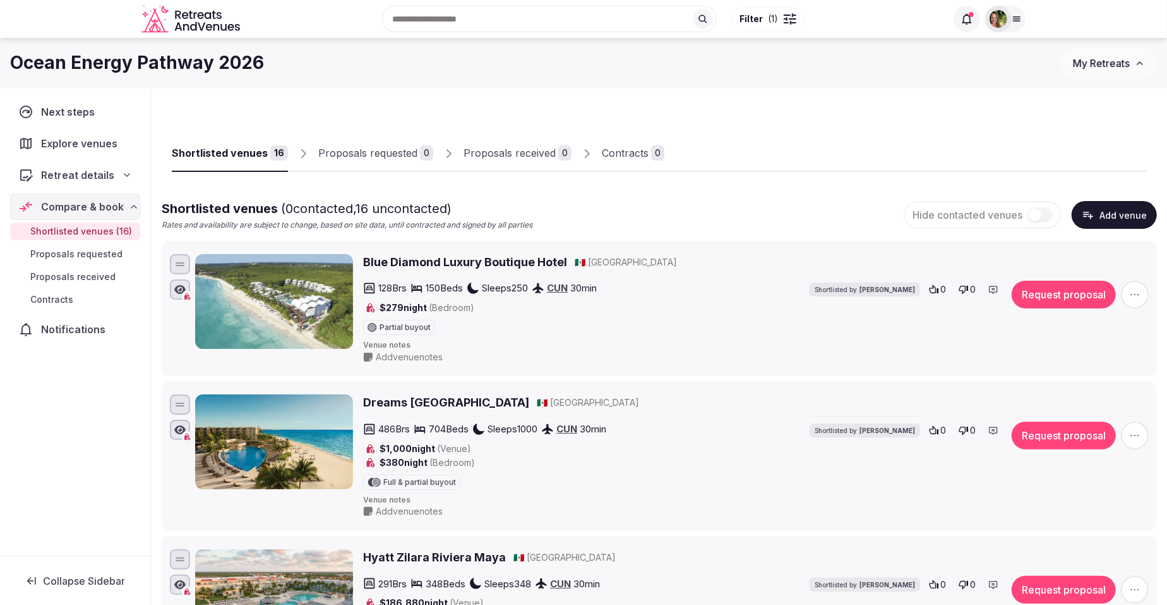
click at [1001, 28] on div at bounding box center [998, 19] width 27 height 27
click at [951, 164] on button "Client view" at bounding box center [937, 161] width 25 height 15
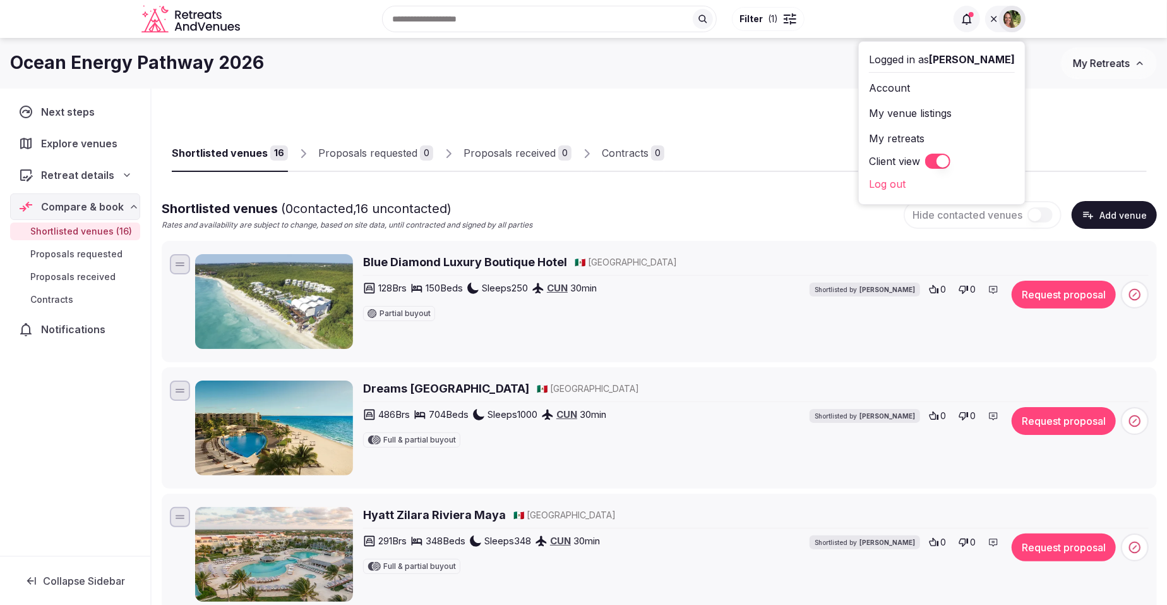
click at [1045, 129] on div "Shortlisted venues 16 Proposals requested 0 Proposals received 0 Contracts 0" at bounding box center [659, 143] width 975 height 58
click at [992, 14] on icon at bounding box center [994, 19] width 10 height 10
click at [1059, 282] on button "Request proposal" at bounding box center [1064, 294] width 104 height 28
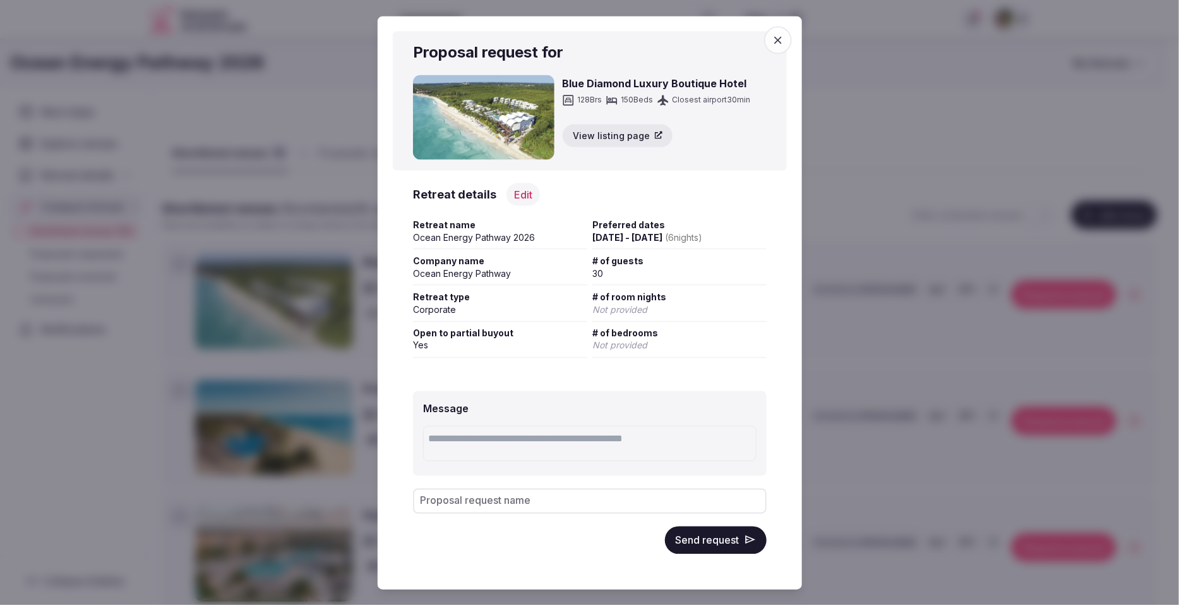
click at [781, 42] on icon "button" at bounding box center [778, 39] width 13 height 13
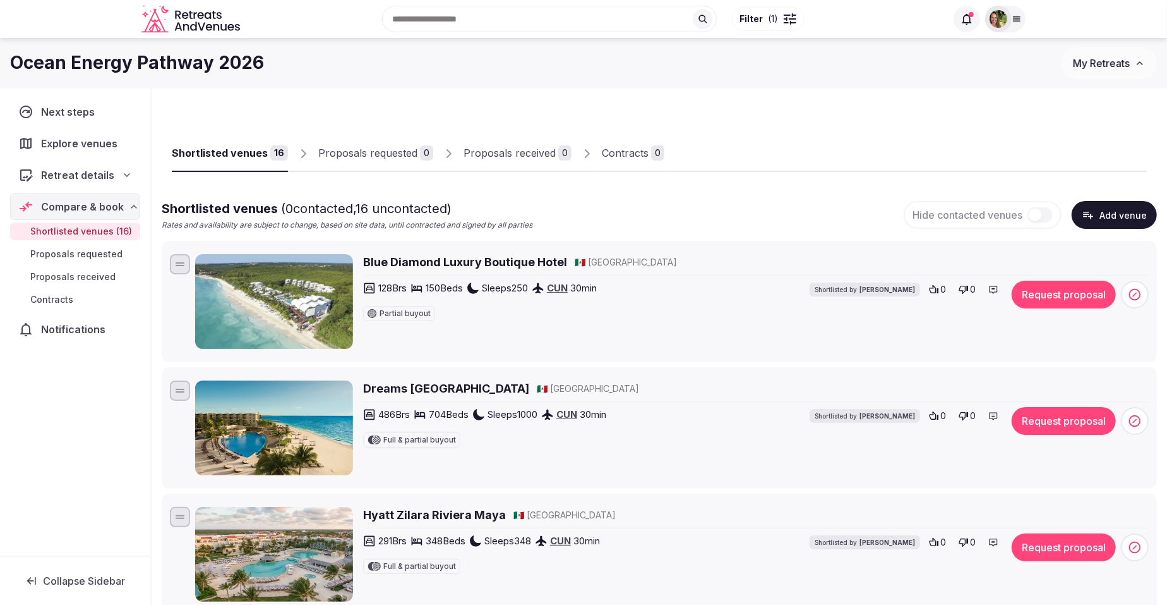
click at [73, 174] on span "Retreat details" at bounding box center [77, 174] width 73 height 15
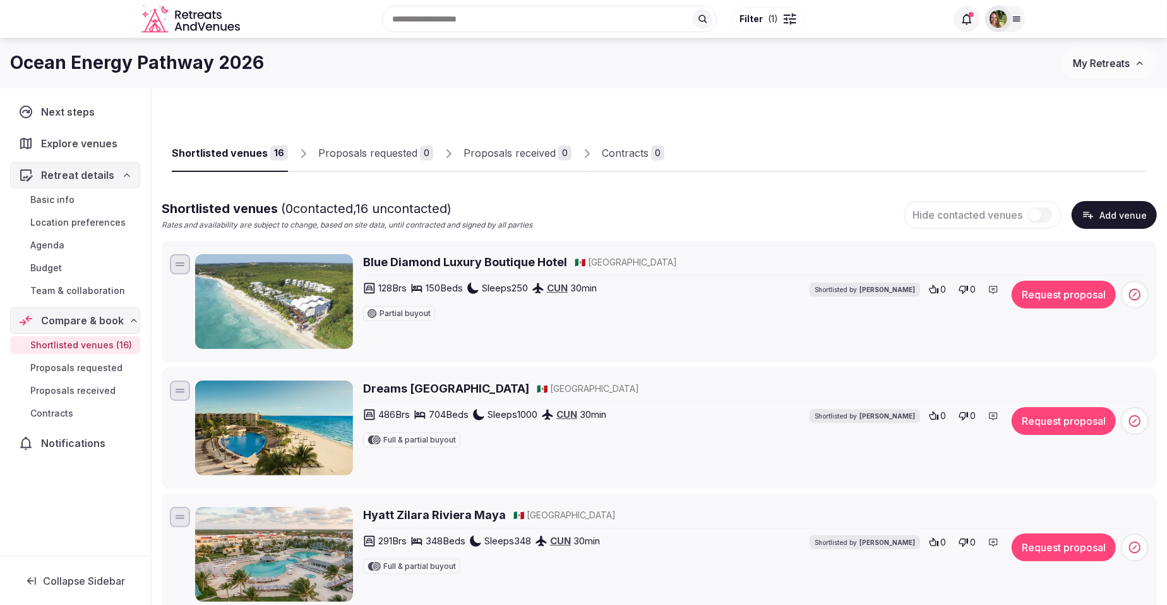
click at [66, 196] on span "Basic info" at bounding box center [52, 199] width 44 height 13
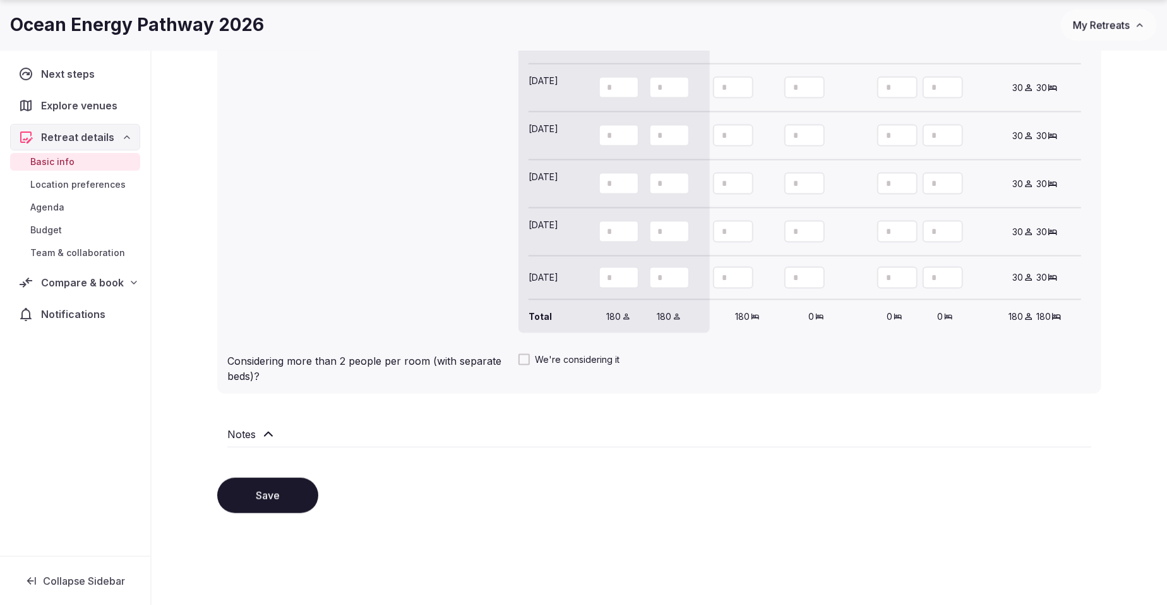
scroll to position [1242, 0]
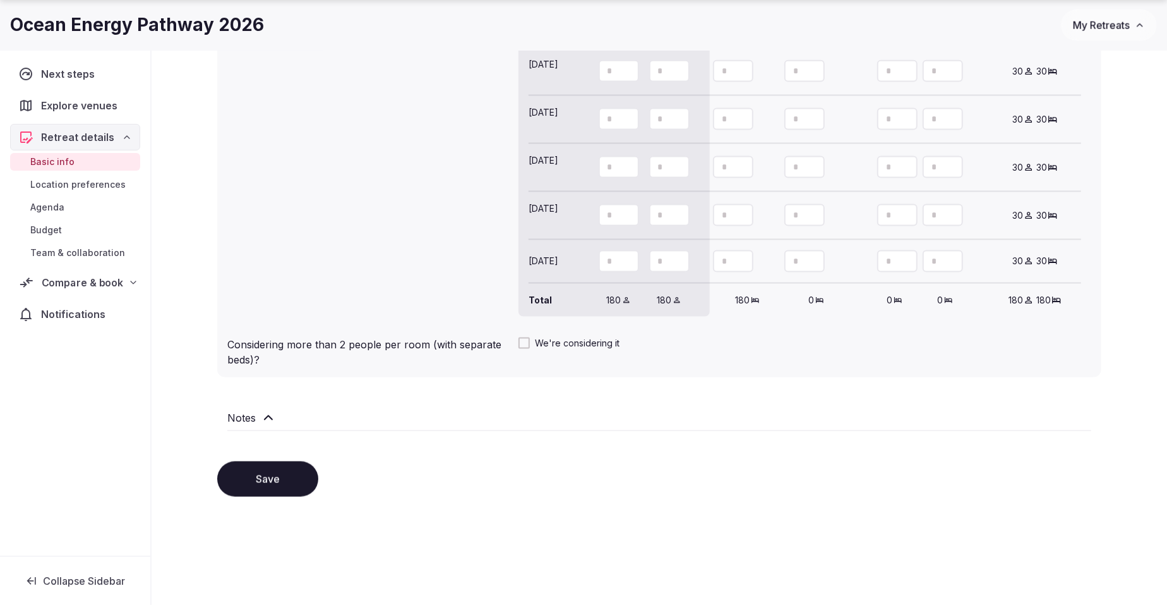
click at [64, 280] on span "Compare & book" at bounding box center [83, 282] width 82 height 15
click at [64, 280] on span "Compare & book" at bounding box center [82, 282] width 82 height 15
click at [76, 130] on span "Retreat details" at bounding box center [77, 137] width 73 height 15
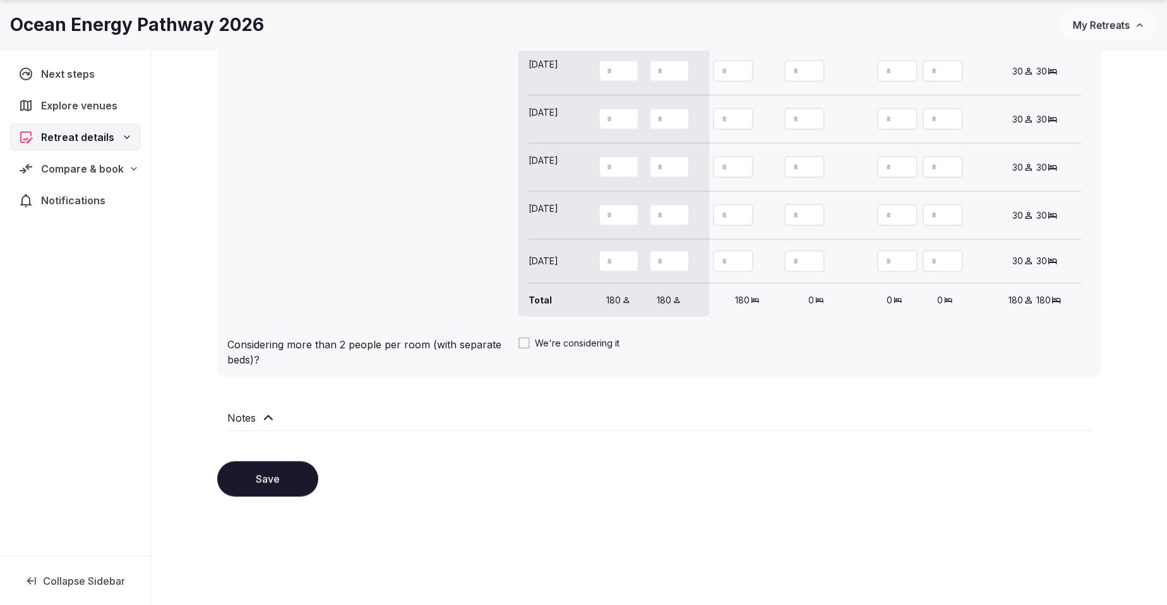
click at [253, 473] on button "Save" at bounding box center [267, 478] width 101 height 35
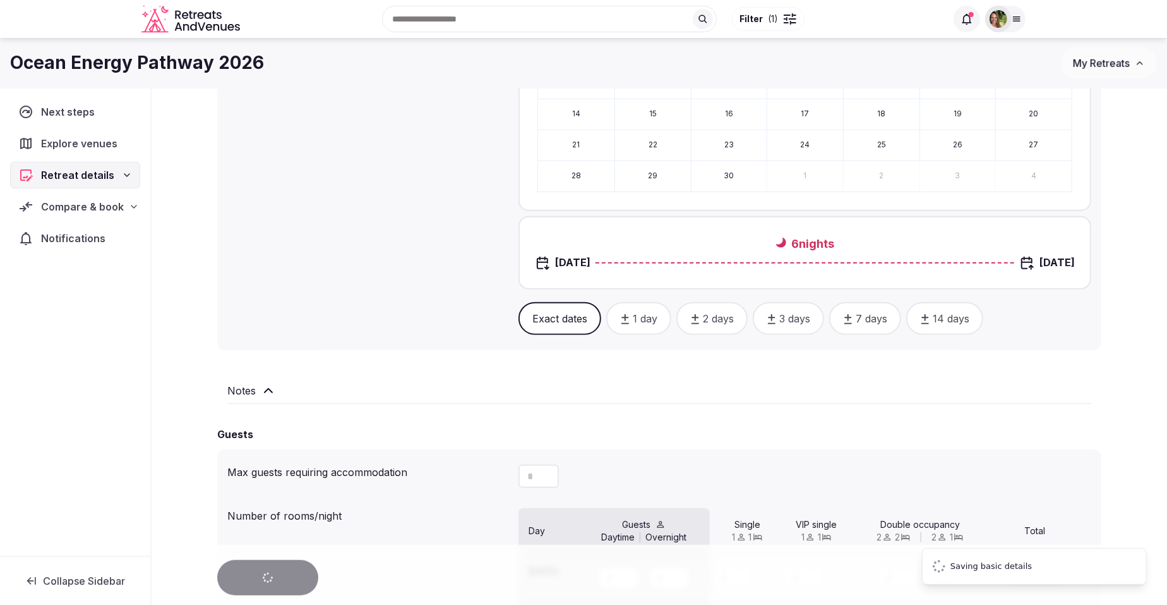
scroll to position [610, 0]
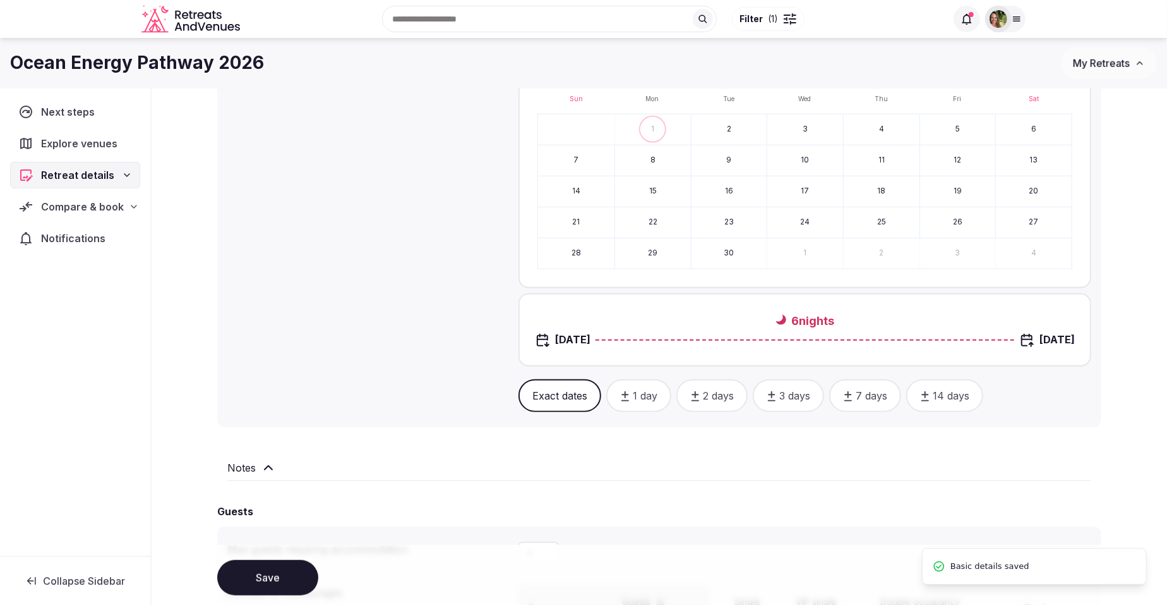
click at [71, 207] on span "Compare & book" at bounding box center [82, 206] width 83 height 15
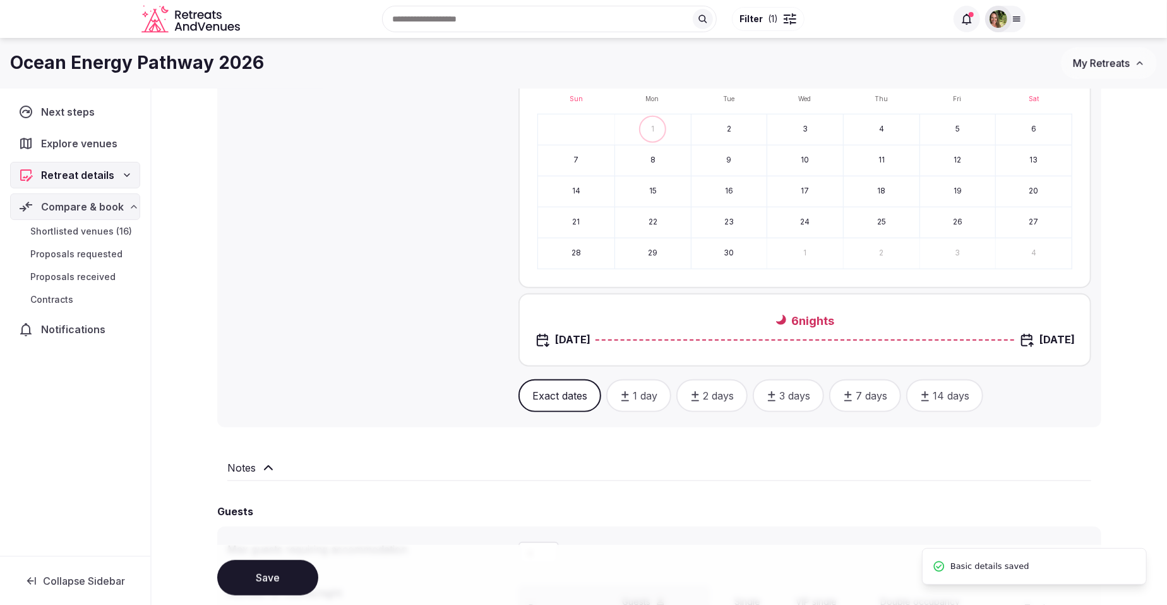
click at [79, 226] on span "Shortlisted venues (16)" at bounding box center [81, 231] width 102 height 13
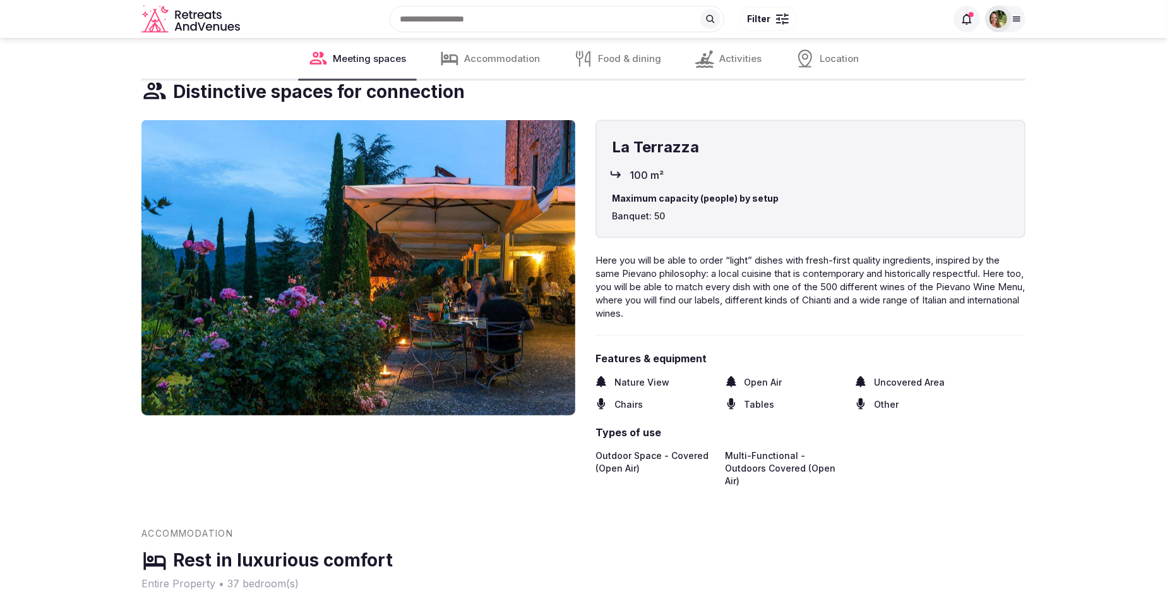
scroll to position [1105, 0]
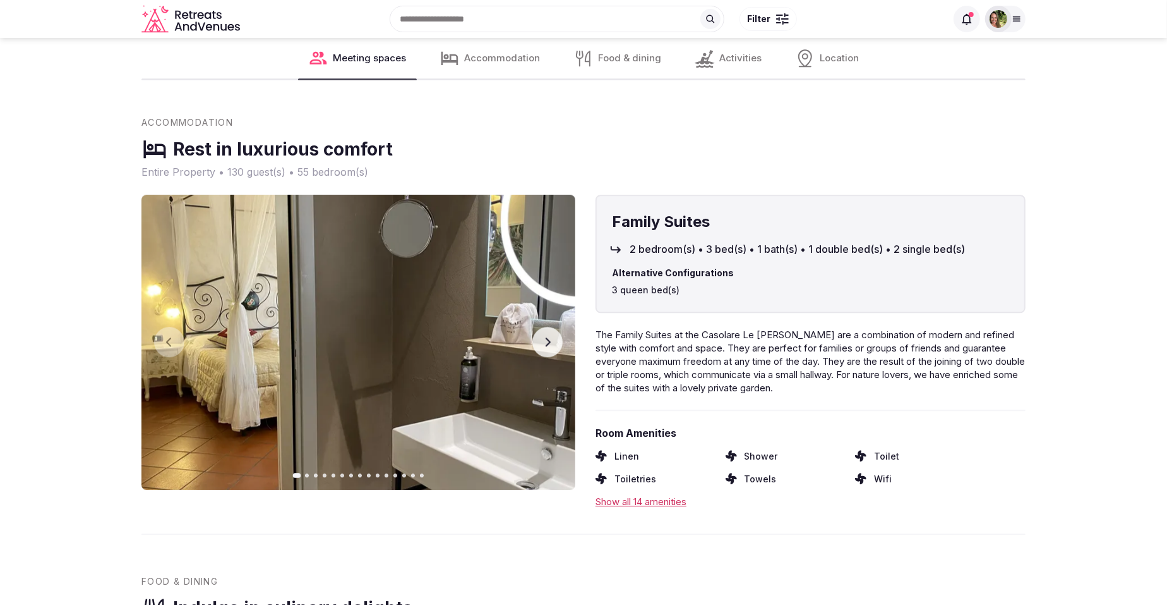
scroll to position [1500, 0]
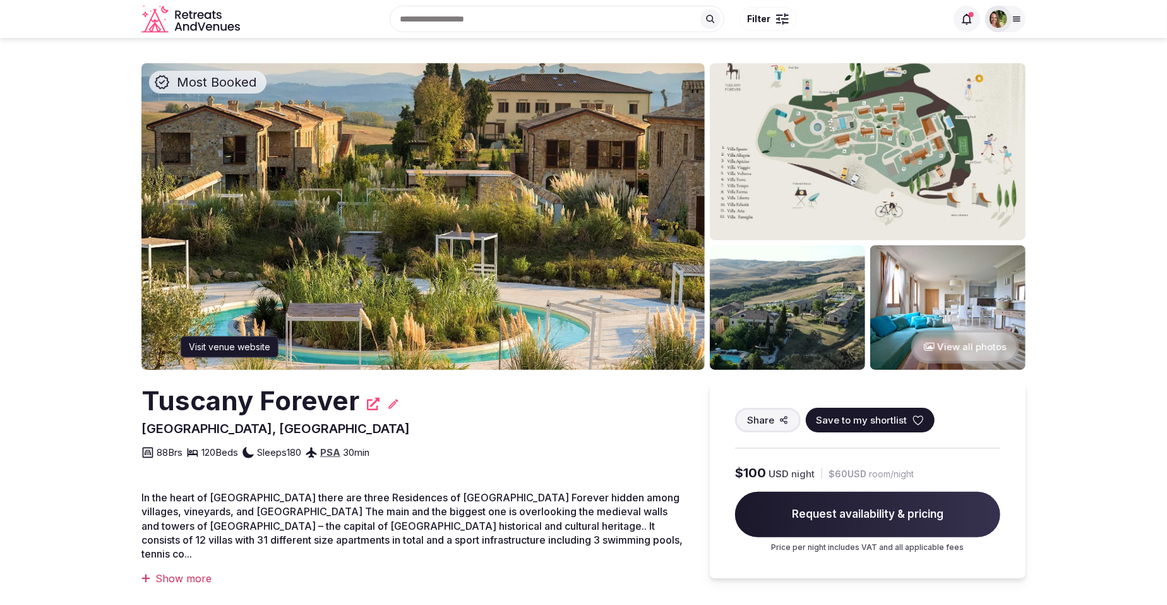
click at [367, 401] on icon at bounding box center [373, 403] width 13 height 13
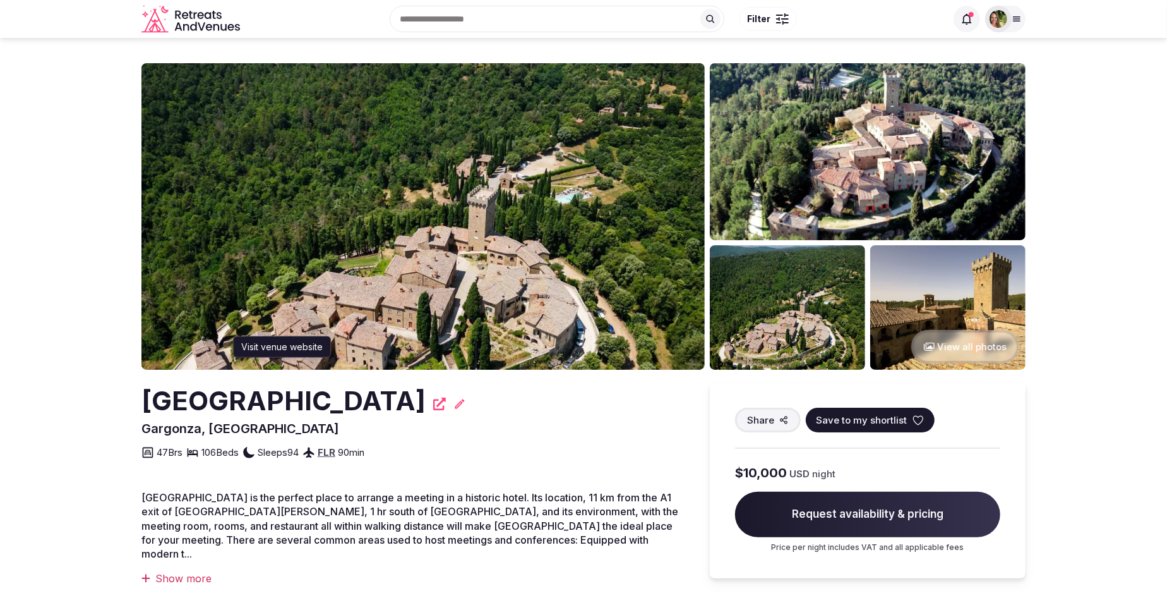
click at [433, 406] on icon at bounding box center [439, 403] width 13 height 13
click at [916, 417] on icon at bounding box center [918, 420] width 13 height 13
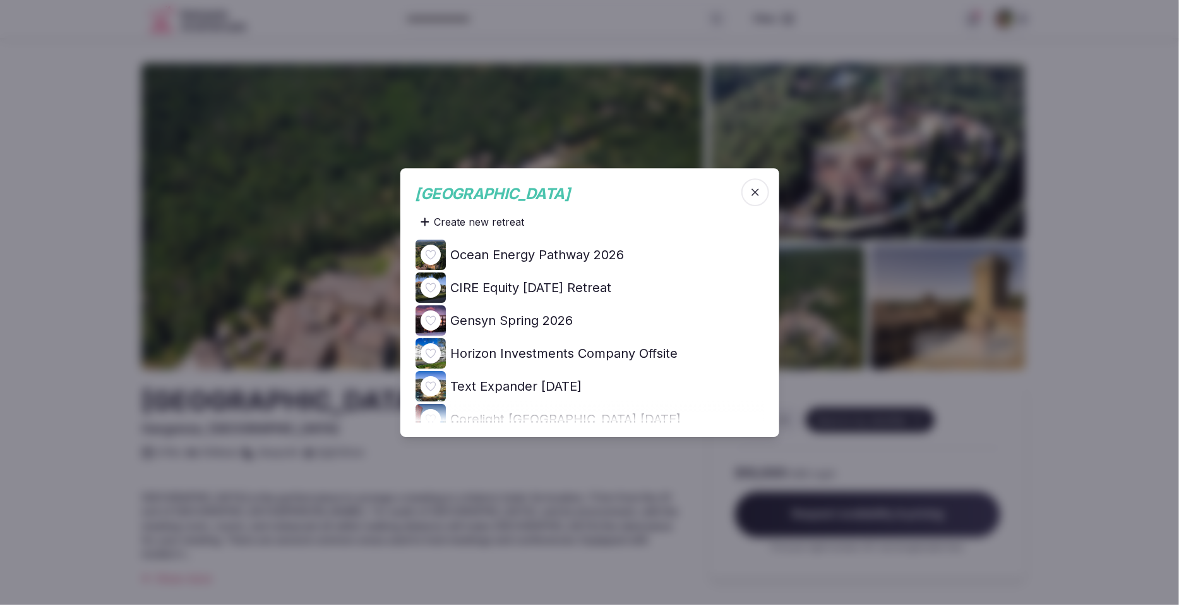
click at [0, 0] on icon at bounding box center [0, 0] width 0 height 0
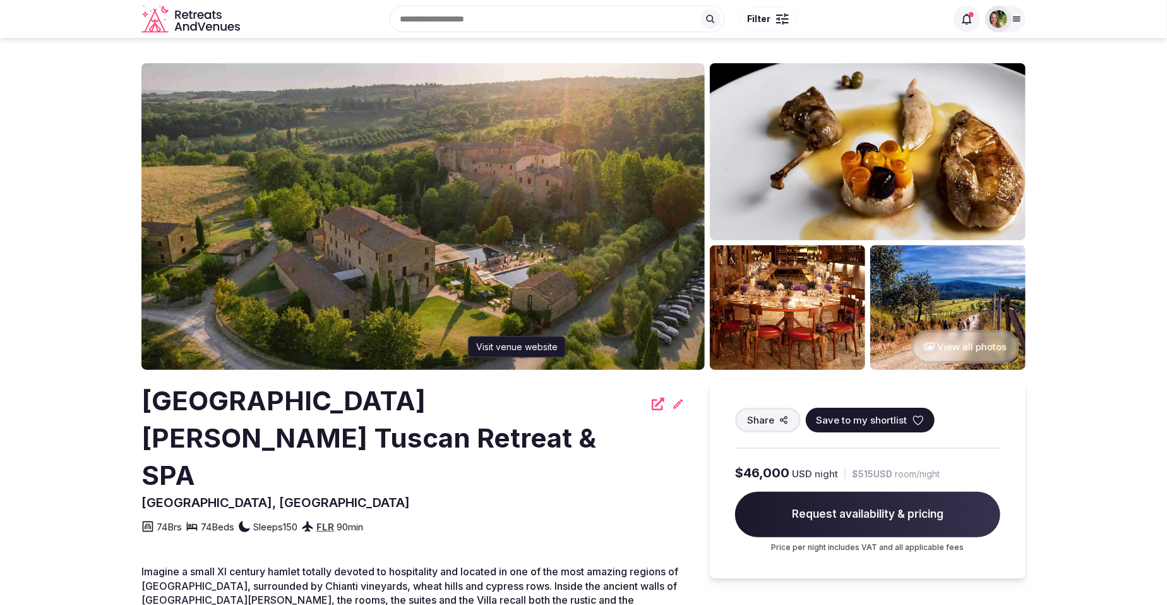
click at [657, 402] on icon at bounding box center [658, 403] width 13 height 13
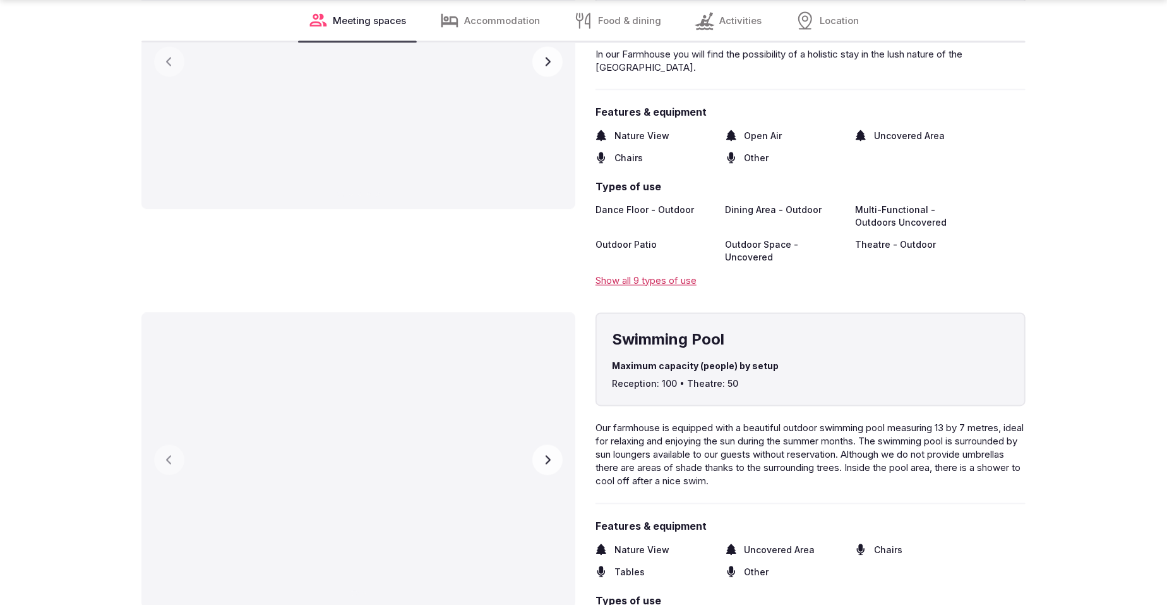
scroll to position [1816, 0]
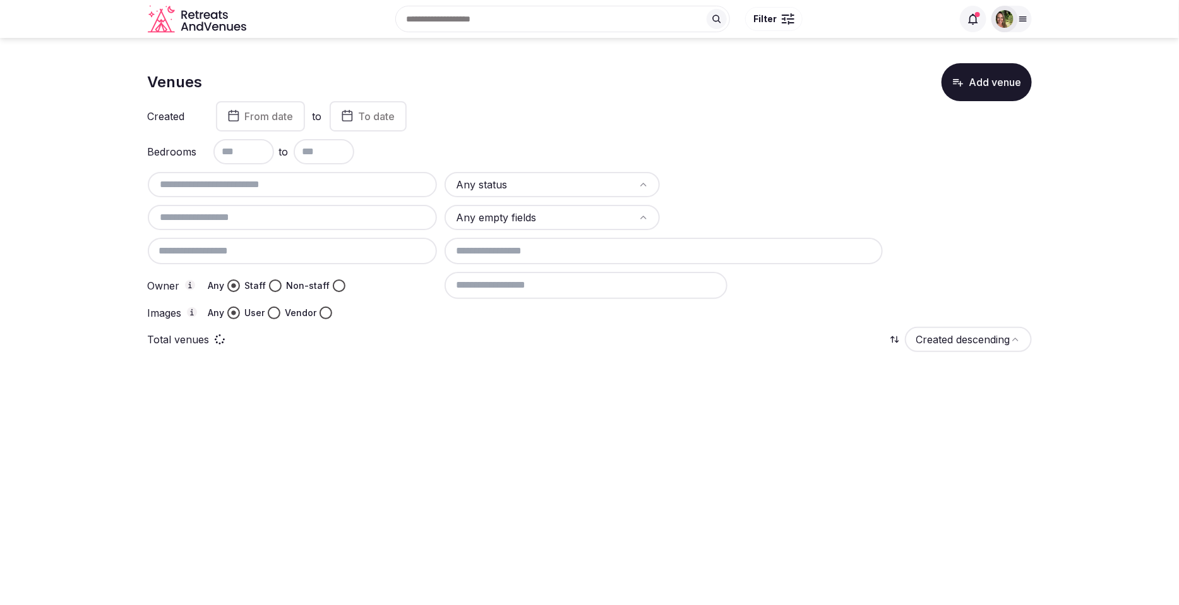
click at [245, 180] on input "text" at bounding box center [293, 184] width 280 height 15
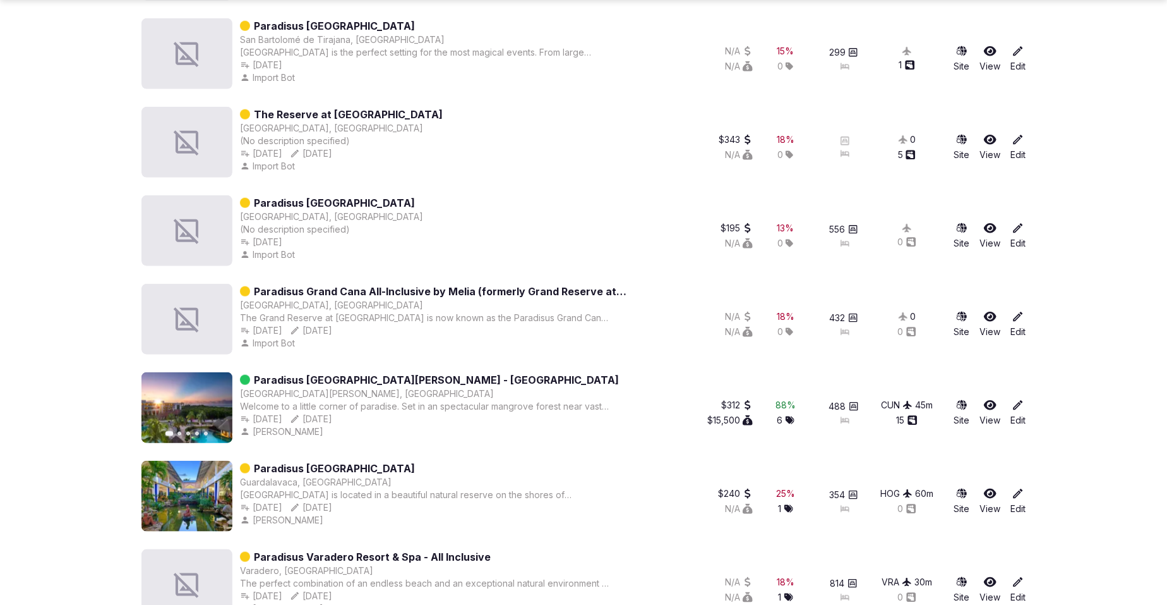
scroll to position [948, 0]
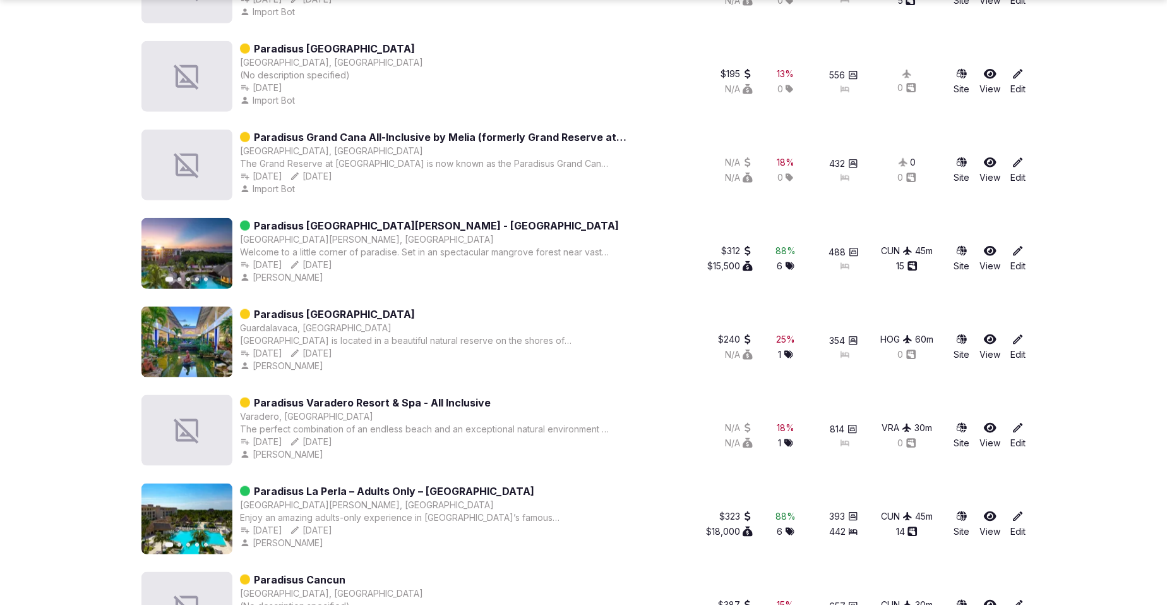
type input "*********"
click at [991, 506] on div "Site View Edit" at bounding box center [985, 523] width 81 height 61
click at [991, 514] on icon at bounding box center [990, 516] width 13 height 10
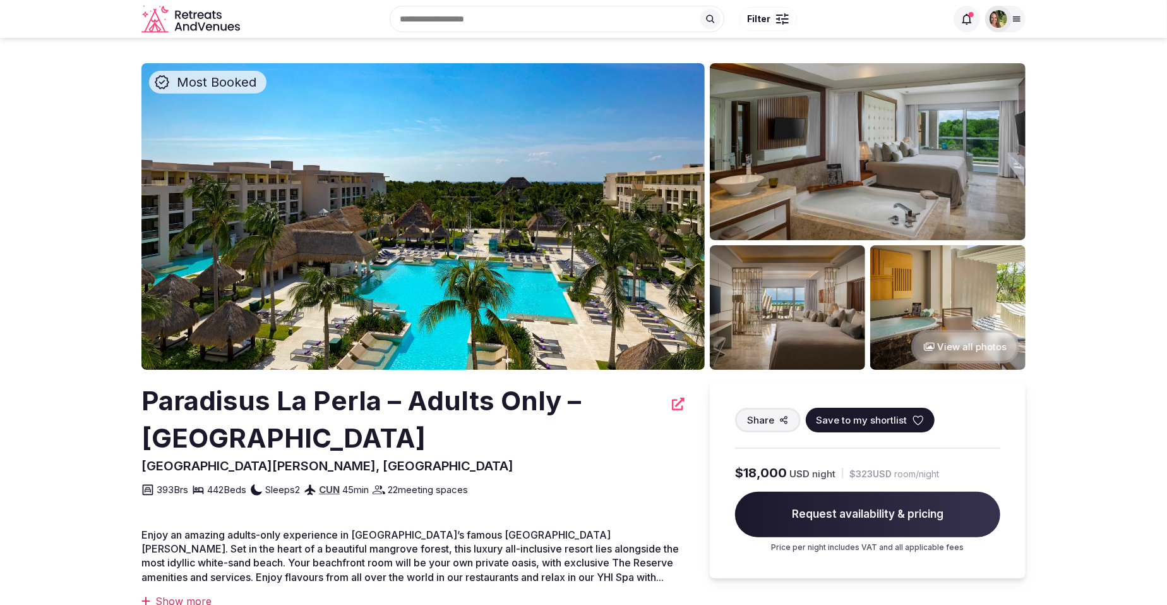
click at [918, 417] on icon at bounding box center [918, 420] width 13 height 13
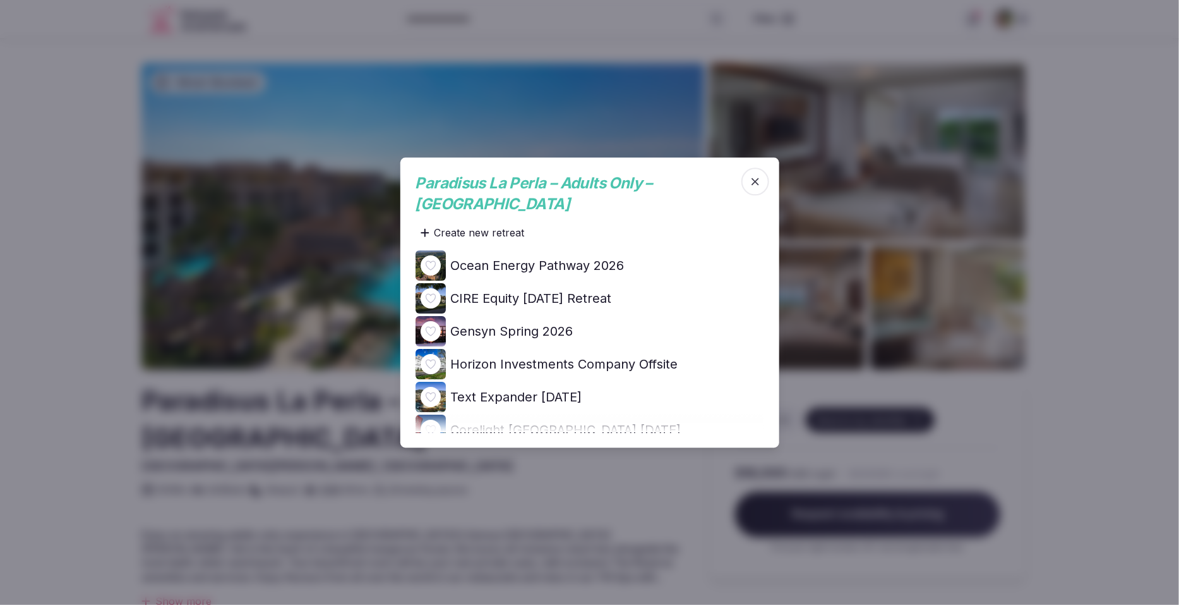
click at [0, 0] on icon at bounding box center [0, 0] width 0 height 0
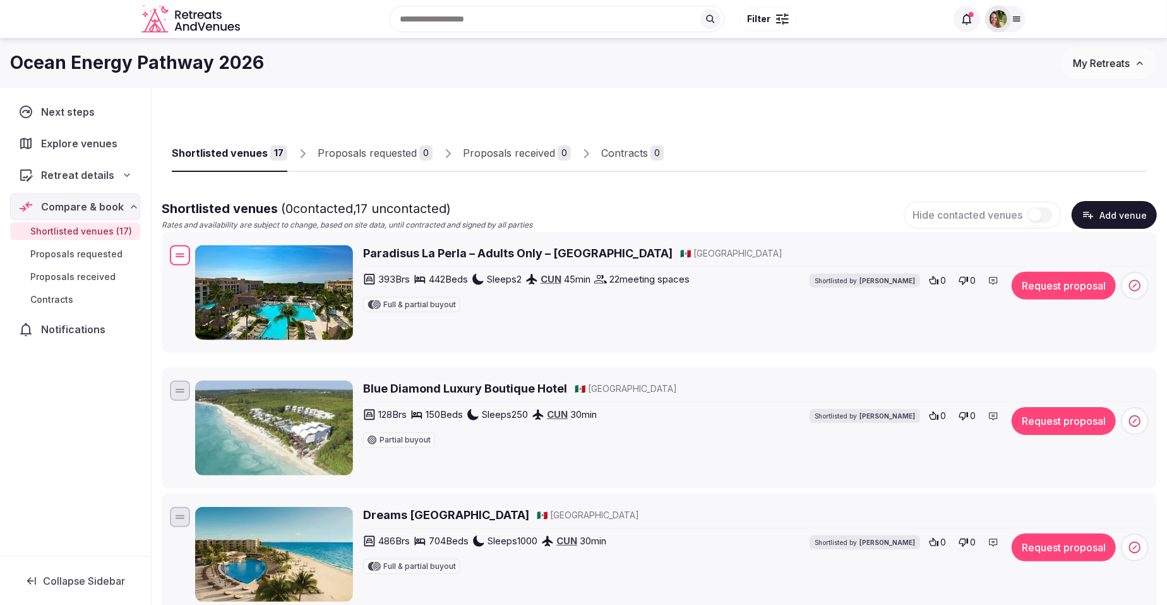
drag, startPoint x: 177, startPoint y: 544, endPoint x: 279, endPoint y: 252, distance: 309.1
click at [279, 252] on div "Paradisus La Perla – Adults Only – [GEOGRAPHIC_DATA] 🇲🇽 [GEOGRAPHIC_DATA] 393 B…" at bounding box center [659, 293] width 984 height 100
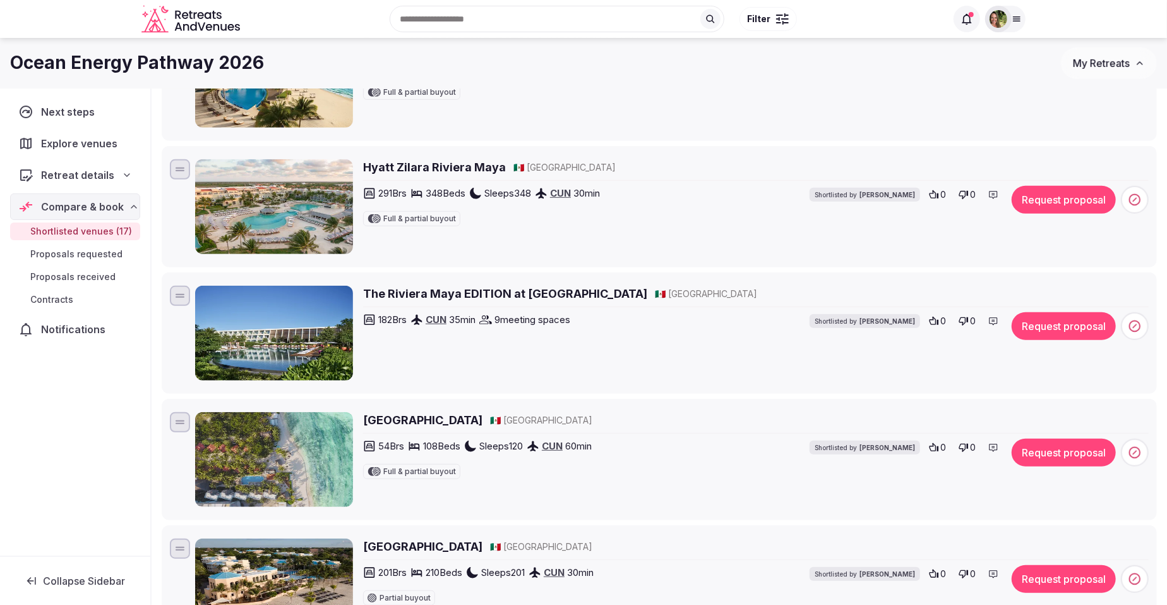
scroll to position [157, 0]
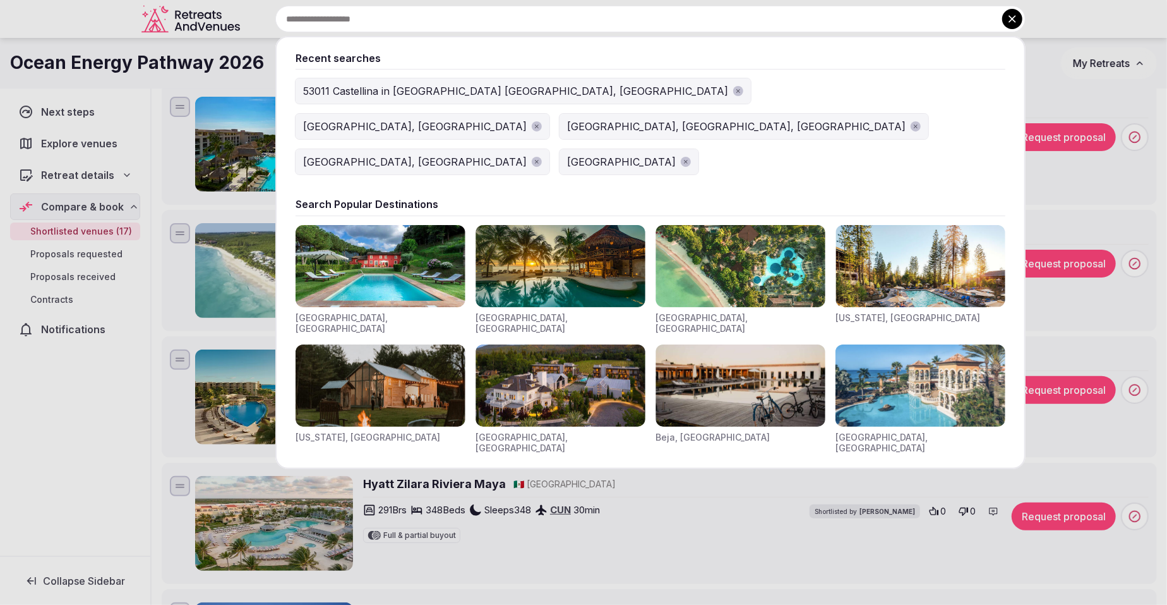
click at [509, 23] on input "text" at bounding box center [650, 19] width 750 height 27
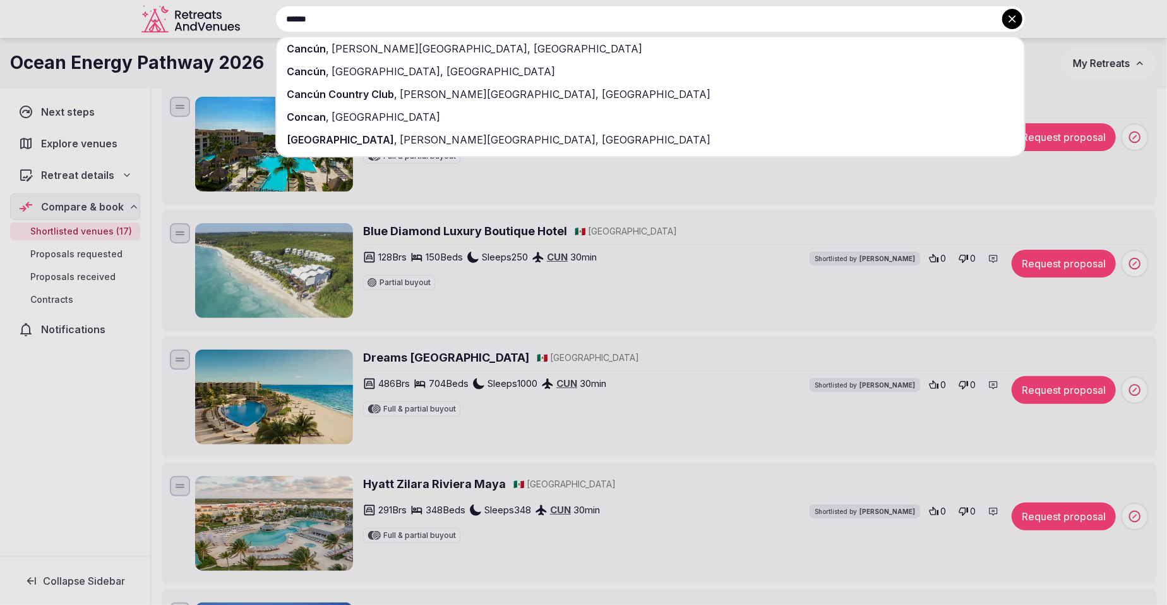
type input "******"
click at [310, 55] on div "Cancún , [PERSON_NAME][GEOGRAPHIC_DATA], [GEOGRAPHIC_DATA]" at bounding box center [651, 48] width 748 height 23
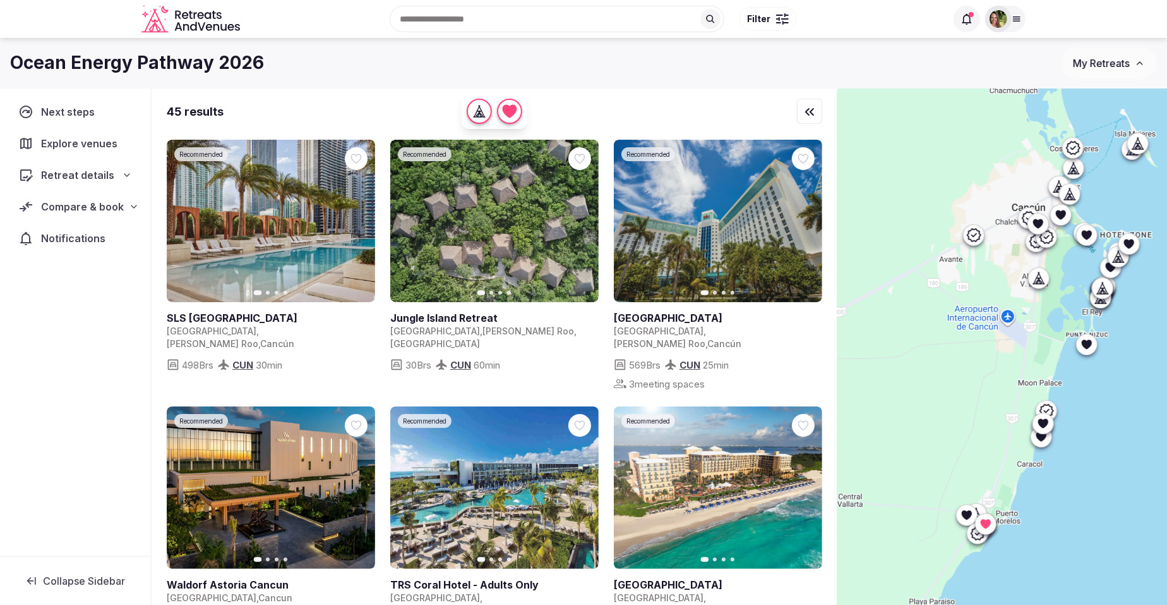
drag, startPoint x: 951, startPoint y: 515, endPoint x: 973, endPoint y: 392, distance: 125.2
click at [973, 392] on div at bounding box center [1003, 367] width 330 height 559
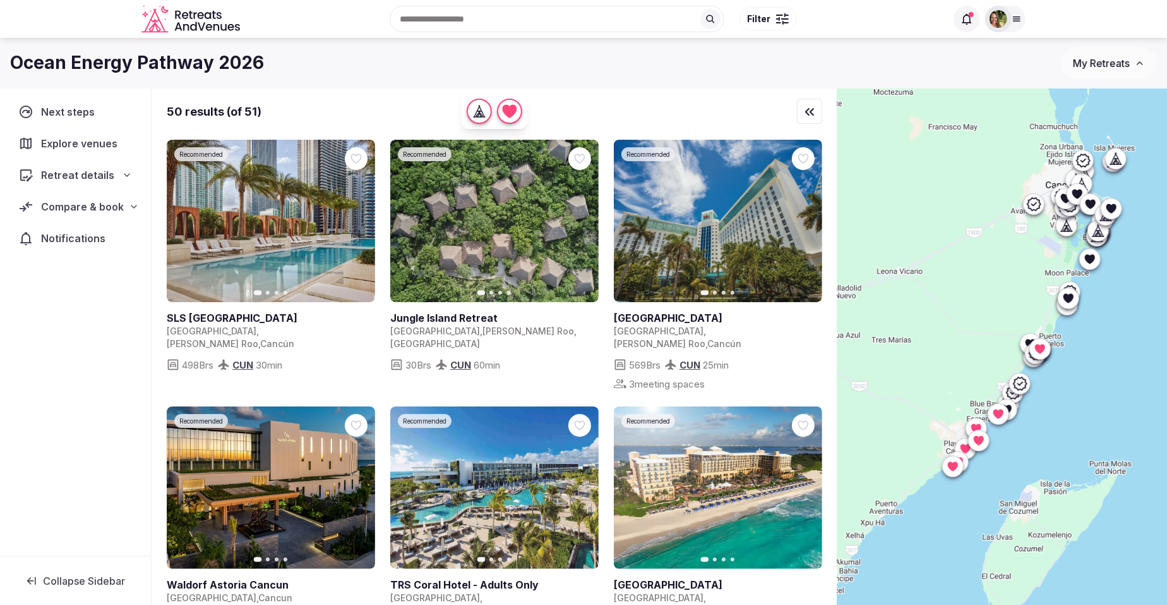
drag, startPoint x: 927, startPoint y: 444, endPoint x: 1071, endPoint y: 230, distance: 258.1
click at [1071, 230] on div at bounding box center [1003, 367] width 330 height 559
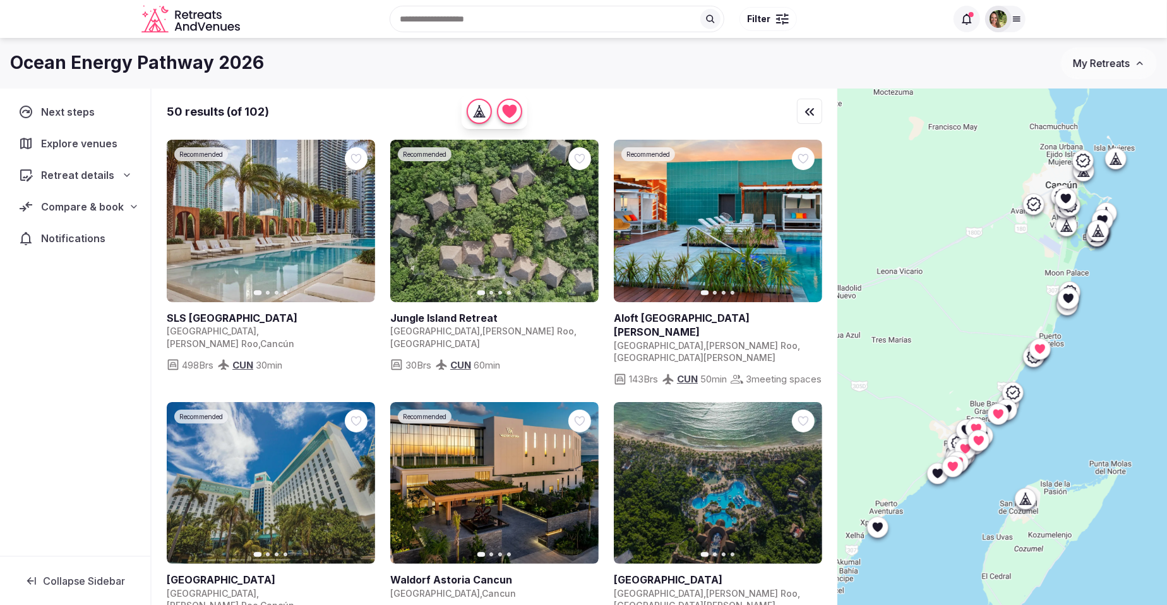
click at [785, 23] on div at bounding box center [786, 23] width 6 height 4
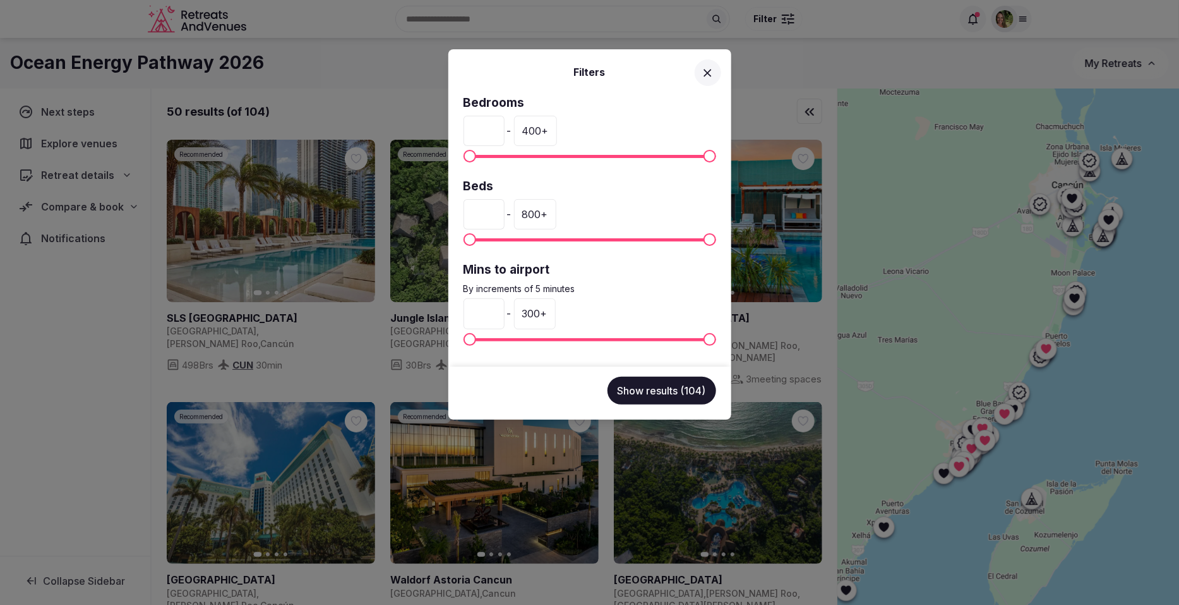
drag, startPoint x: 491, startPoint y: 213, endPoint x: 427, endPoint y: 213, distance: 63.8
click at [427, 213] on div "Filters Bedrooms * - 400 + Beds * - 800 + Mins to airport By increments of 5 mi…" at bounding box center [589, 302] width 1179 height 605
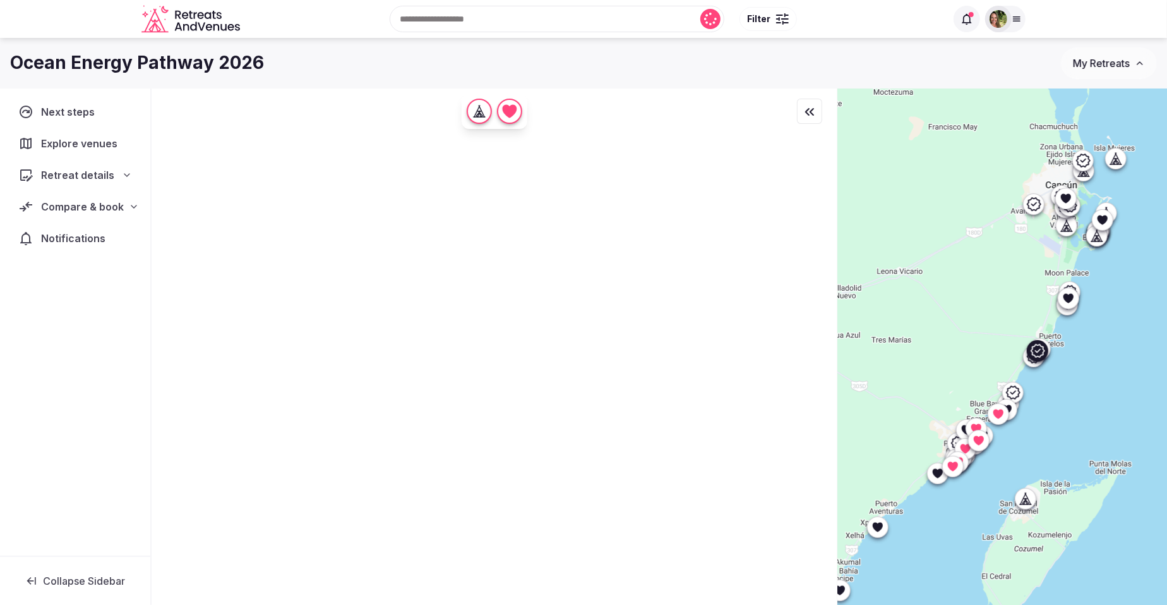
click at [783, 11] on button "Filter" at bounding box center [768, 19] width 57 height 24
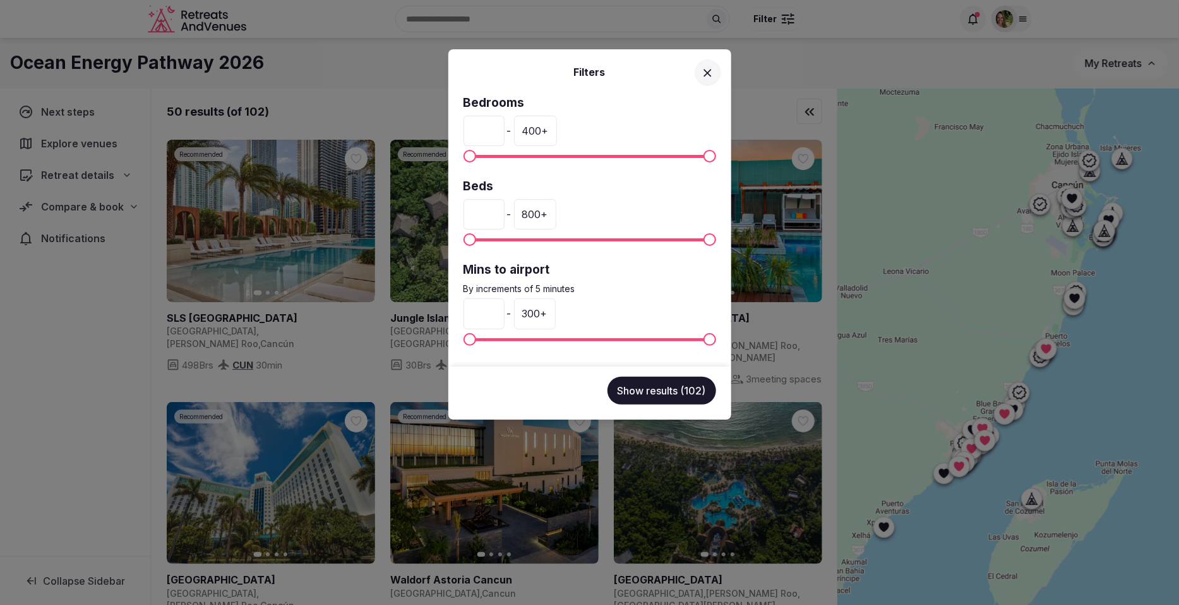
drag, startPoint x: 483, startPoint y: 128, endPoint x: 469, endPoint y: 130, distance: 14.7
click at [469, 130] on input "*" at bounding box center [484, 131] width 41 height 30
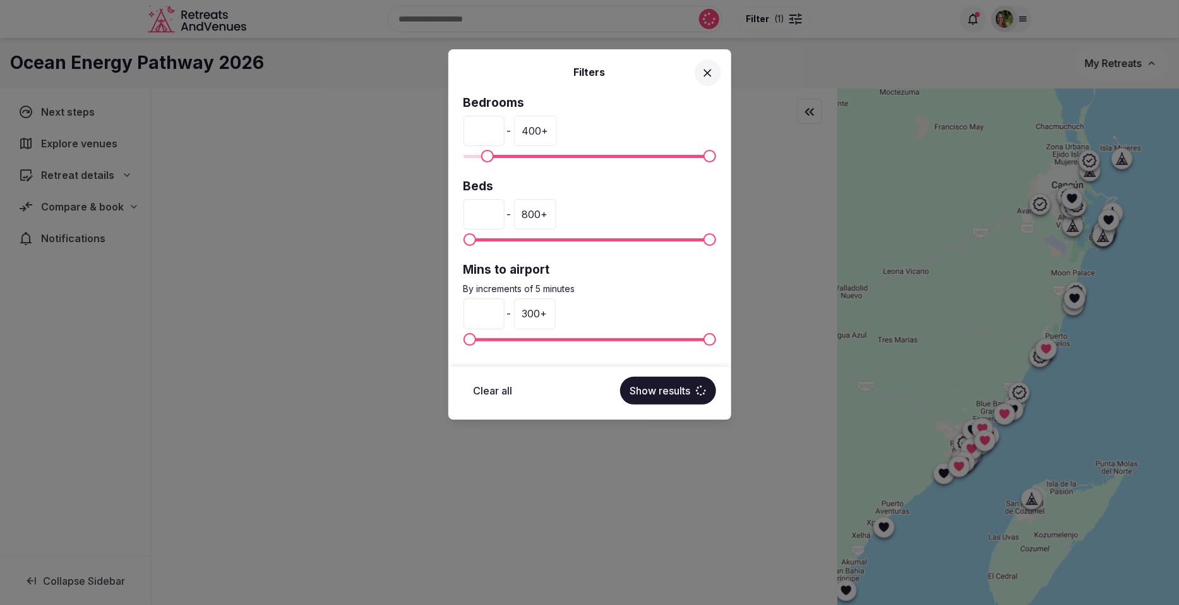
type input "**"
click at [557, 131] on div "400 +" at bounding box center [535, 131] width 43 height 30
drag, startPoint x: 574, startPoint y: 130, endPoint x: 542, endPoint y: 133, distance: 32.3
click at [543, 133] on input "***" at bounding box center [534, 131] width 41 height 30
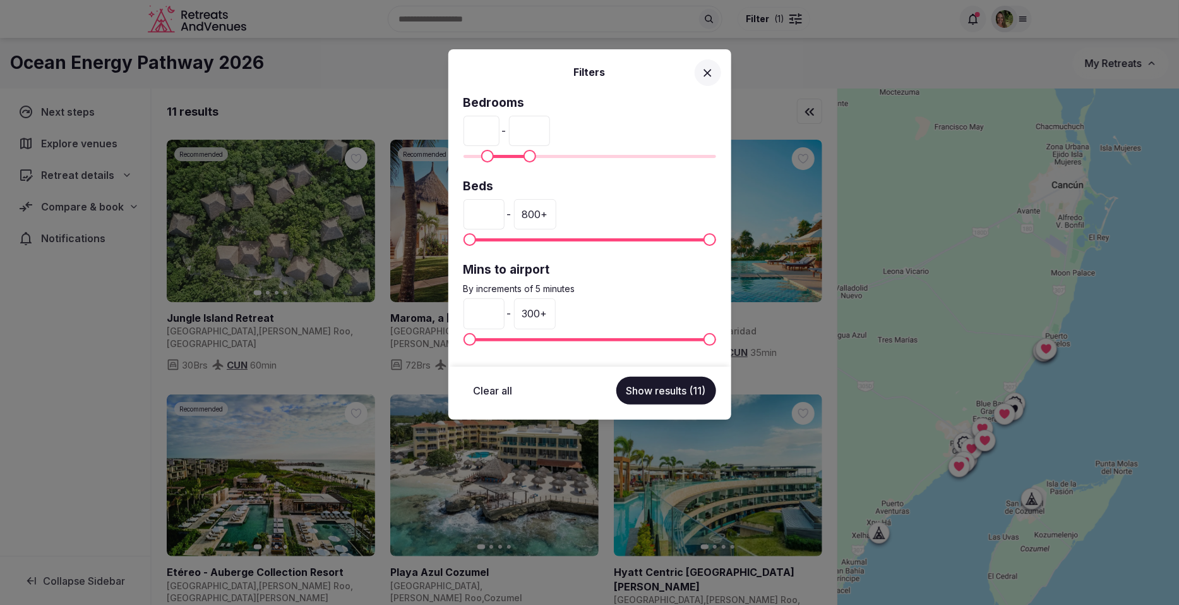
type input "***"
click at [654, 389] on button "Show results (11)" at bounding box center [667, 391] width 100 height 28
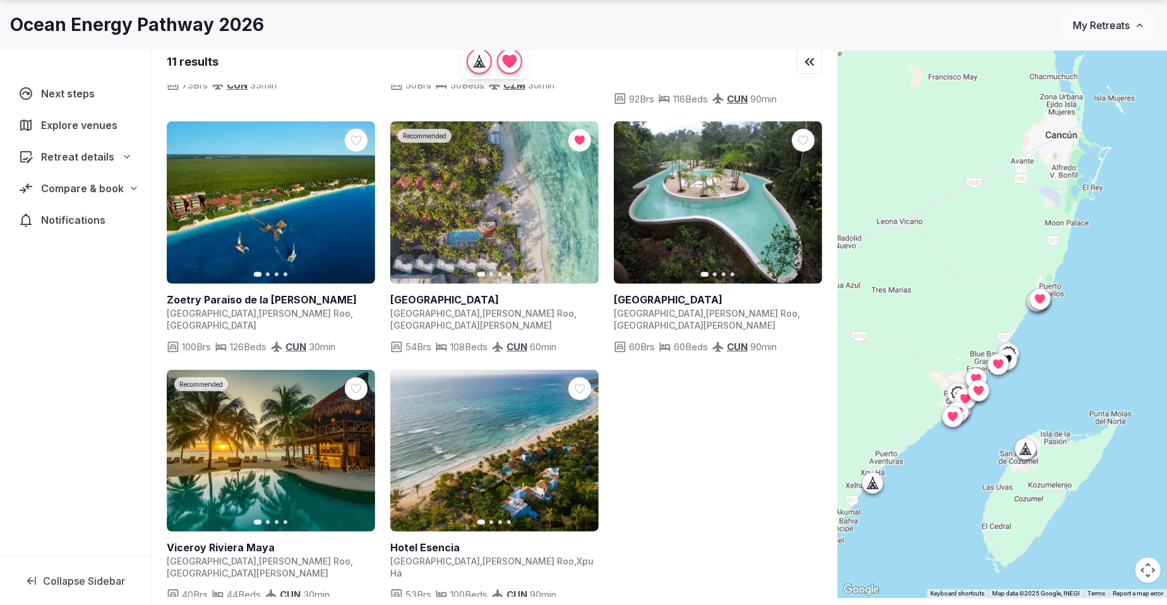
scroll to position [93, 0]
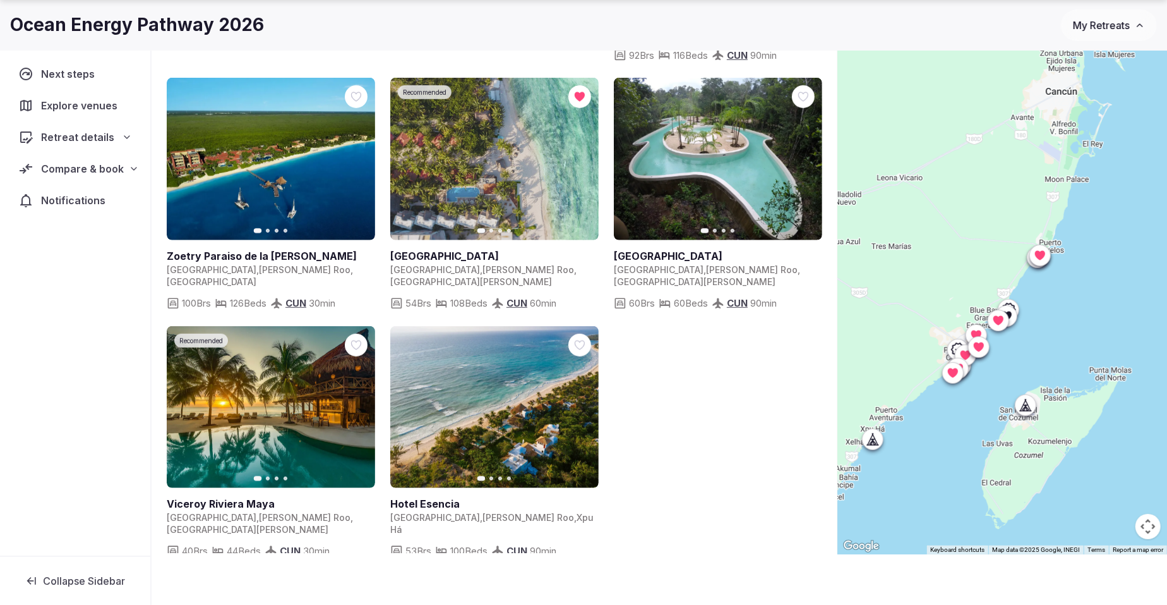
click at [77, 99] on span "Explore venues" at bounding box center [81, 105] width 81 height 15
click at [77, 136] on span "Retreat details" at bounding box center [78, 137] width 73 height 15
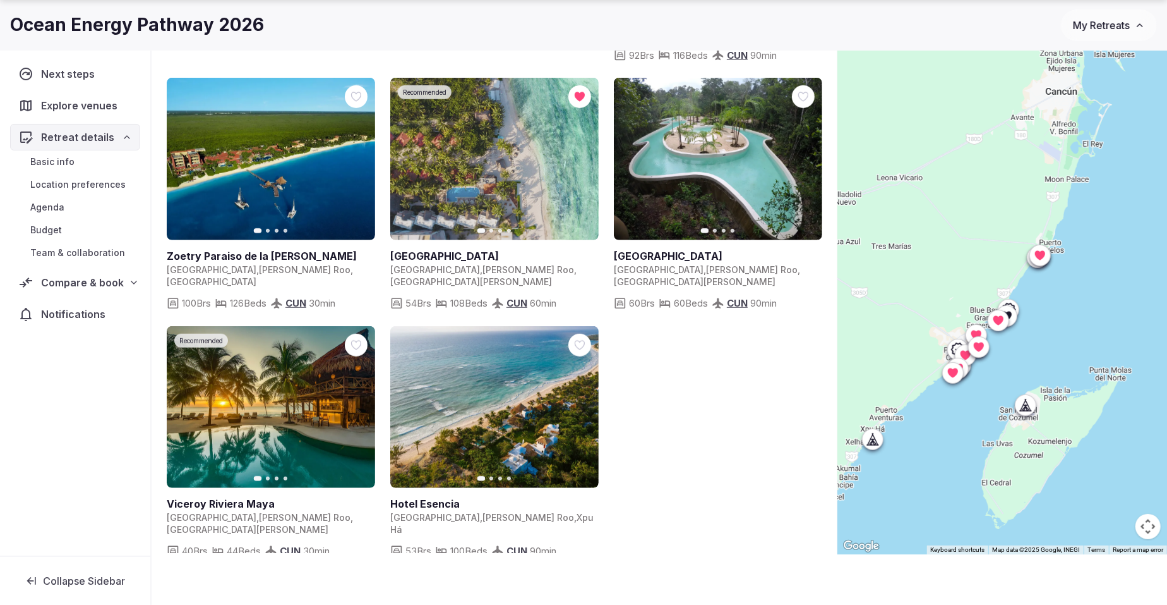
click at [69, 252] on span "Team & collaboration" at bounding box center [77, 252] width 95 height 13
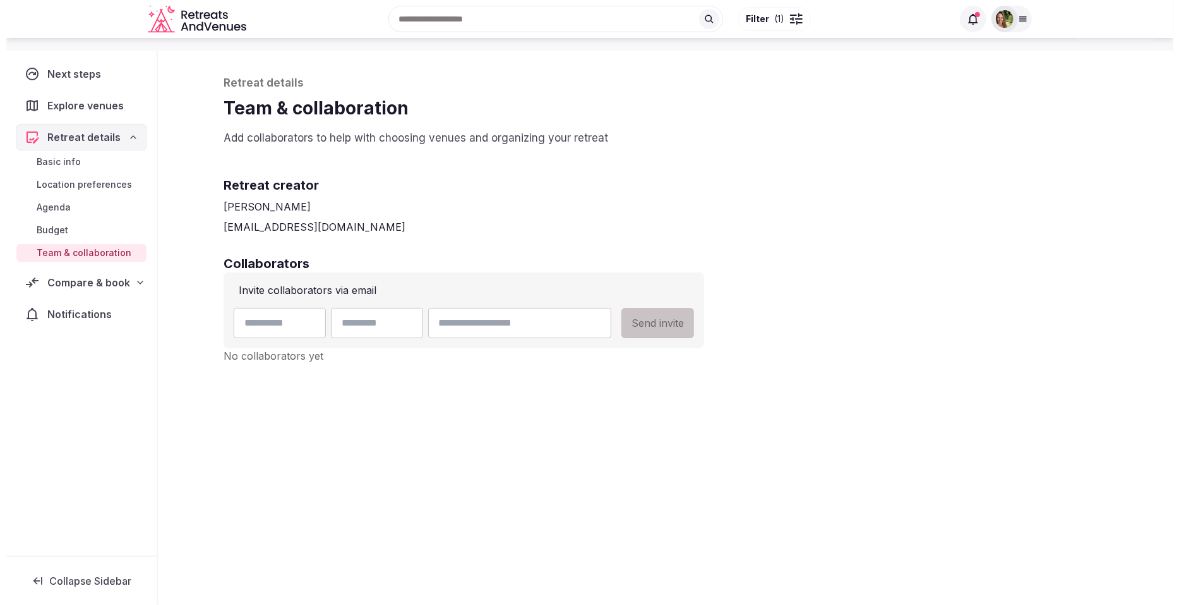
scroll to position [43, 0]
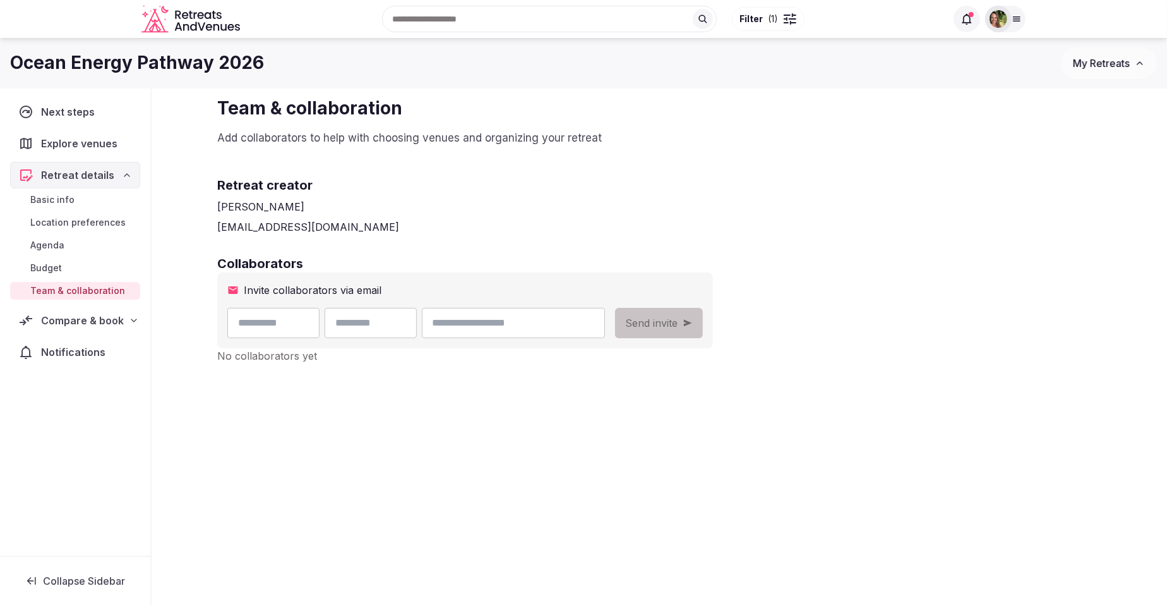
click at [287, 322] on input "text" at bounding box center [273, 323] width 92 height 30
type input "********"
type input "*****"
type input "**********"
click at [678, 320] on span "Send invite" at bounding box center [651, 322] width 52 height 15
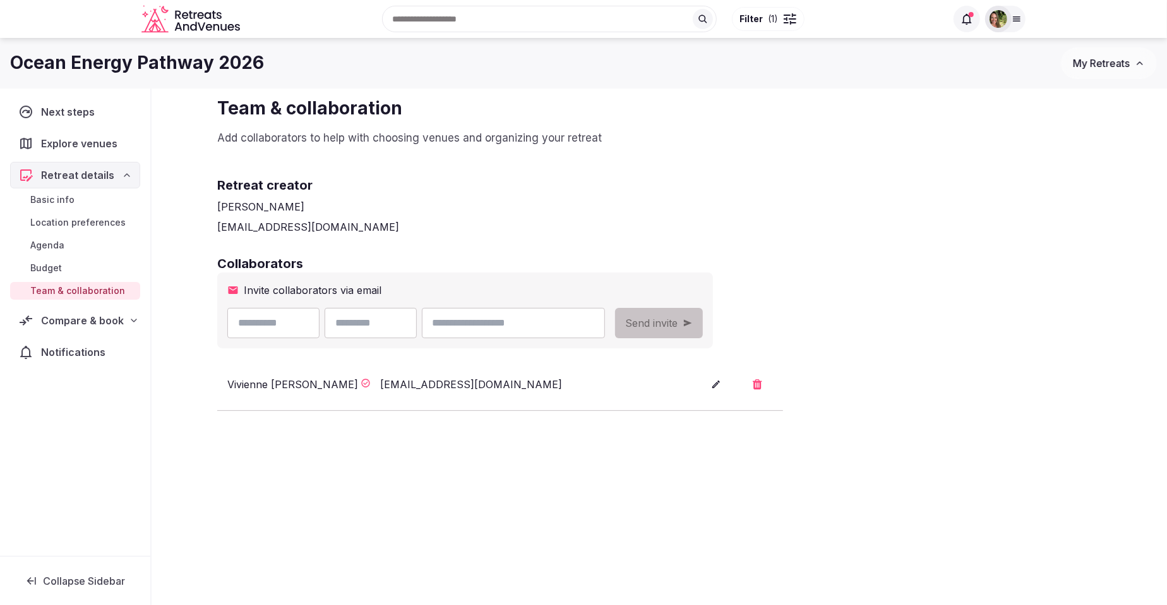
click at [59, 322] on span "Compare & book" at bounding box center [82, 320] width 83 height 15
click at [66, 342] on span "Shortlisted venues (17)" at bounding box center [81, 345] width 102 height 13
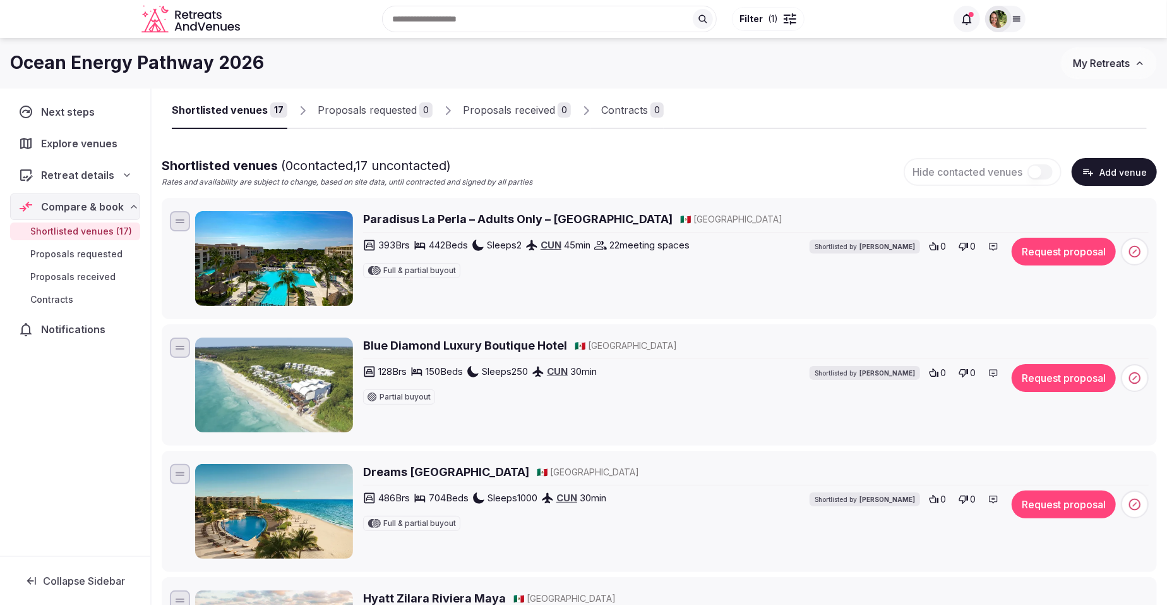
click at [1112, 72] on button "My Retreats" at bounding box center [1109, 63] width 96 height 32
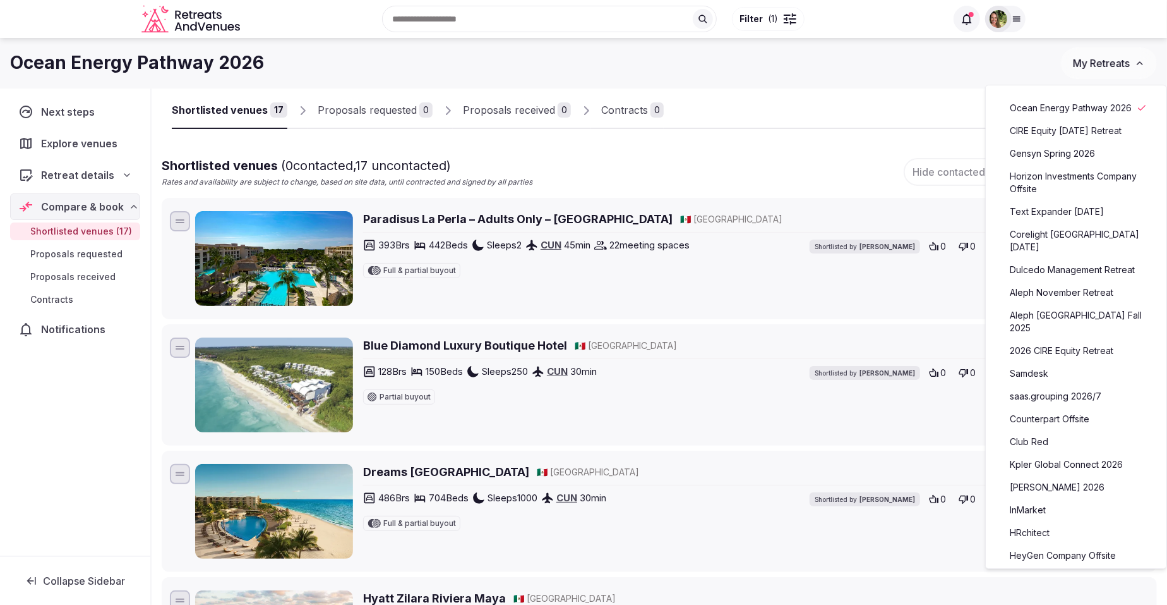
click at [1040, 199] on link "Horizon Investments Company Offsite" at bounding box center [1076, 182] width 155 height 33
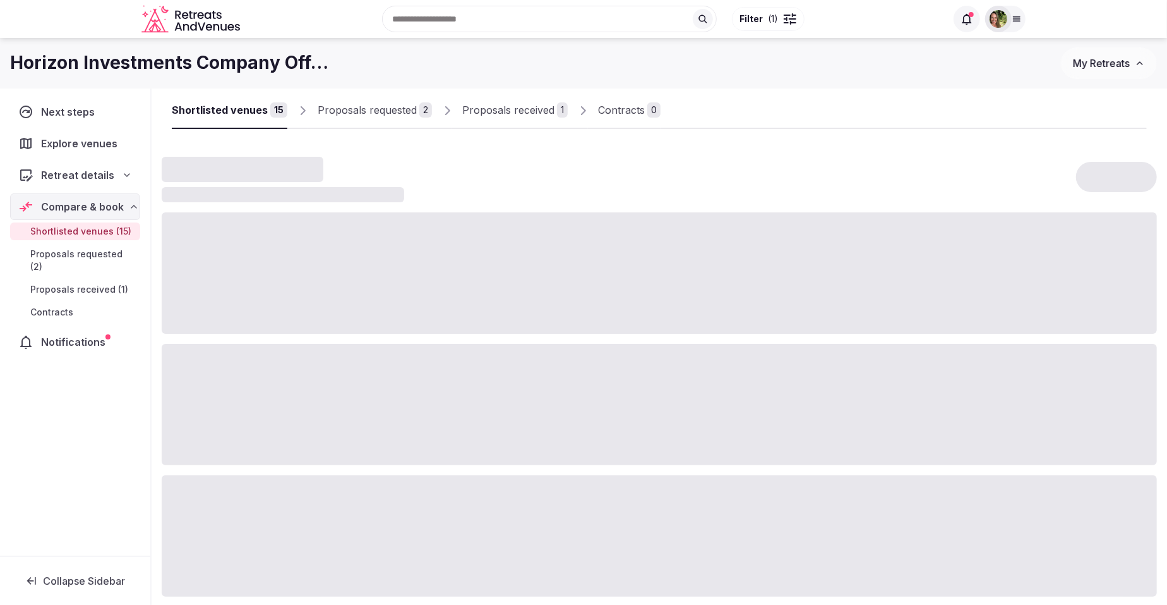
click at [512, 105] on div "Proposals received" at bounding box center [508, 109] width 92 height 15
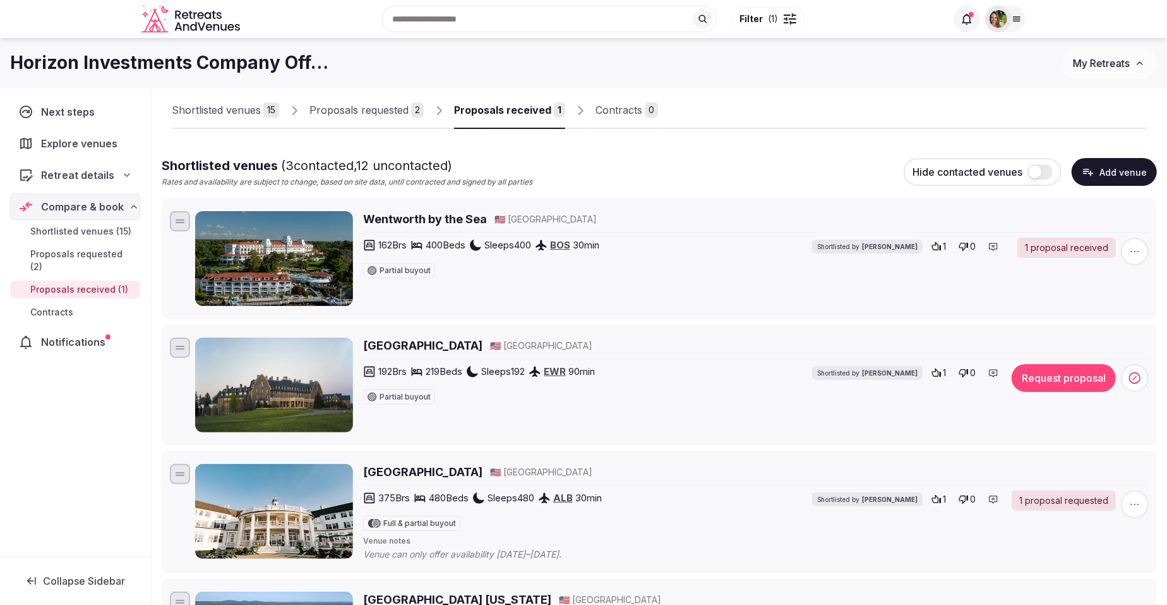
click at [533, 109] on div "Proposals received" at bounding box center [502, 109] width 97 height 15
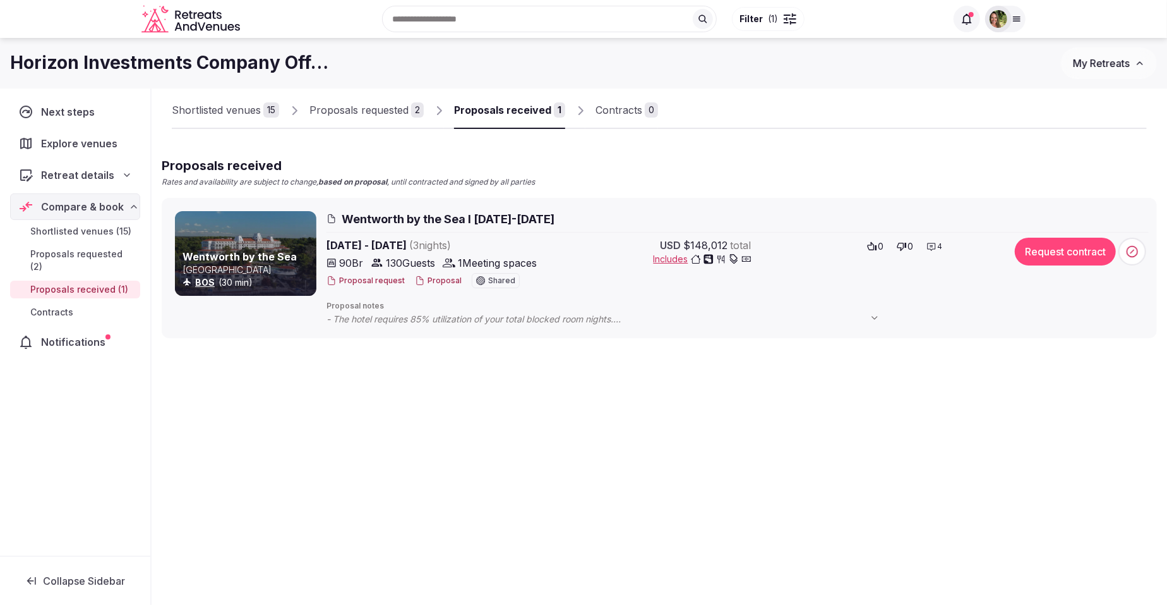
click at [430, 280] on button "Proposal" at bounding box center [438, 280] width 47 height 11
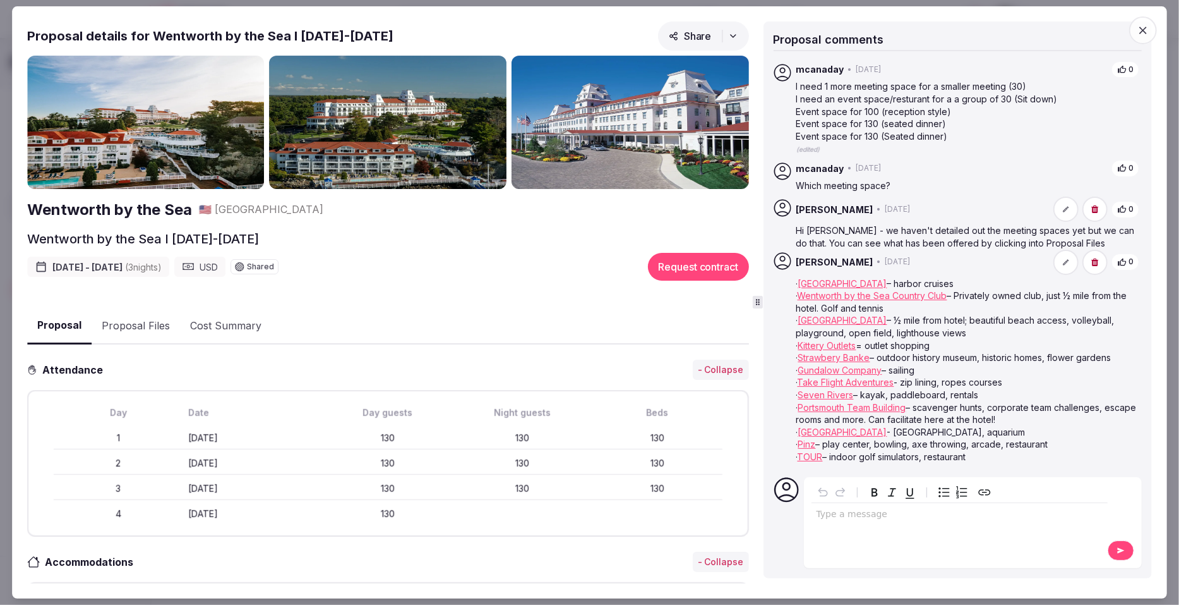
click at [152, 322] on button "Proposal Files" at bounding box center [136, 326] width 88 height 37
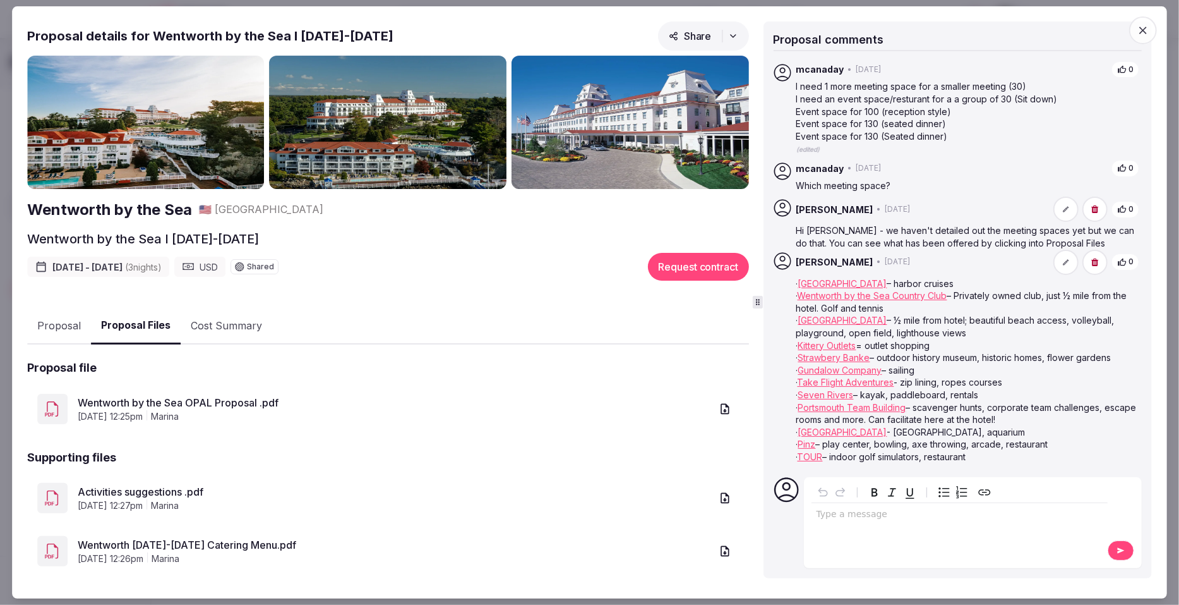
scroll to position [68, 0]
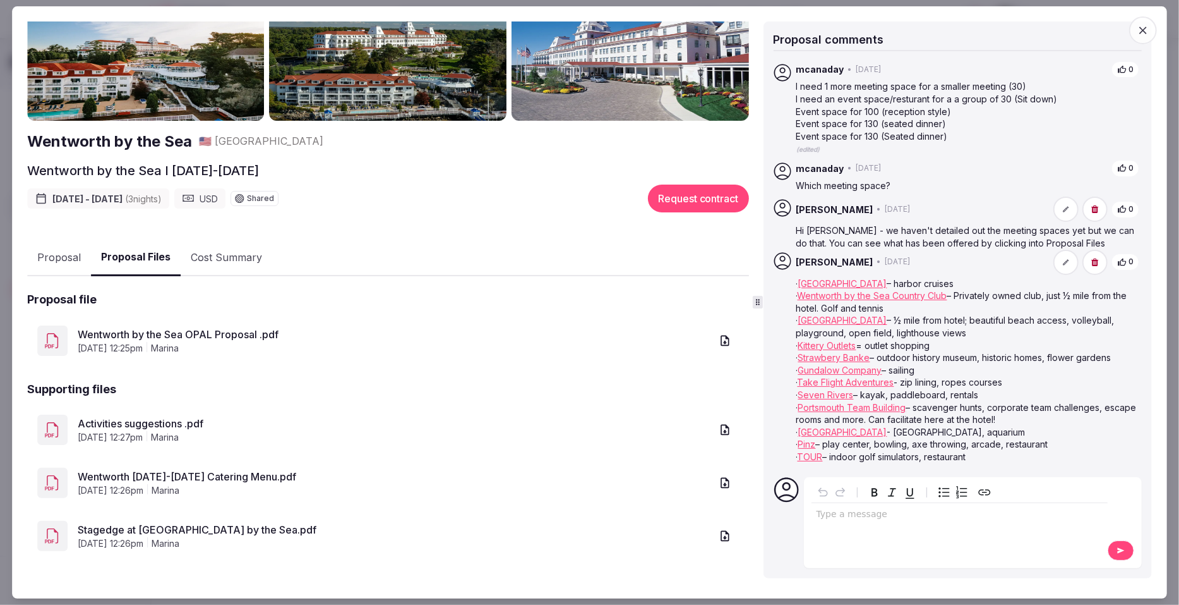
click at [196, 328] on link "Wentworth by the Sea OPAL Proposal .pdf" at bounding box center [395, 334] width 634 height 15
